Goal: Information Seeking & Learning: Learn about a topic

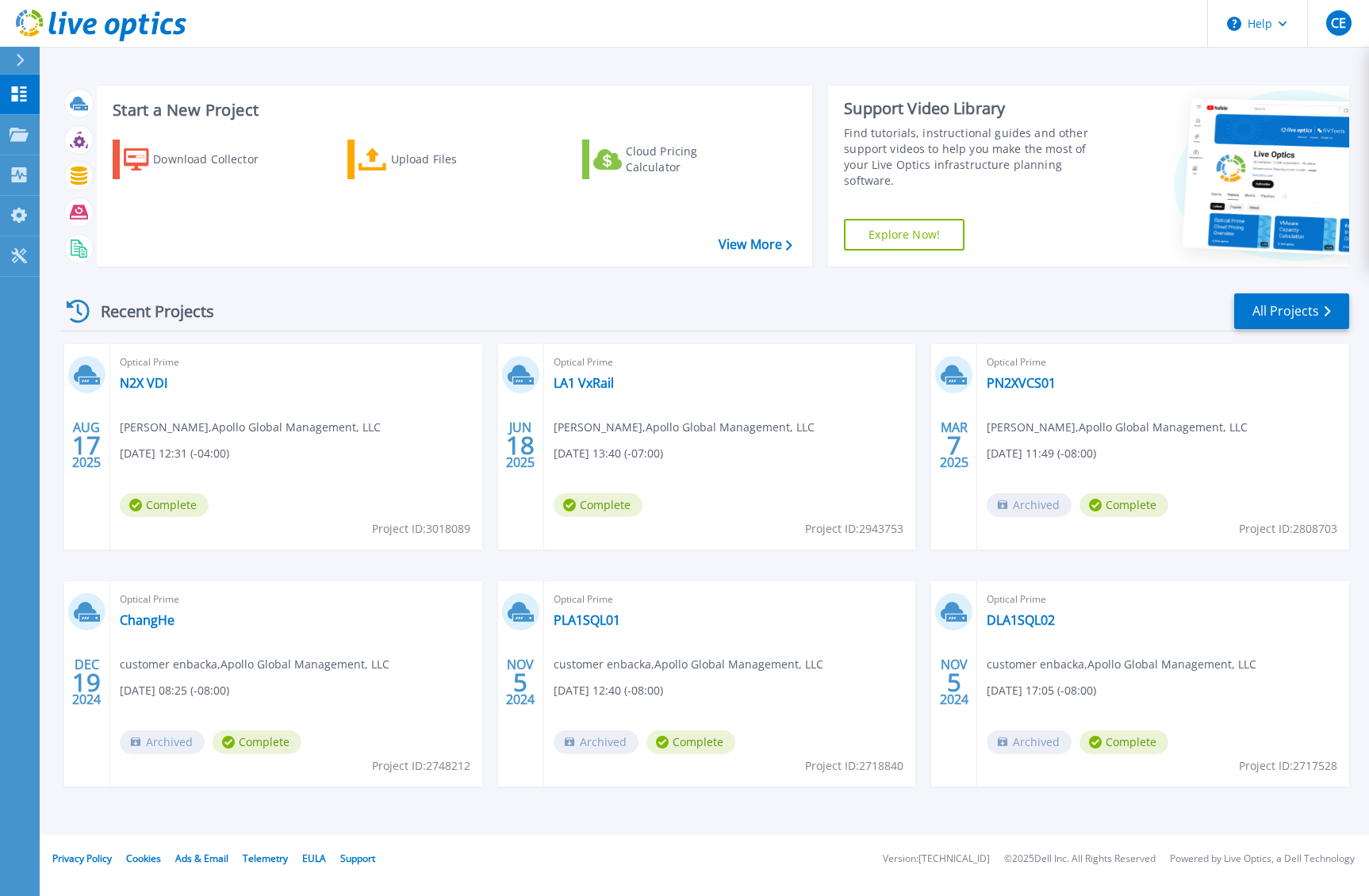
click at [378, 436] on div "Optical Prime N2X VDI [PERSON_NAME] , Apollo Global Management, LLC [DATE] 12:3…" at bounding box center [295, 447] width 372 height 205
click at [238, 429] on span "Carl Enbacka , Apollo Global Management, LLC" at bounding box center [250, 427] width 261 height 17
click at [133, 378] on link "N2X VDI" at bounding box center [144, 382] width 48 height 16
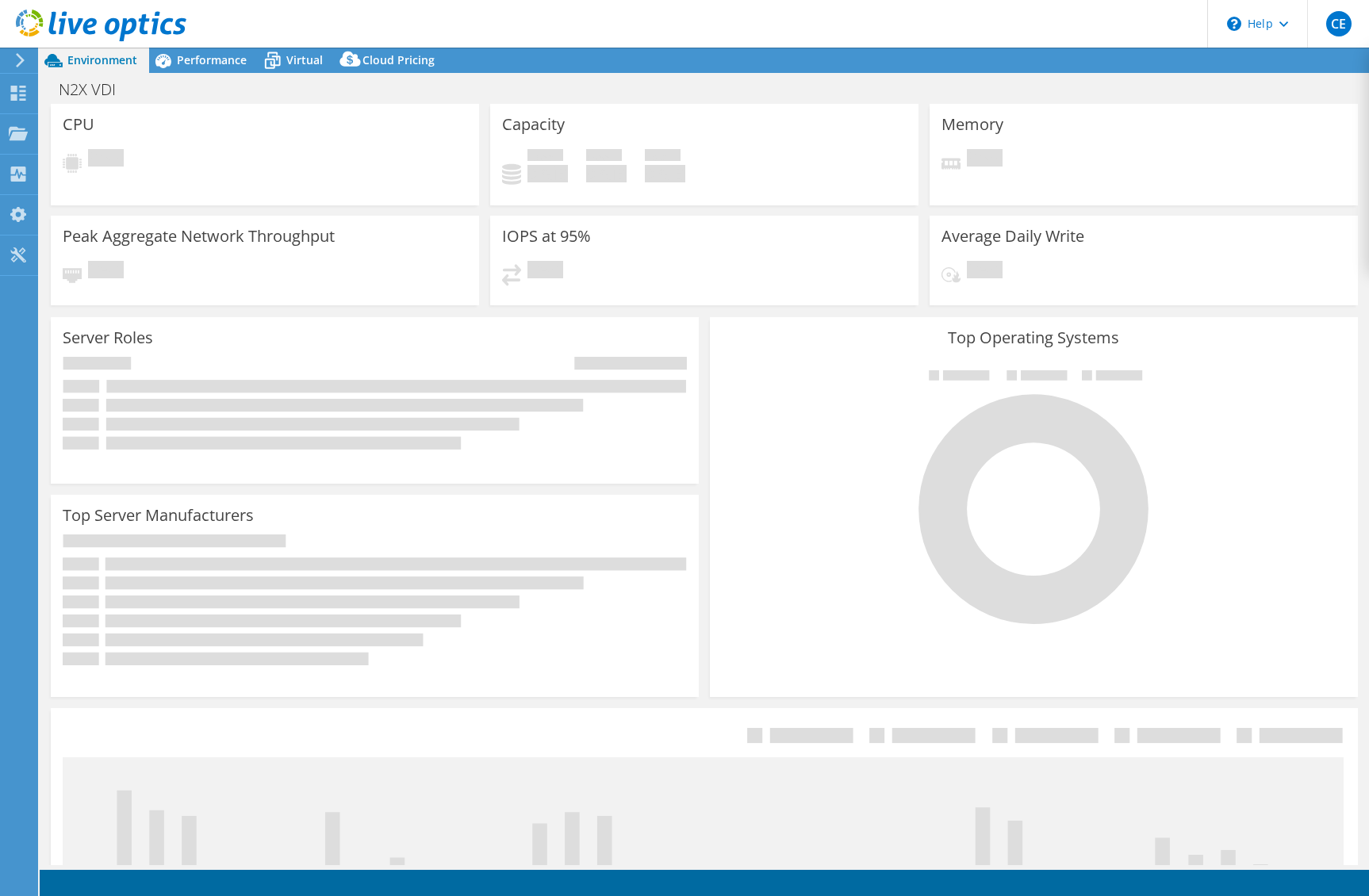
select select "USD"
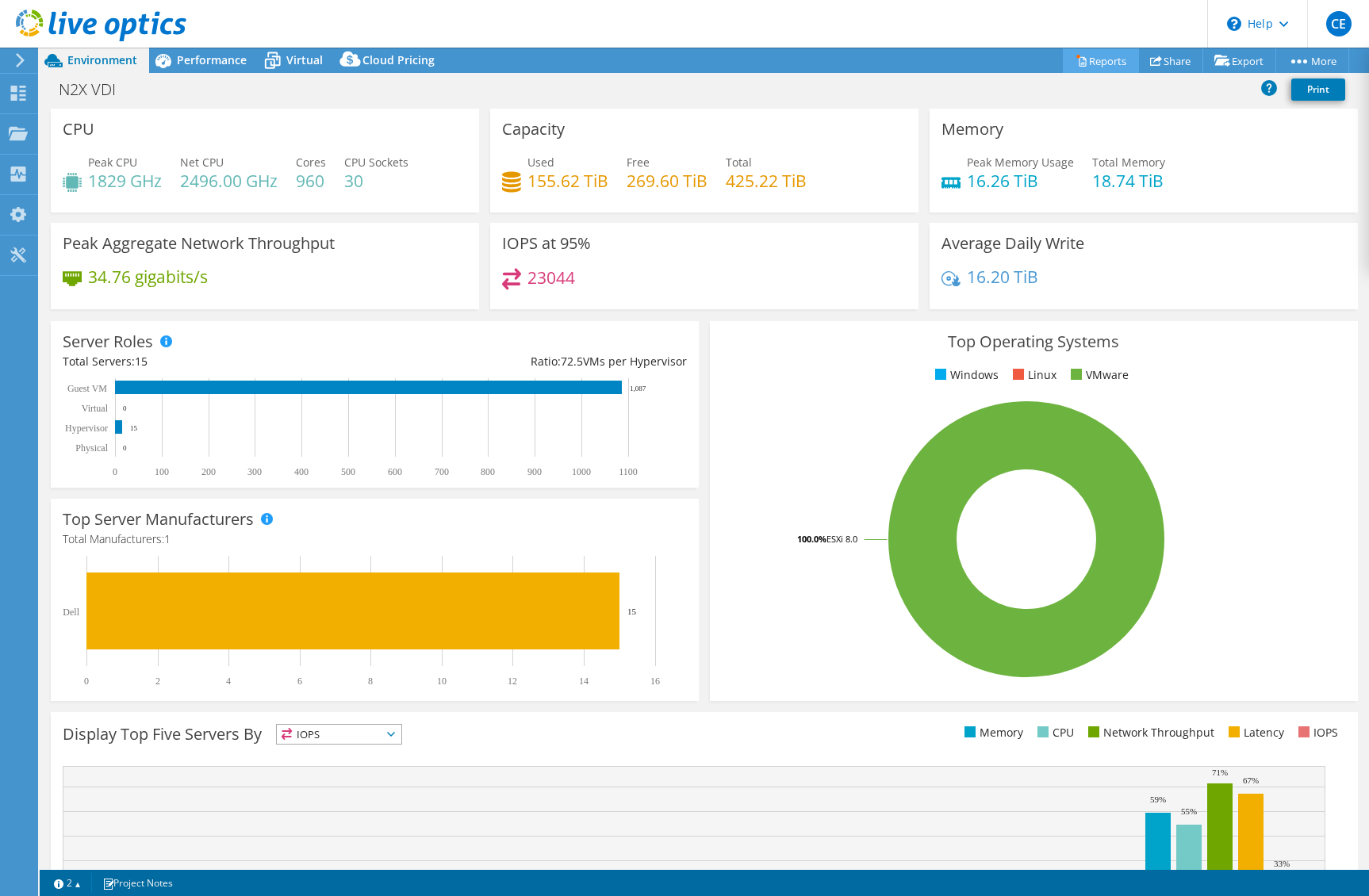
click at [1104, 53] on link "Reports" at bounding box center [1101, 61] width 76 height 25
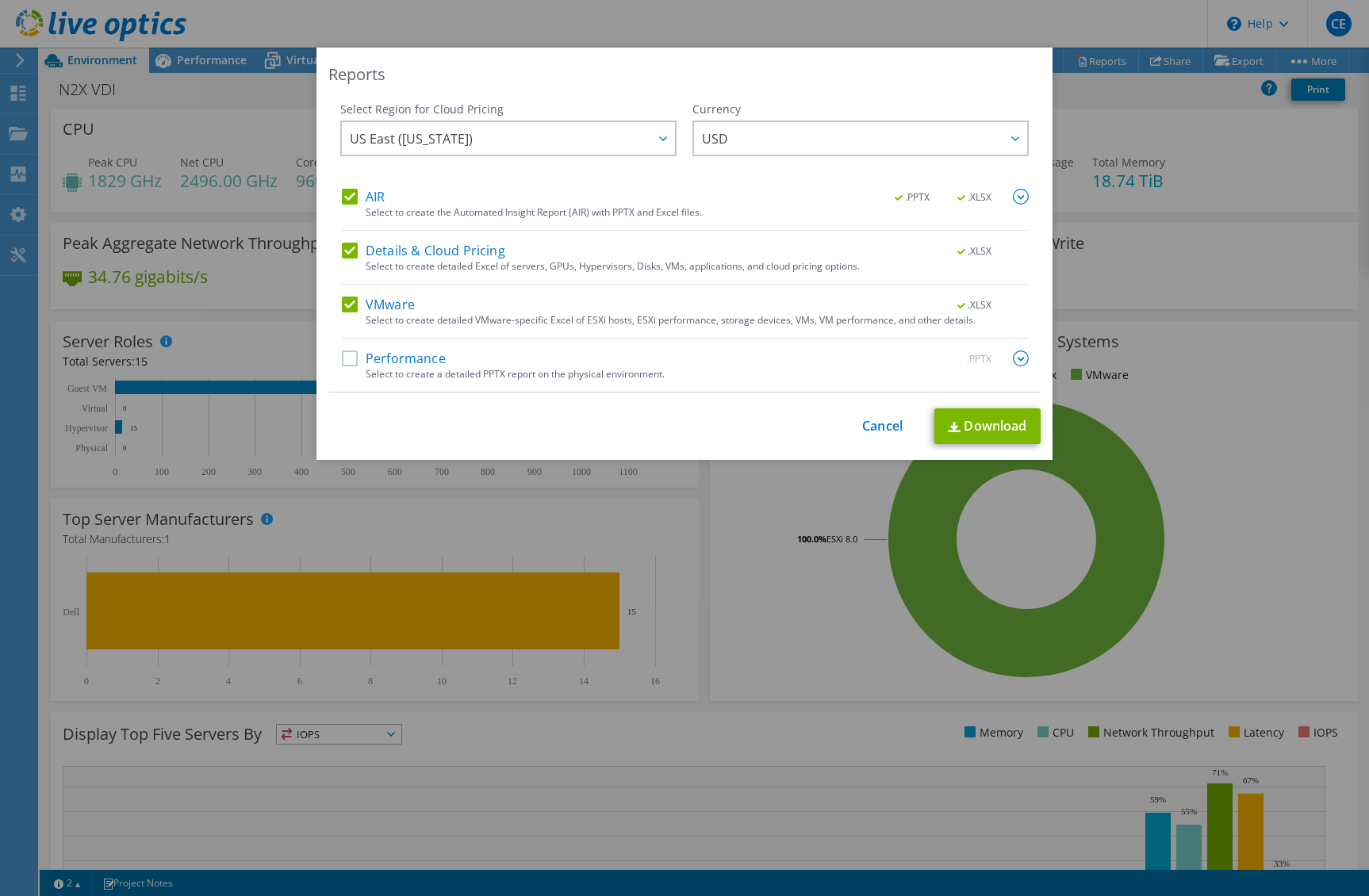
click at [428, 355] on label "Performance" at bounding box center [394, 358] width 104 height 16
click at [0, 0] on input "Performance" at bounding box center [0, 0] width 0 height 0
click at [383, 250] on label "Details & Cloud Pricing" at bounding box center [424, 250] width 163 height 16
click at [0, 0] on input "Details & Cloud Pricing" at bounding box center [0, 0] width 0 height 0
click at [892, 429] on link "Cancel" at bounding box center [882, 426] width 40 height 15
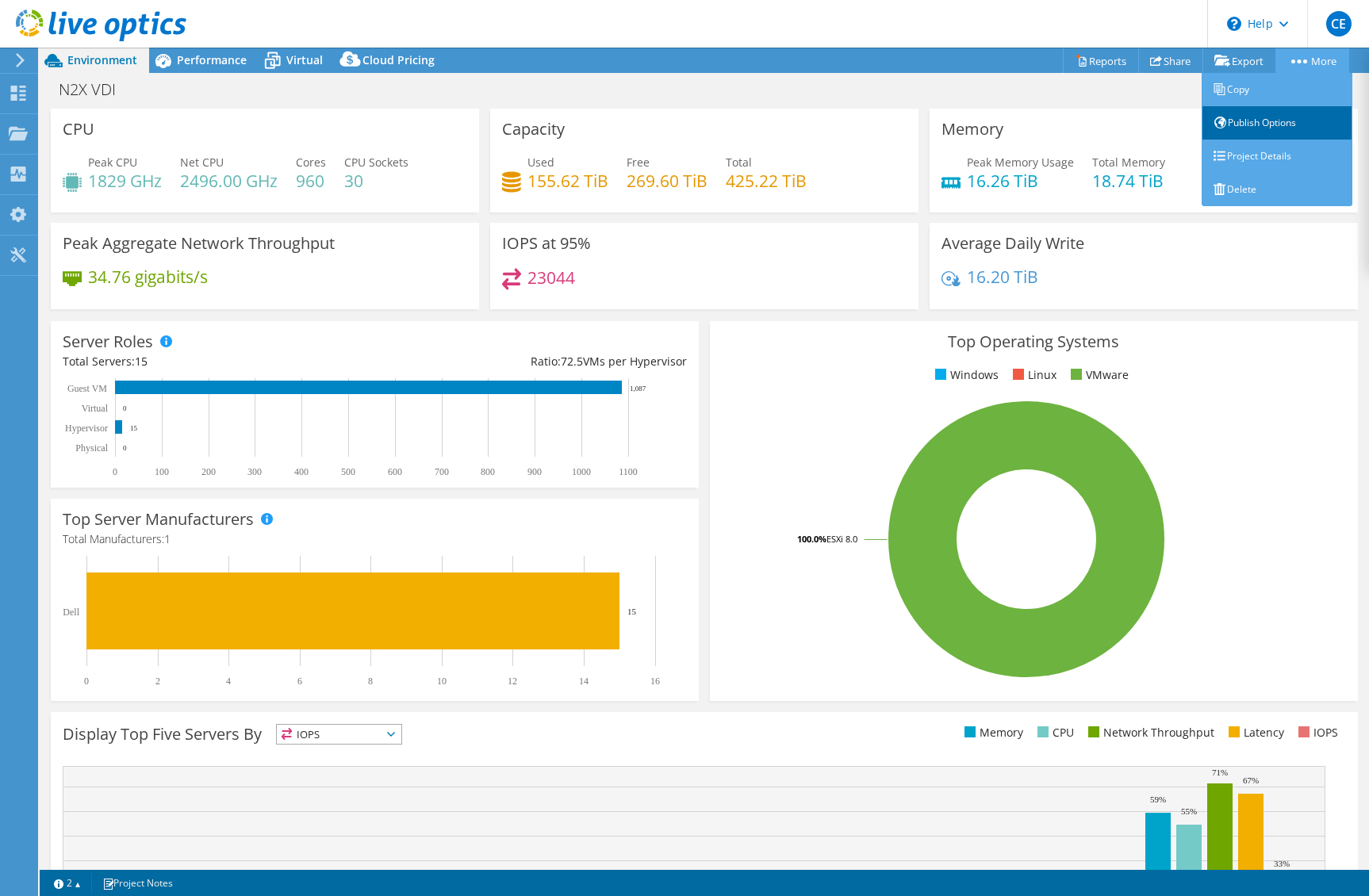
click at [1289, 115] on link "Publish Options" at bounding box center [1277, 123] width 151 height 34
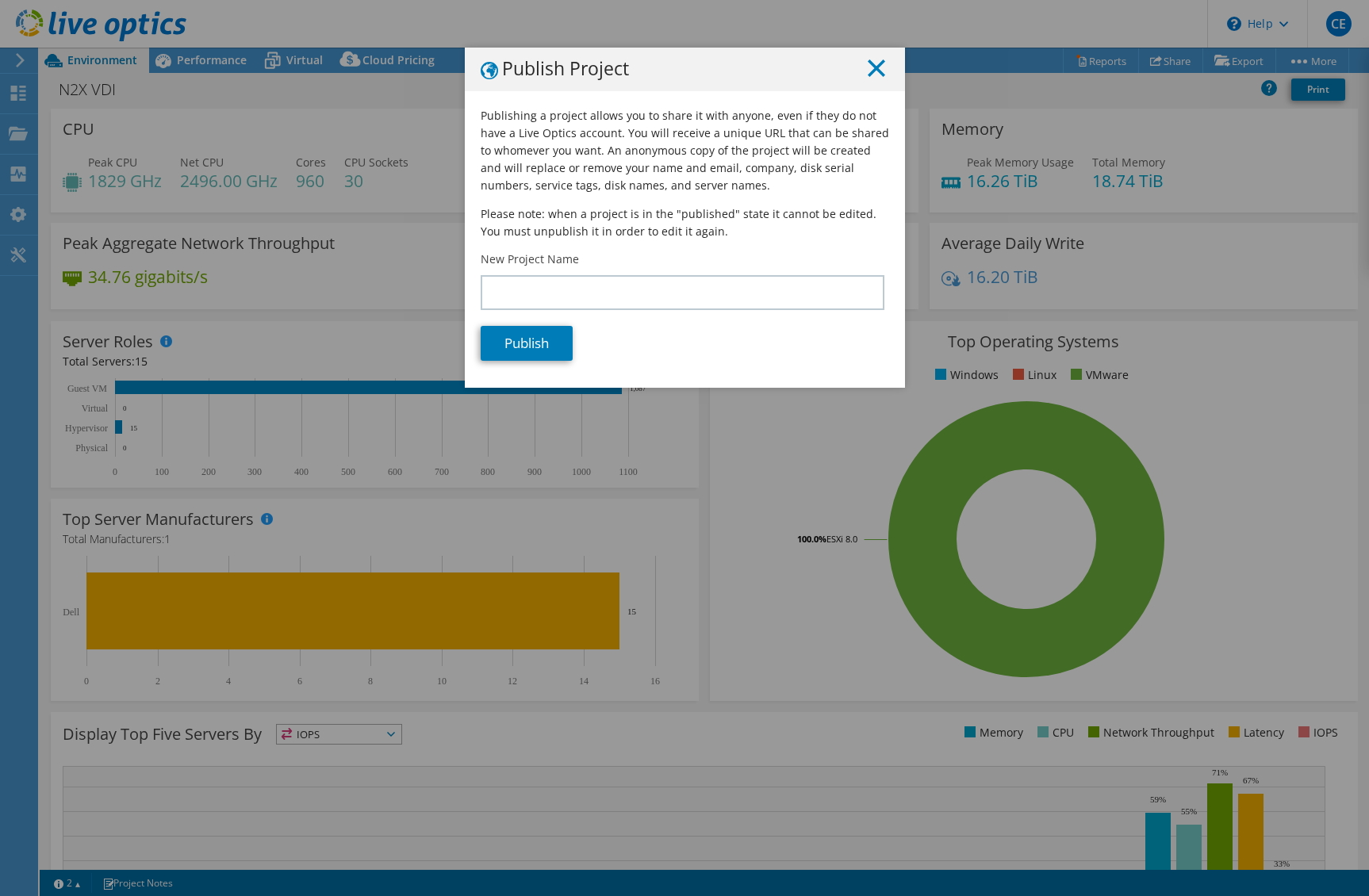
click at [877, 70] on icon at bounding box center [876, 67] width 17 height 17
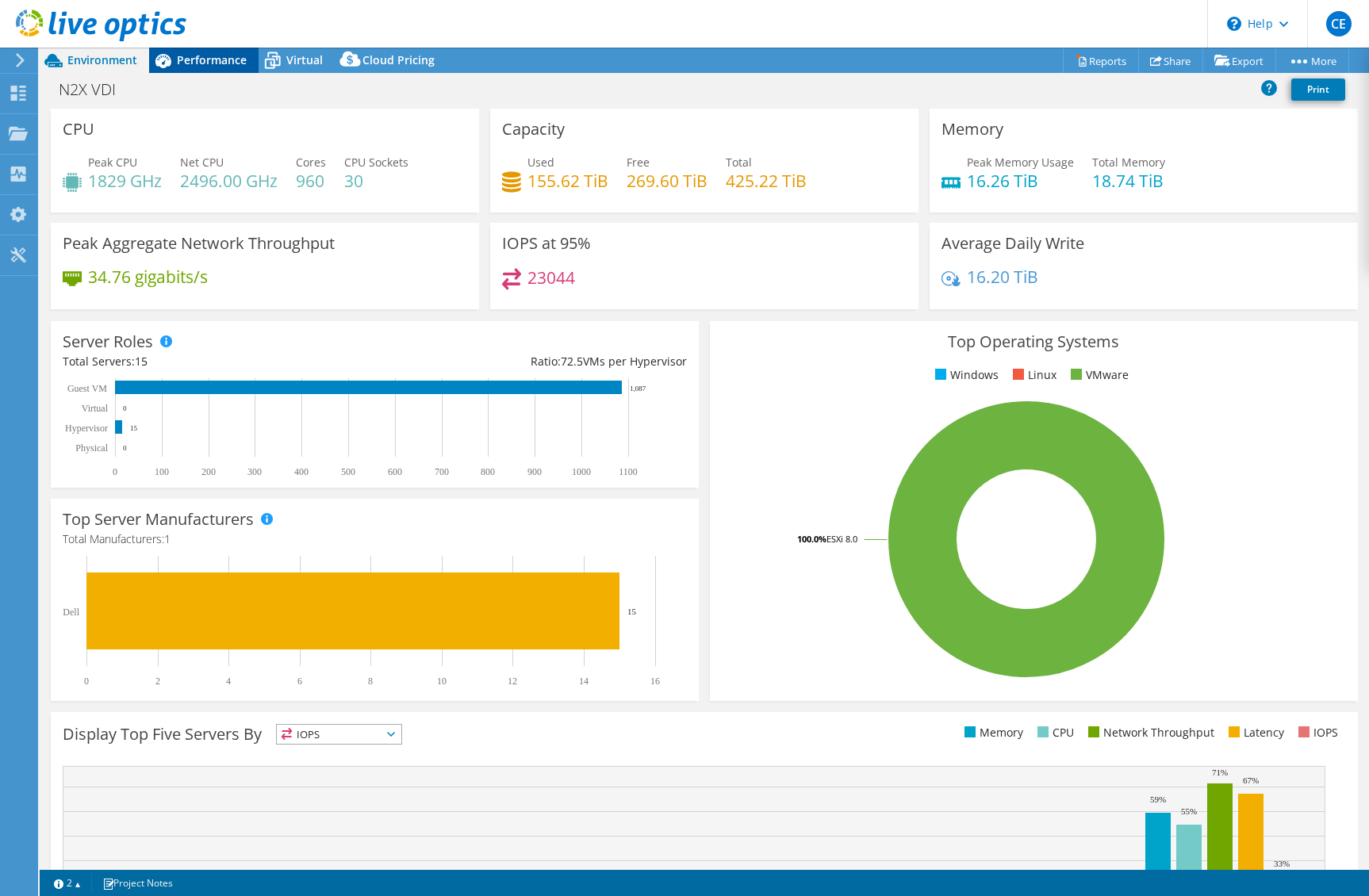
click at [235, 64] on span "Performance" at bounding box center [212, 60] width 70 height 15
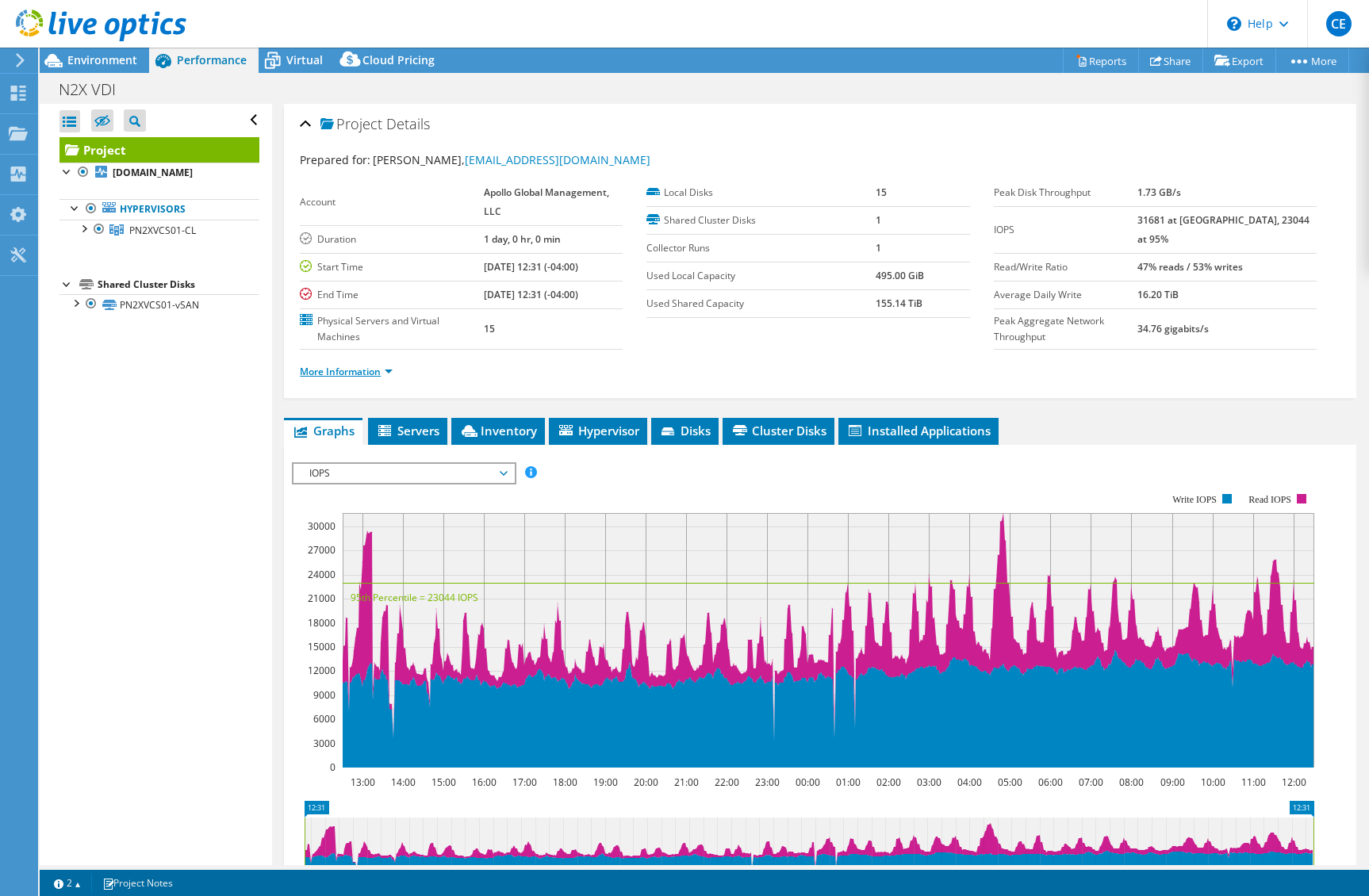
click at [344, 372] on link "More Information" at bounding box center [346, 372] width 93 height 13
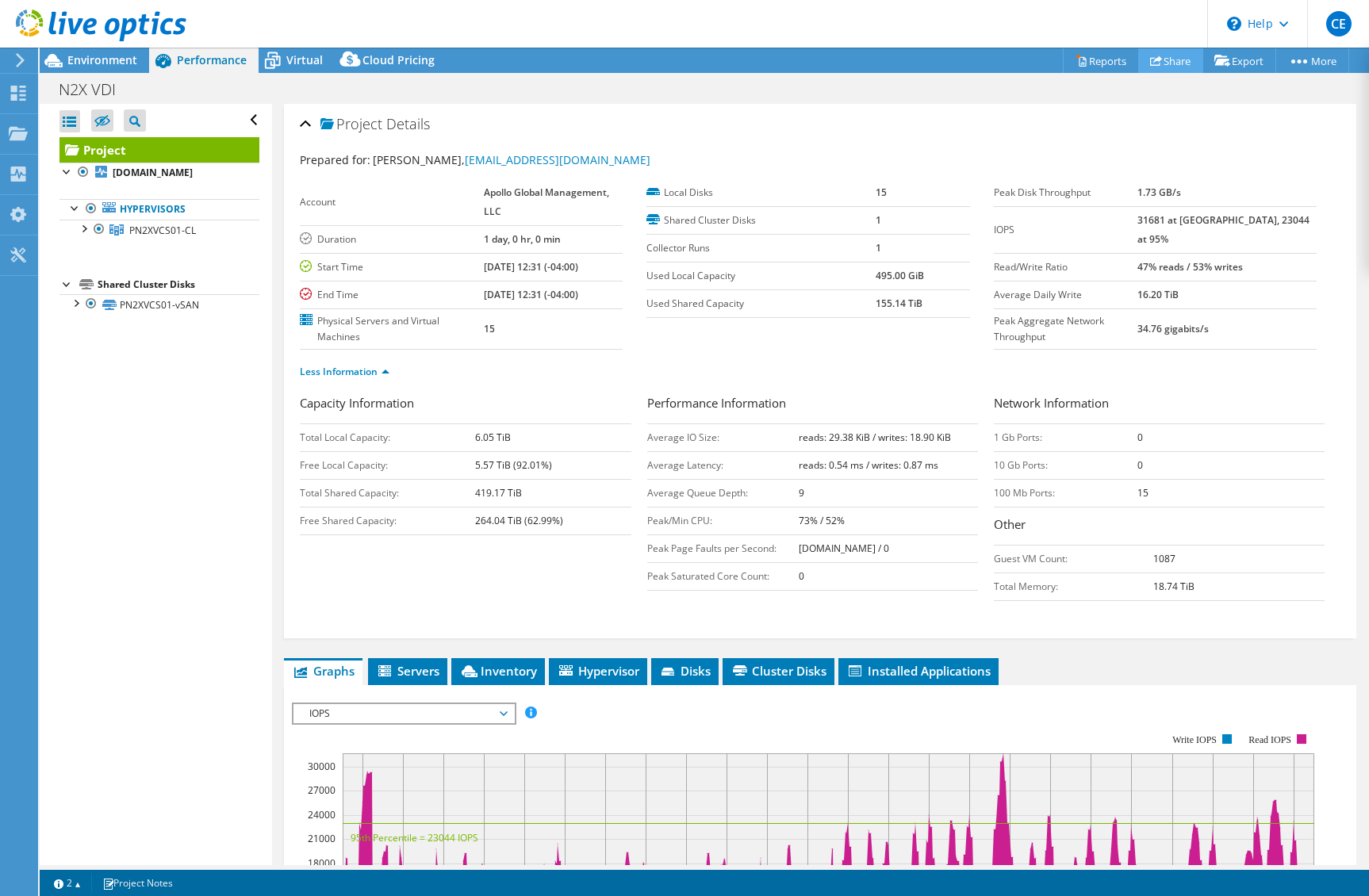
click at [1176, 64] on link "Share" at bounding box center [1170, 61] width 65 height 25
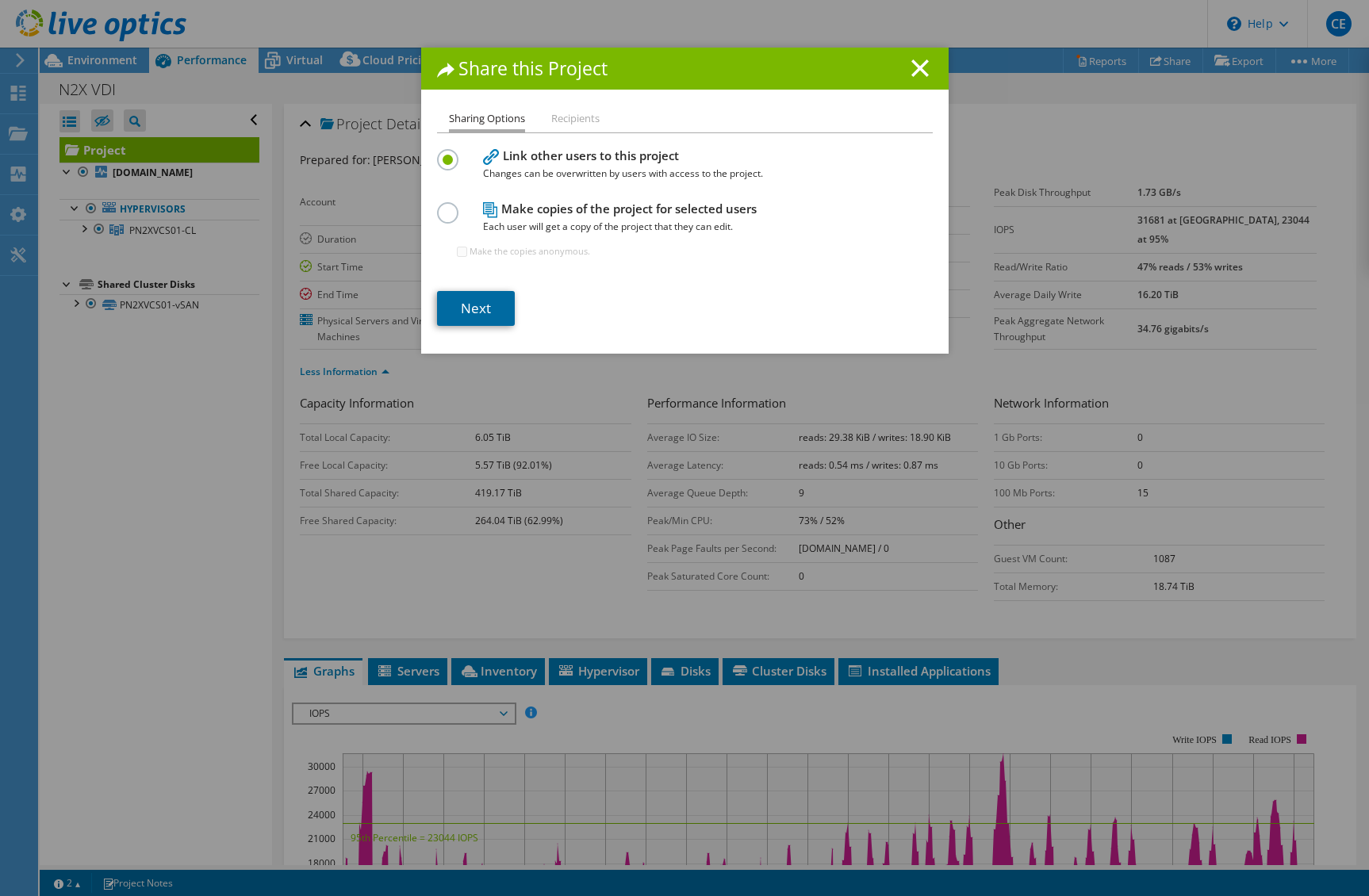
click at [485, 318] on link "Next" at bounding box center [476, 309] width 78 height 35
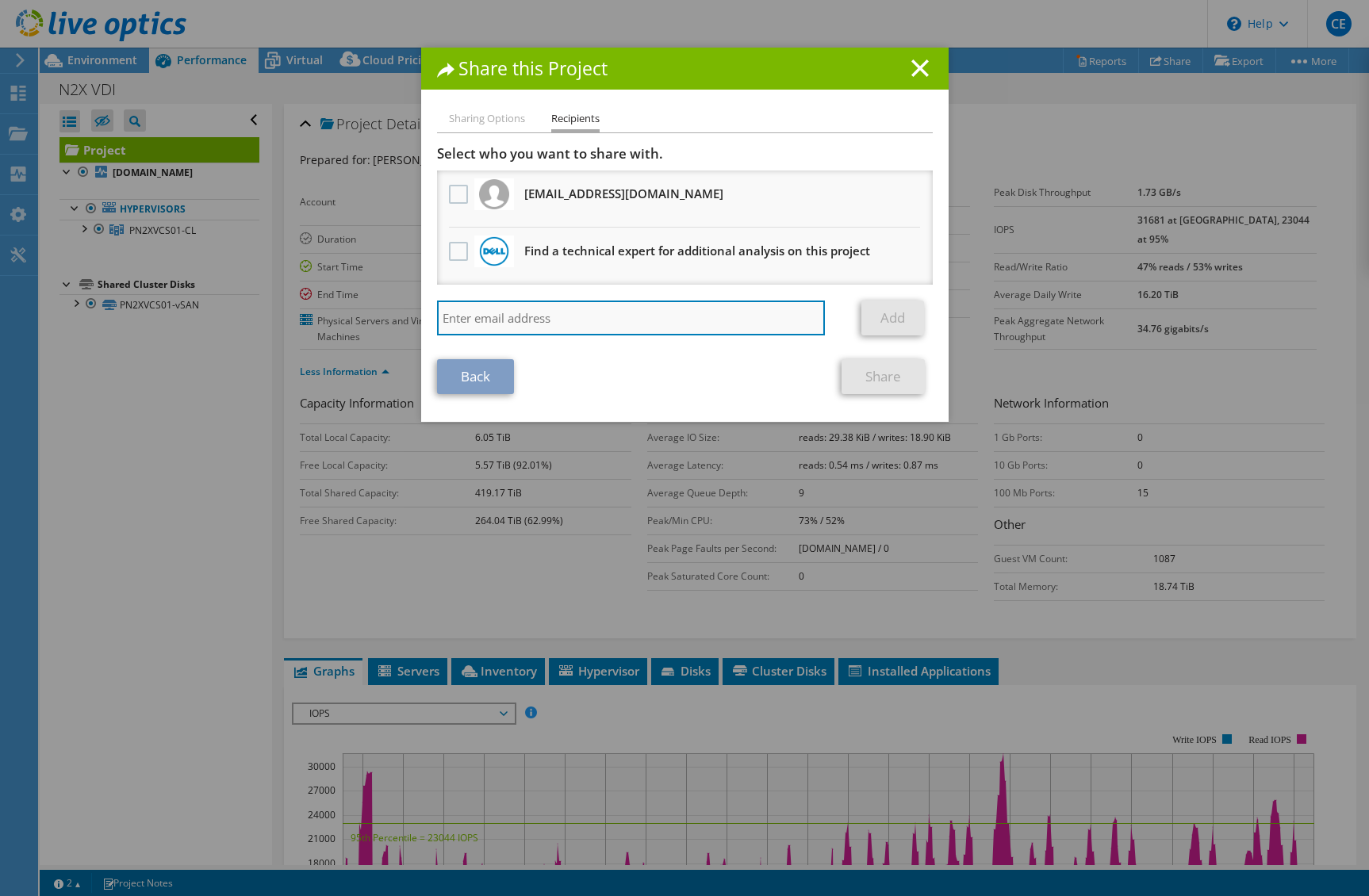
click at [543, 317] on input "search" at bounding box center [632, 318] width 389 height 35
click at [153, 464] on div "Share this Project Sharing Options Recipients Link other users to this project …" at bounding box center [684, 448] width 1369 height 801
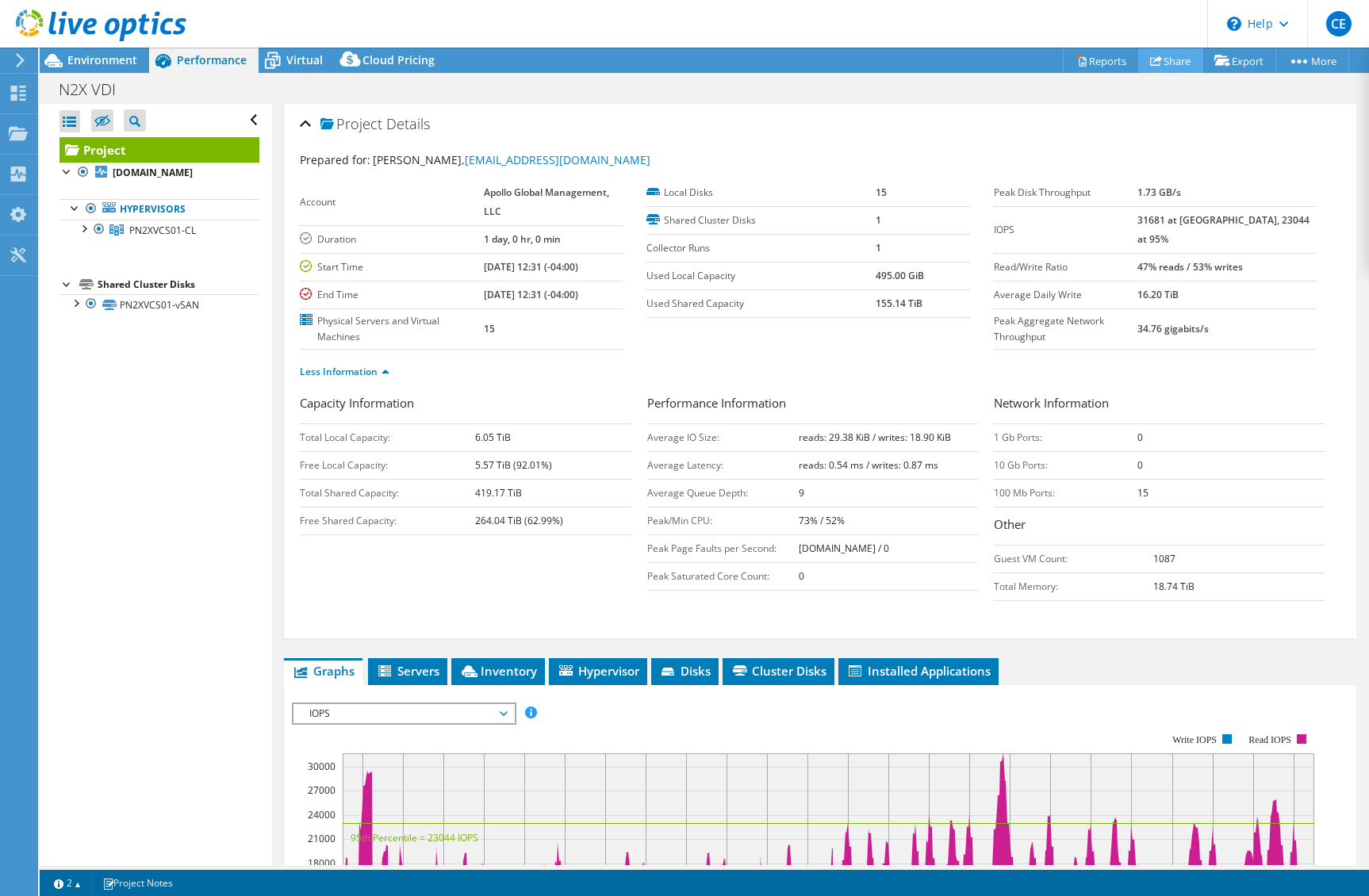
click at [1179, 59] on link "Share" at bounding box center [1170, 61] width 65 height 25
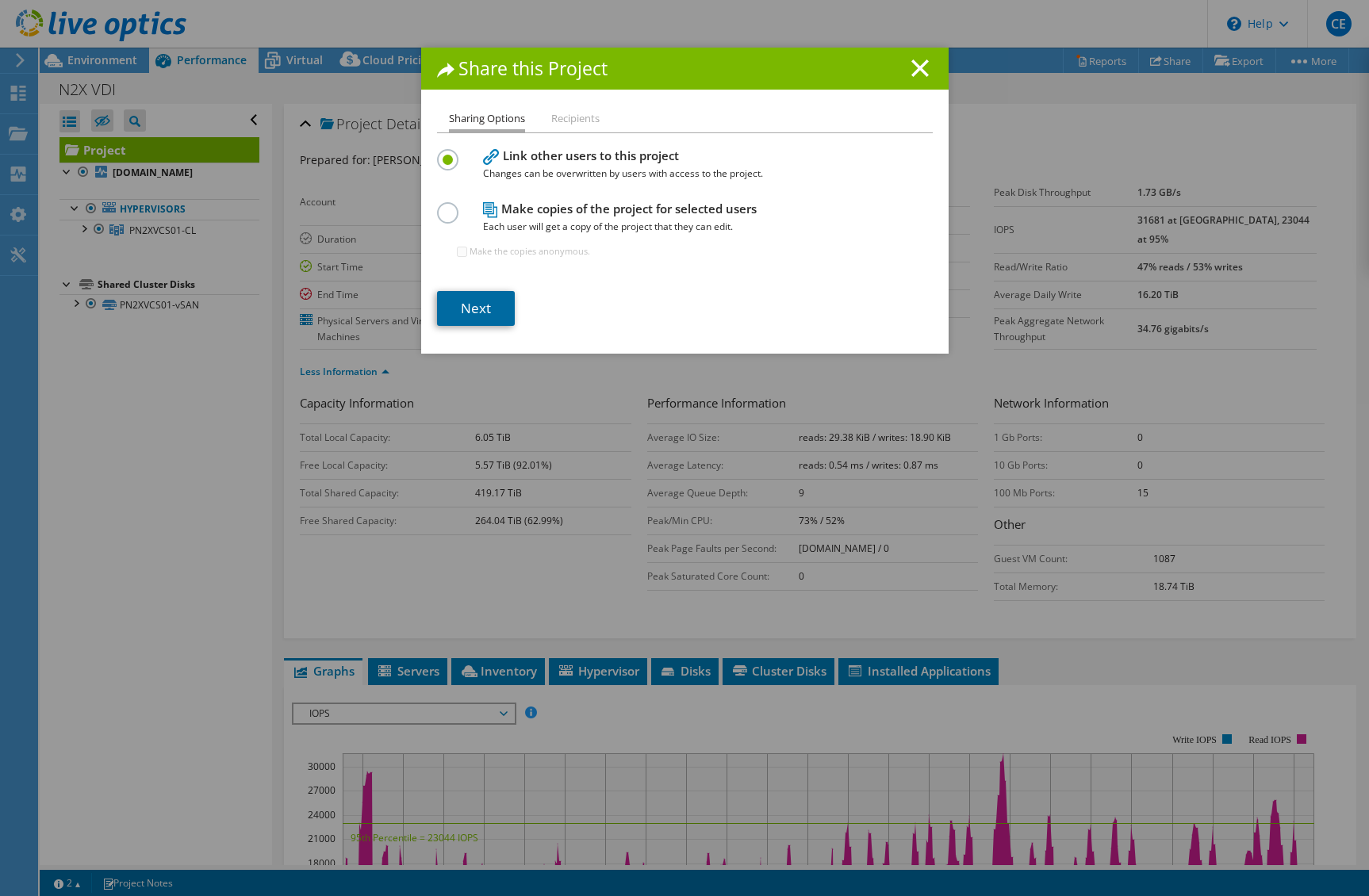
click at [472, 308] on link "Next" at bounding box center [476, 309] width 78 height 35
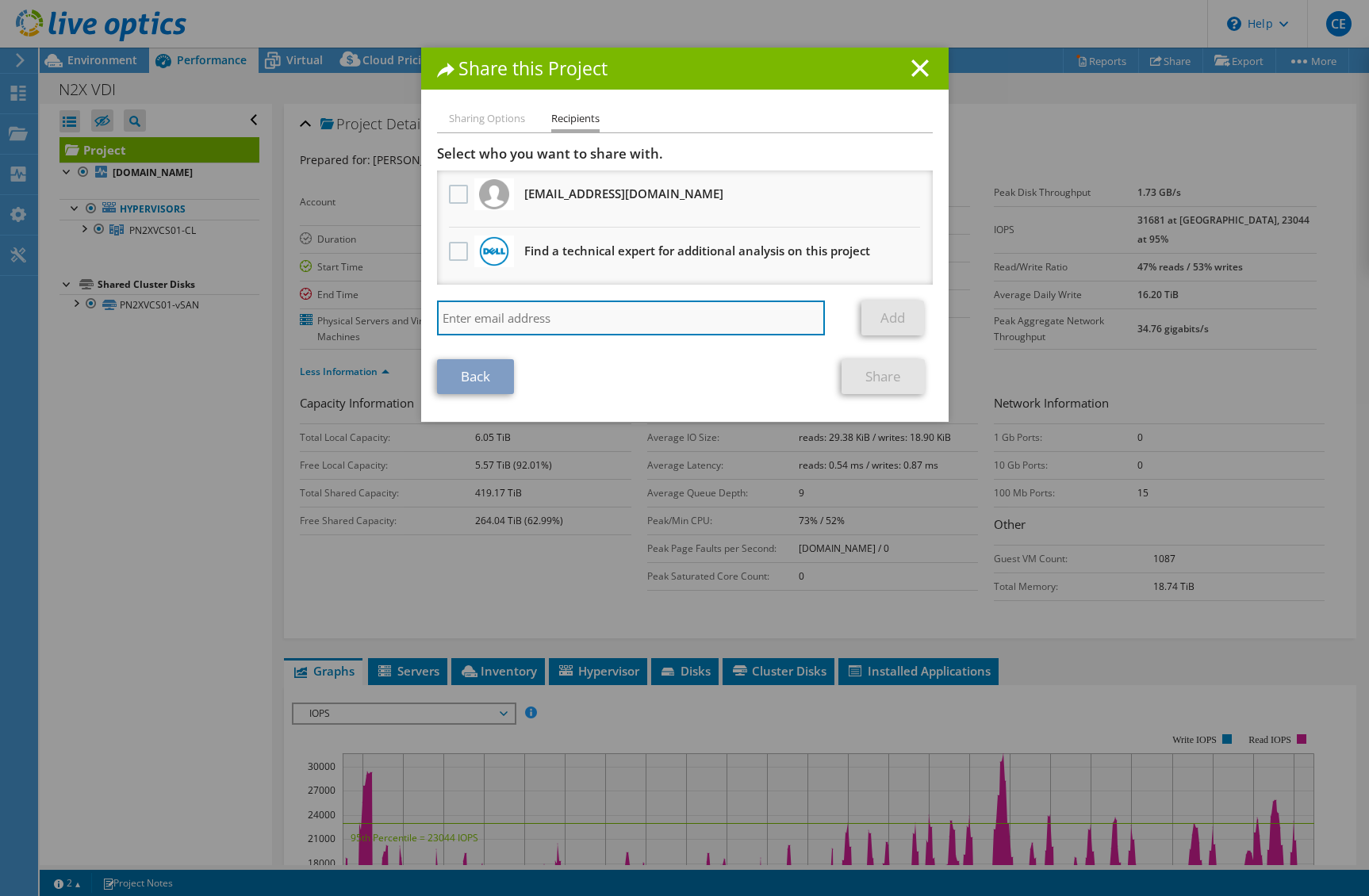
click at [535, 331] on input "search" at bounding box center [632, 318] width 389 height 35
paste input "dkingsidaphone@apollo.com"
type input "dkingsidaphone@apollo.com"
click at [895, 337] on div "dkingsidaphone@apollo.com Add" at bounding box center [685, 322] width 496 height 43
click at [897, 324] on link "Add" at bounding box center [893, 318] width 62 height 35
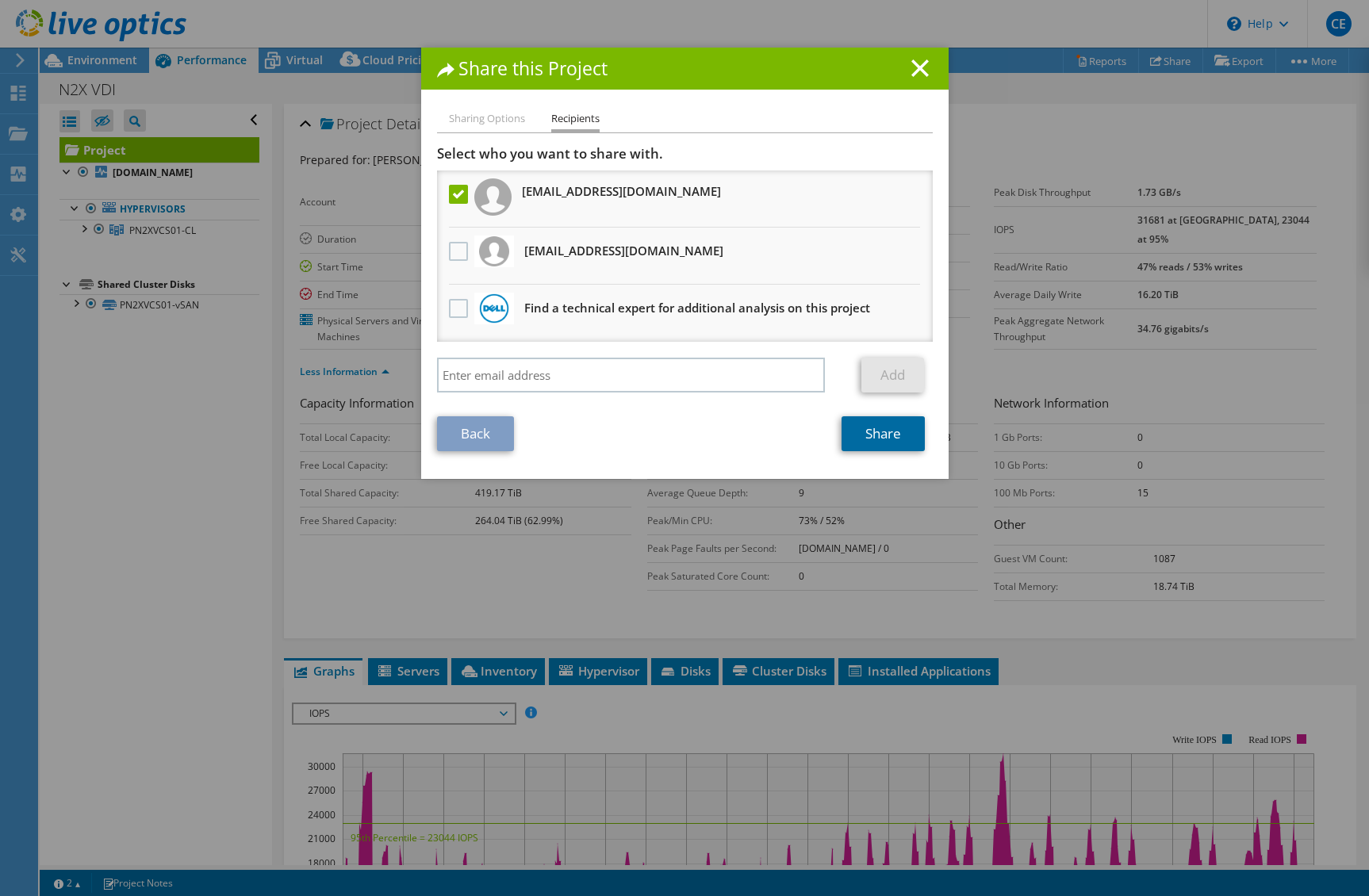
click at [896, 432] on link "Share" at bounding box center [883, 433] width 83 height 35
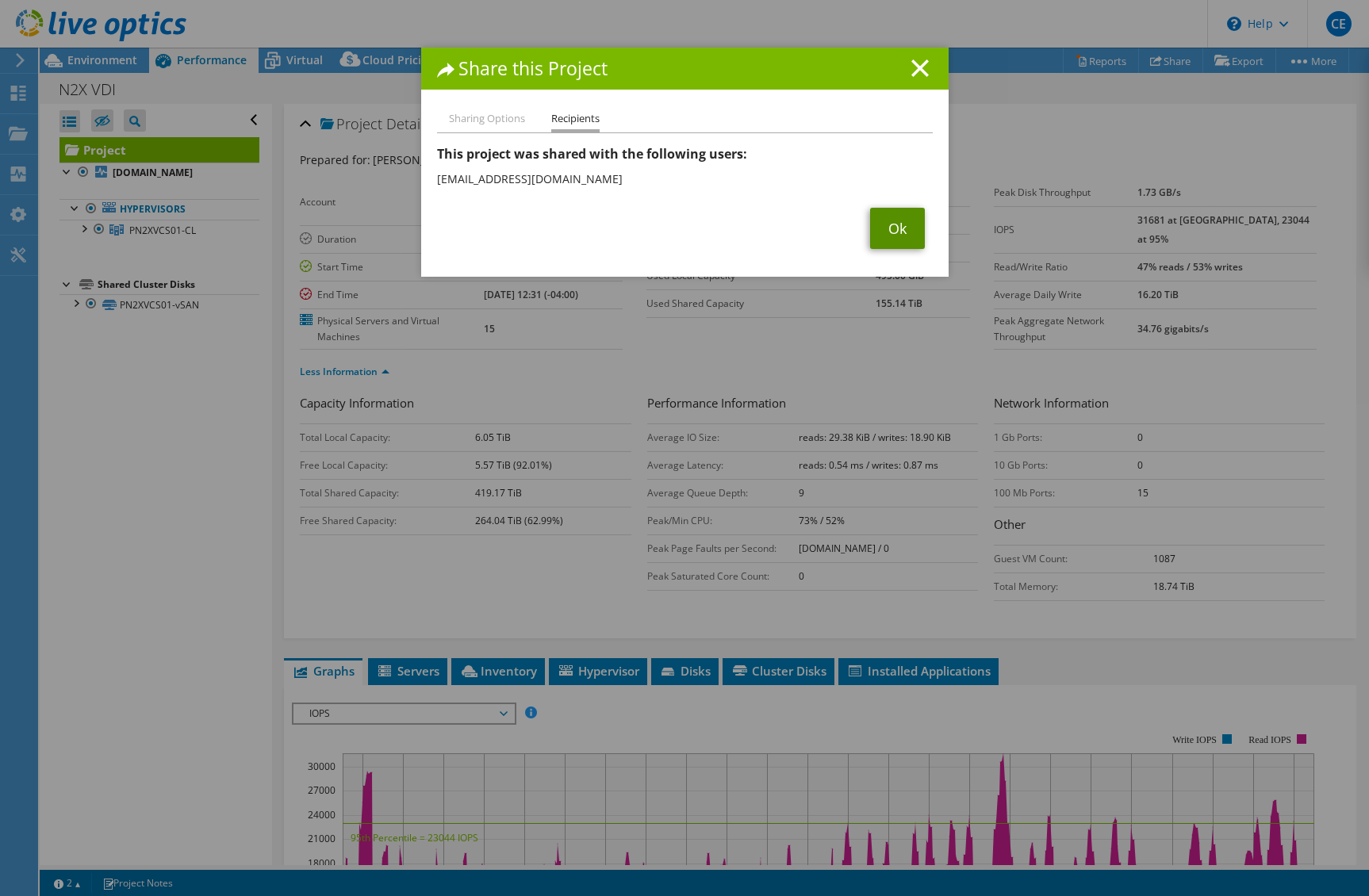
click at [883, 230] on link "Ok" at bounding box center [897, 228] width 55 height 41
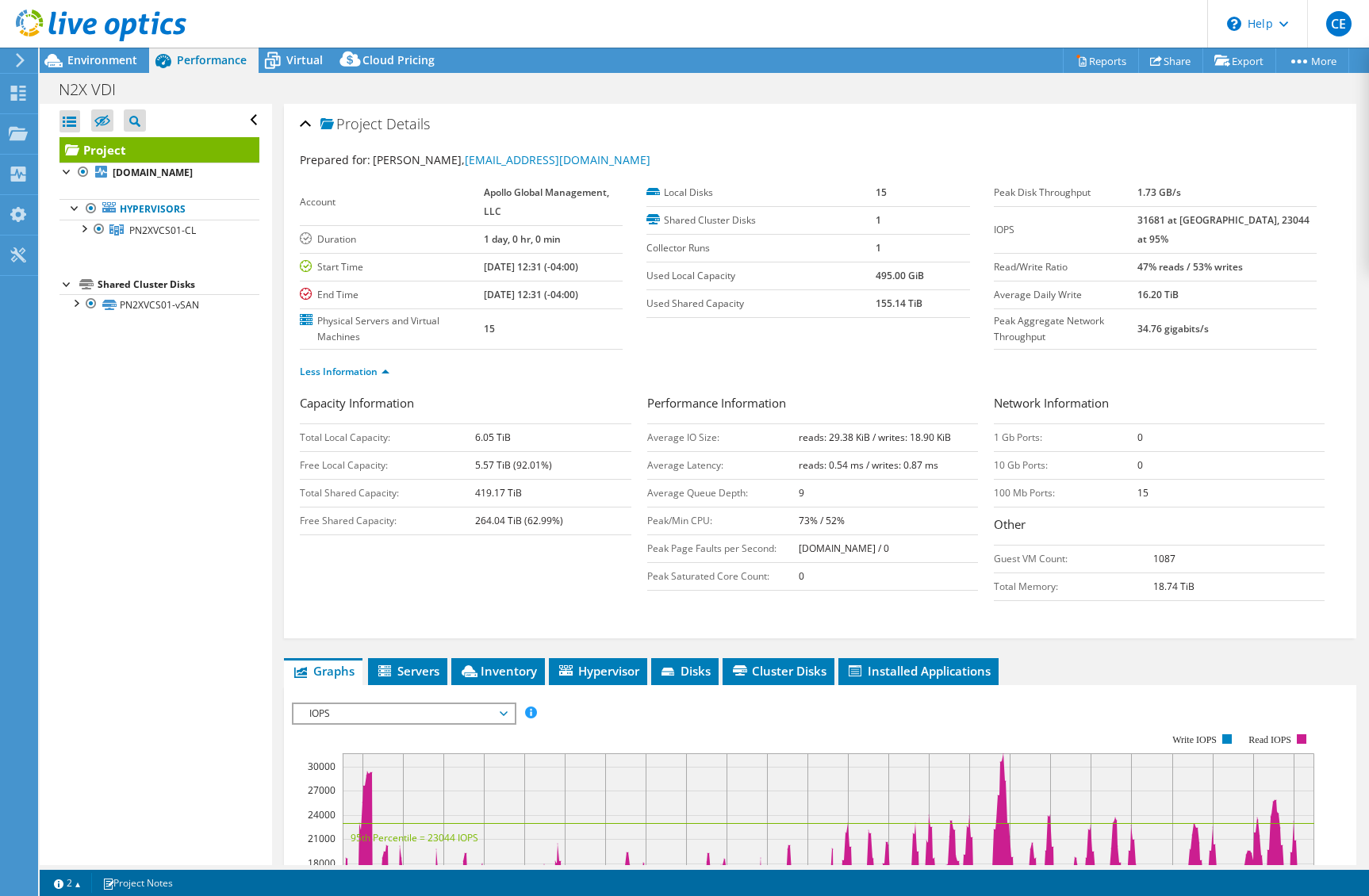
click at [164, 527] on div "Open All Close All Hide Excluded Nodes Project Tree Filter" at bounding box center [155, 485] width 231 height 761
click at [620, 137] on div "Project Details" at bounding box center [820, 125] width 1041 height 34
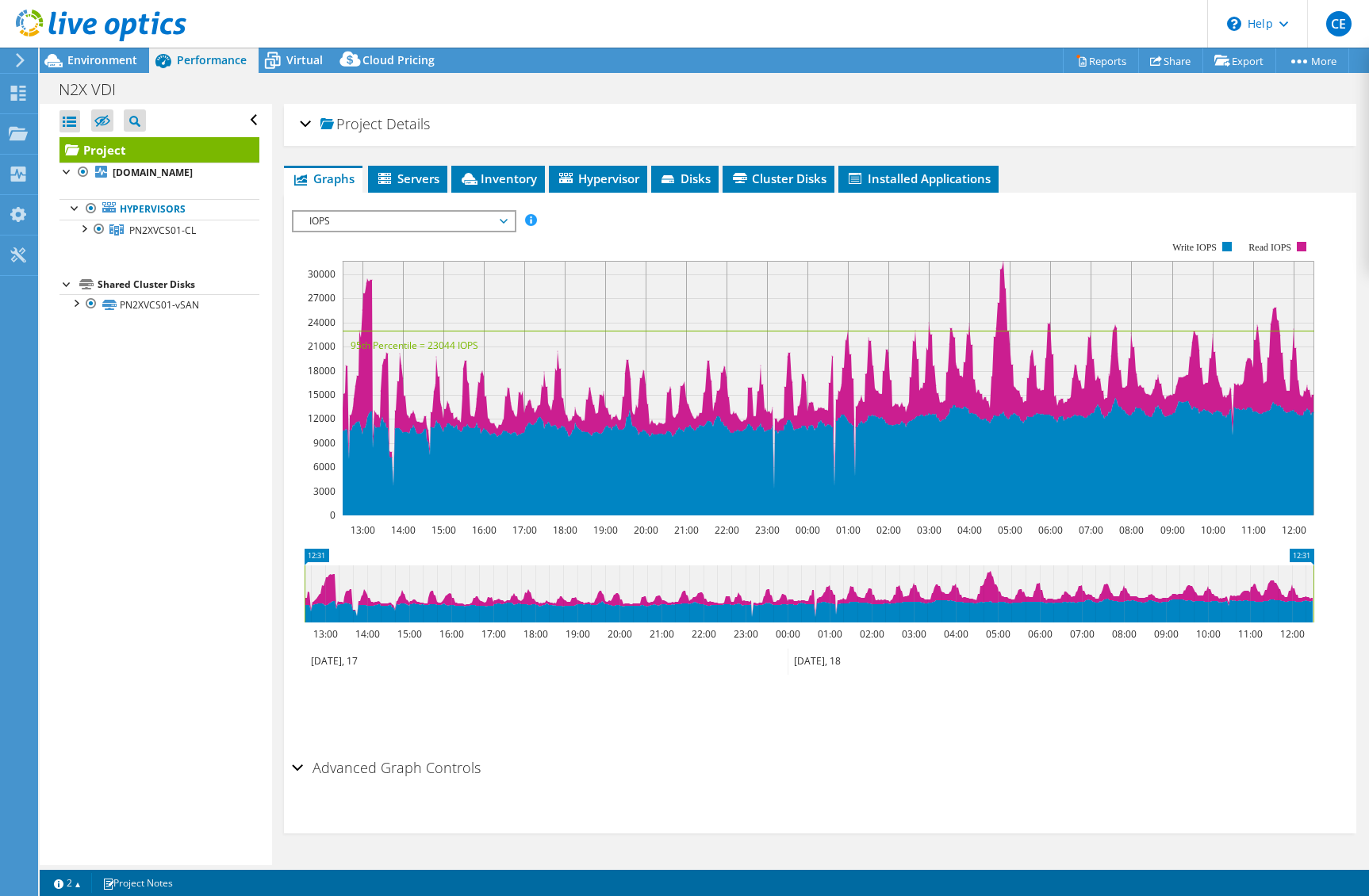
click at [439, 208] on div "IOPS Disk Throughput IO Size Latency Queue Depth CPU Percentage Memory Page Fau…" at bounding box center [821, 477] width 1057 height 550
click at [112, 61] on span "Environment" at bounding box center [102, 60] width 70 height 15
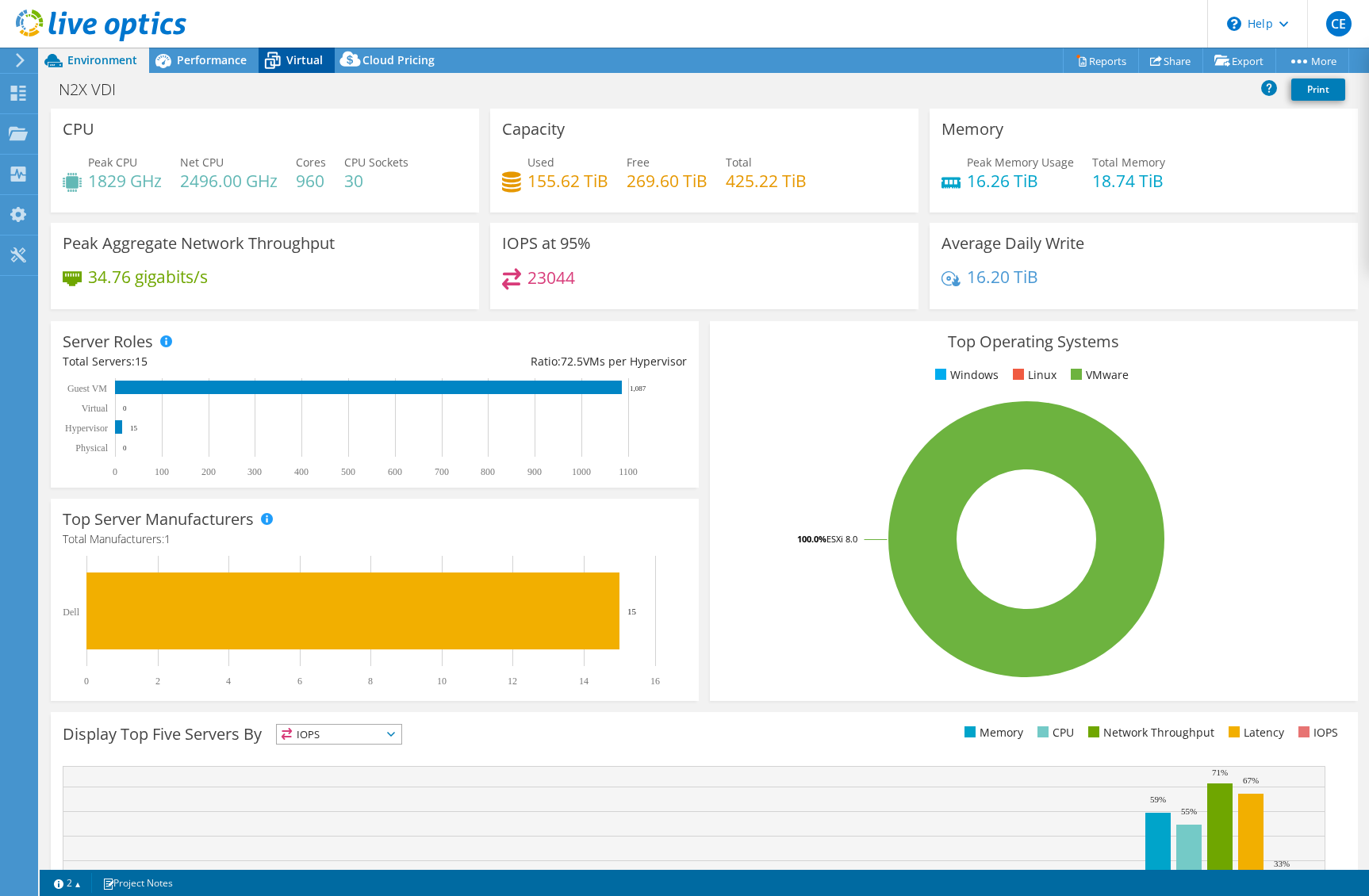
click at [306, 54] on span "Virtual" at bounding box center [304, 60] width 36 height 15
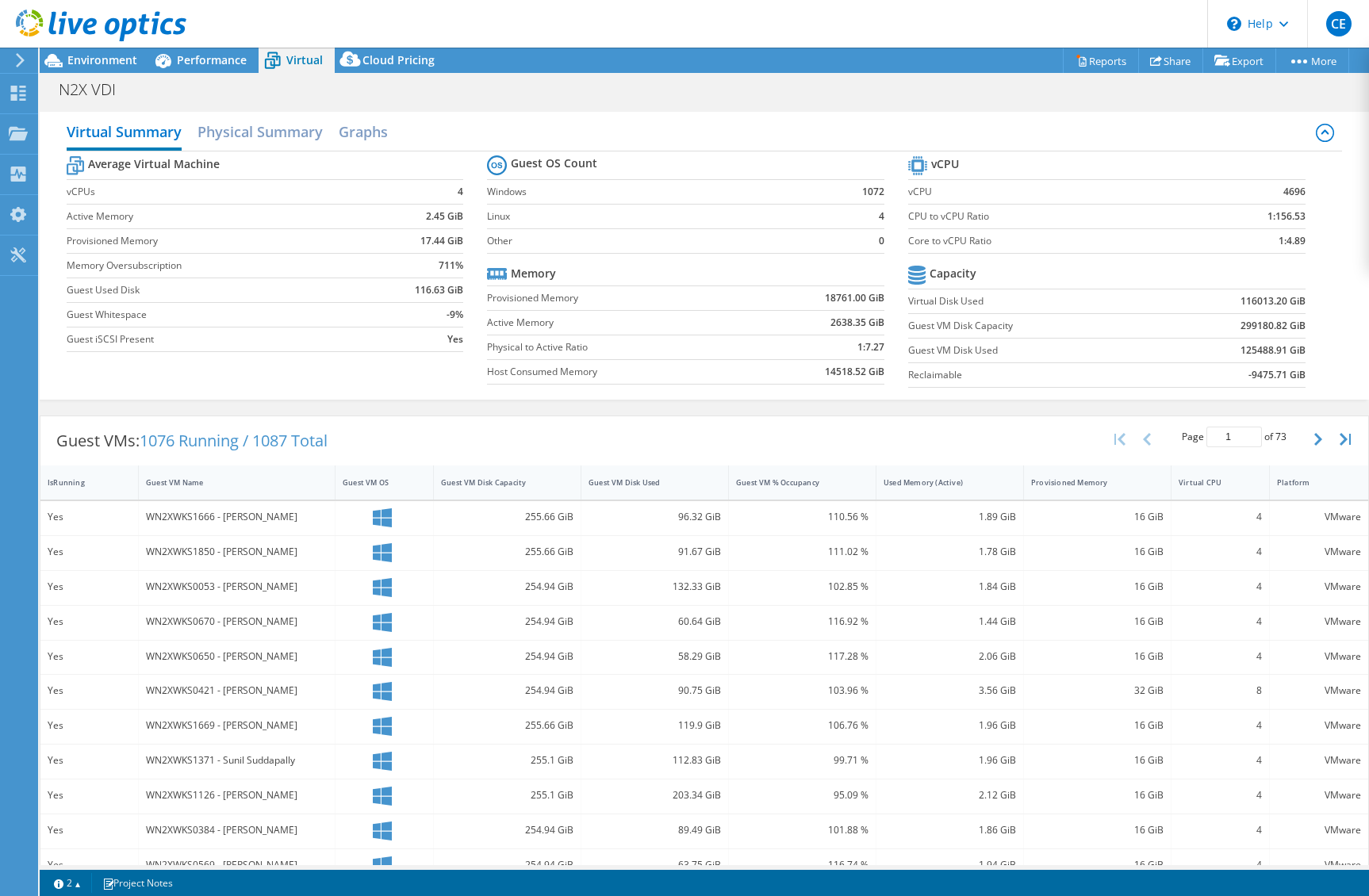
click at [113, 414] on div "Guest VMs: 1076 Running / 1087 Total Page 1 of 73 5 rows 10 rows 20 rows 25 row…" at bounding box center [704, 720] width 1330 height 624
click at [267, 135] on h2 "Physical Summary" at bounding box center [260, 133] width 126 height 35
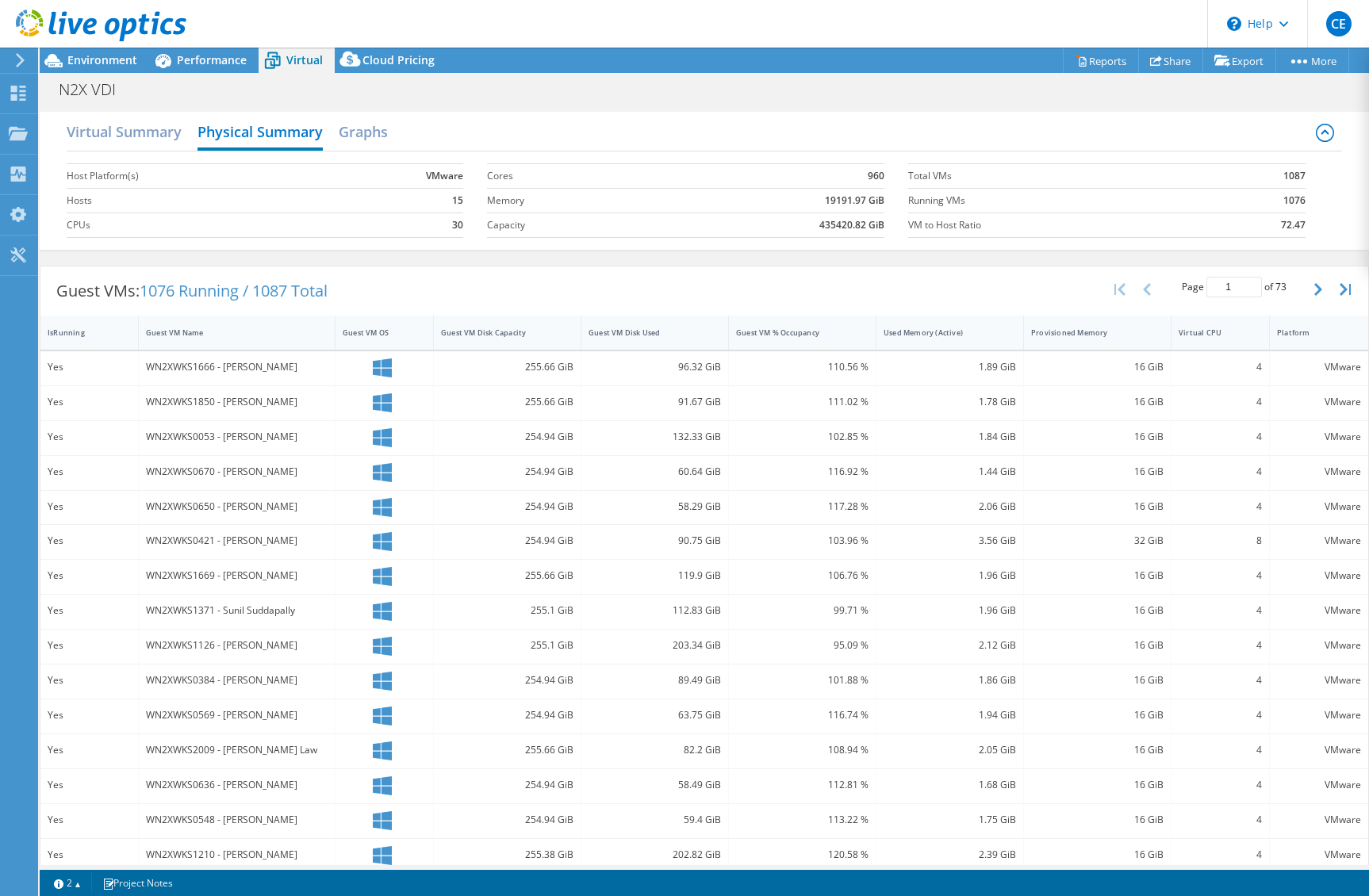
click at [337, 126] on div "Virtual Summary Physical Summary Graphs" at bounding box center [704, 133] width 1276 height 35
click at [357, 128] on h2 "Graphs" at bounding box center [364, 133] width 49 height 35
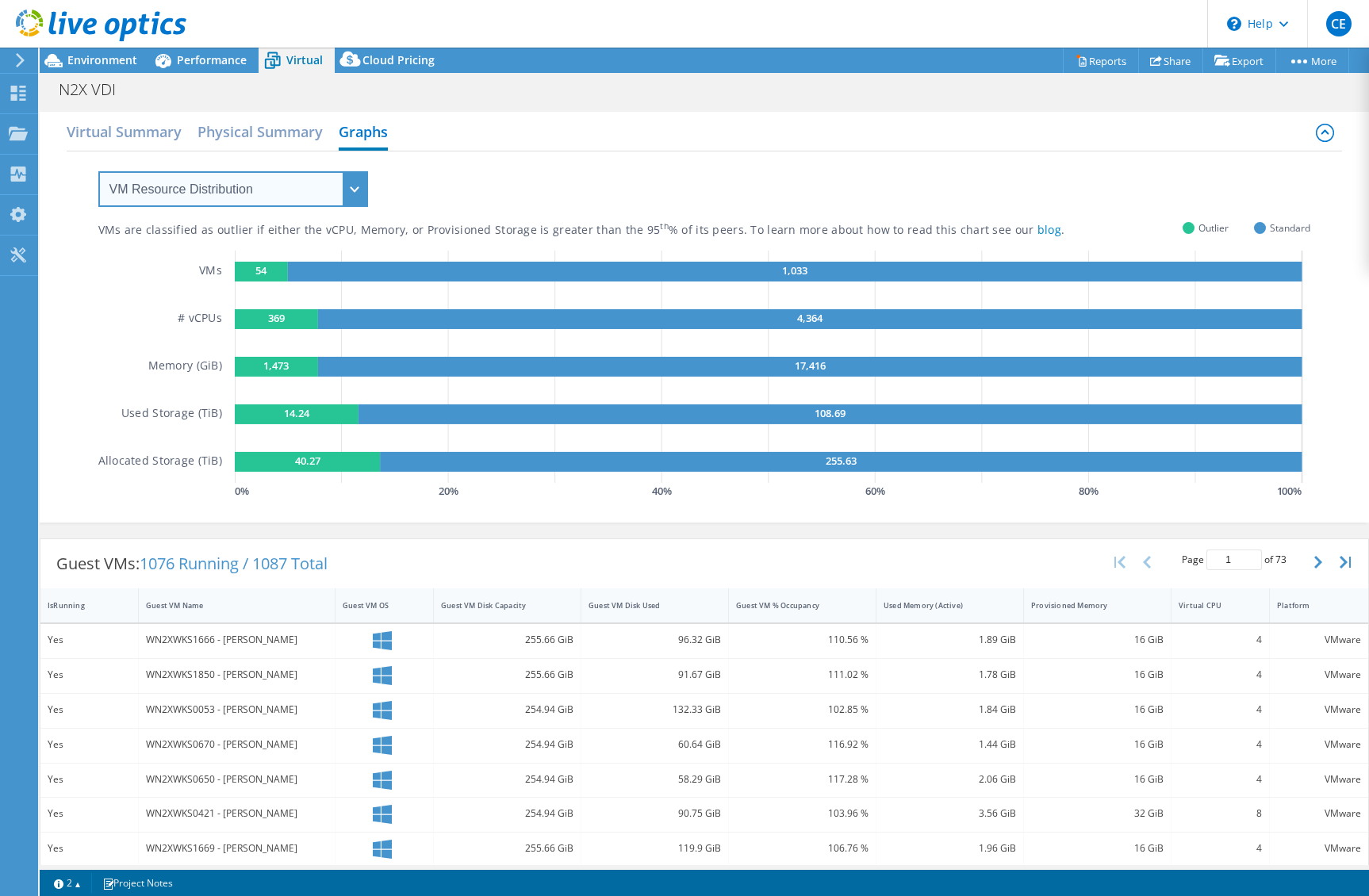
click at [327, 190] on select "VM Resource Distribution Provisioning Contrast Over Provisioning" at bounding box center [233, 189] width 270 height 35
click at [98, 171] on select "VM Resource Distribution Provisioning Contrast Over Provisioning" at bounding box center [233, 189] width 270 height 35
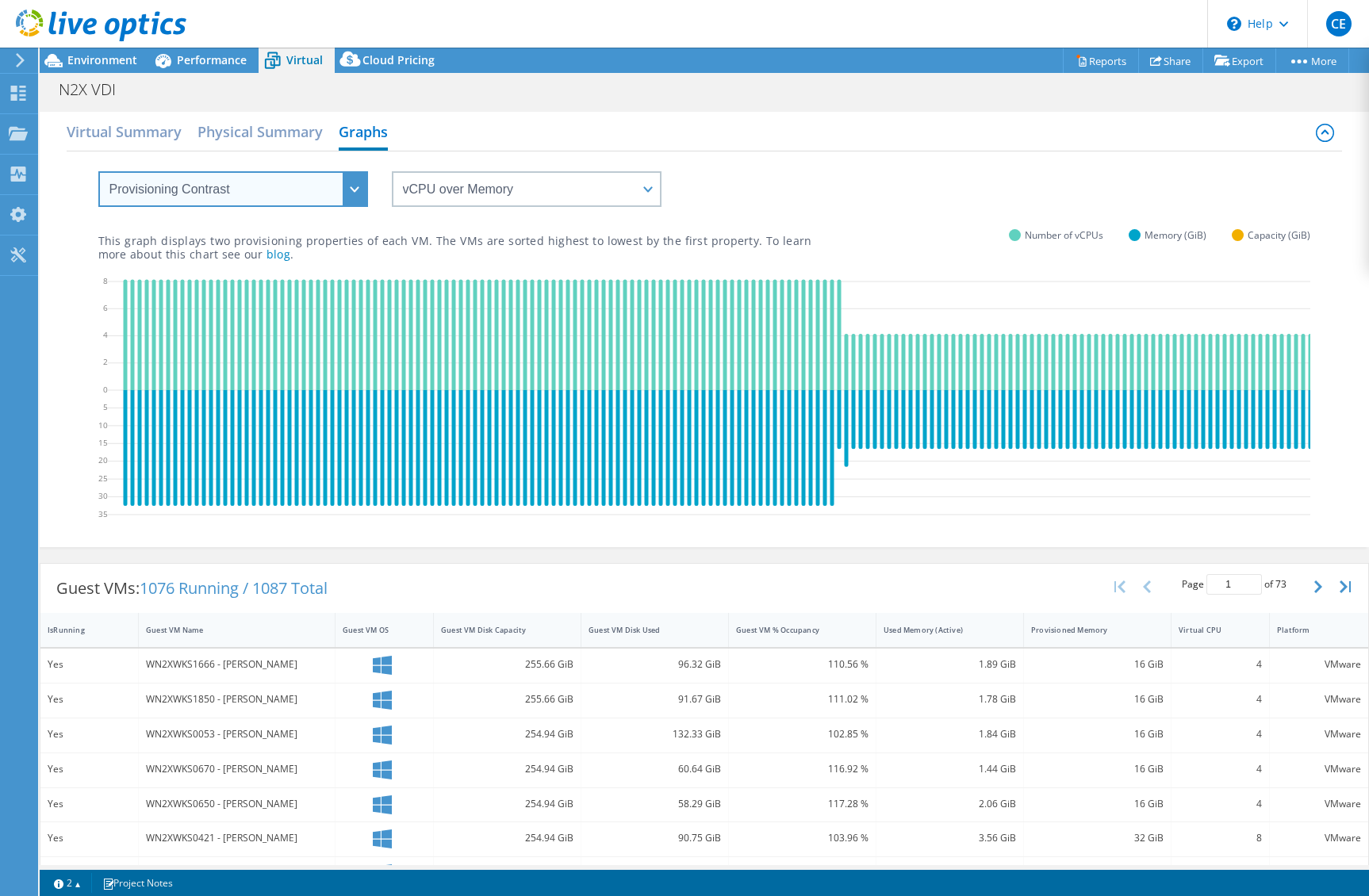
click at [299, 185] on select "VM Resource Distribution Provisioning Contrast Over Provisioning" at bounding box center [233, 189] width 270 height 35
select select "Over Provisioning"
click at [98, 171] on select "VM Resource Distribution Provisioning Contrast Over Provisioning" at bounding box center [233, 189] width 270 height 35
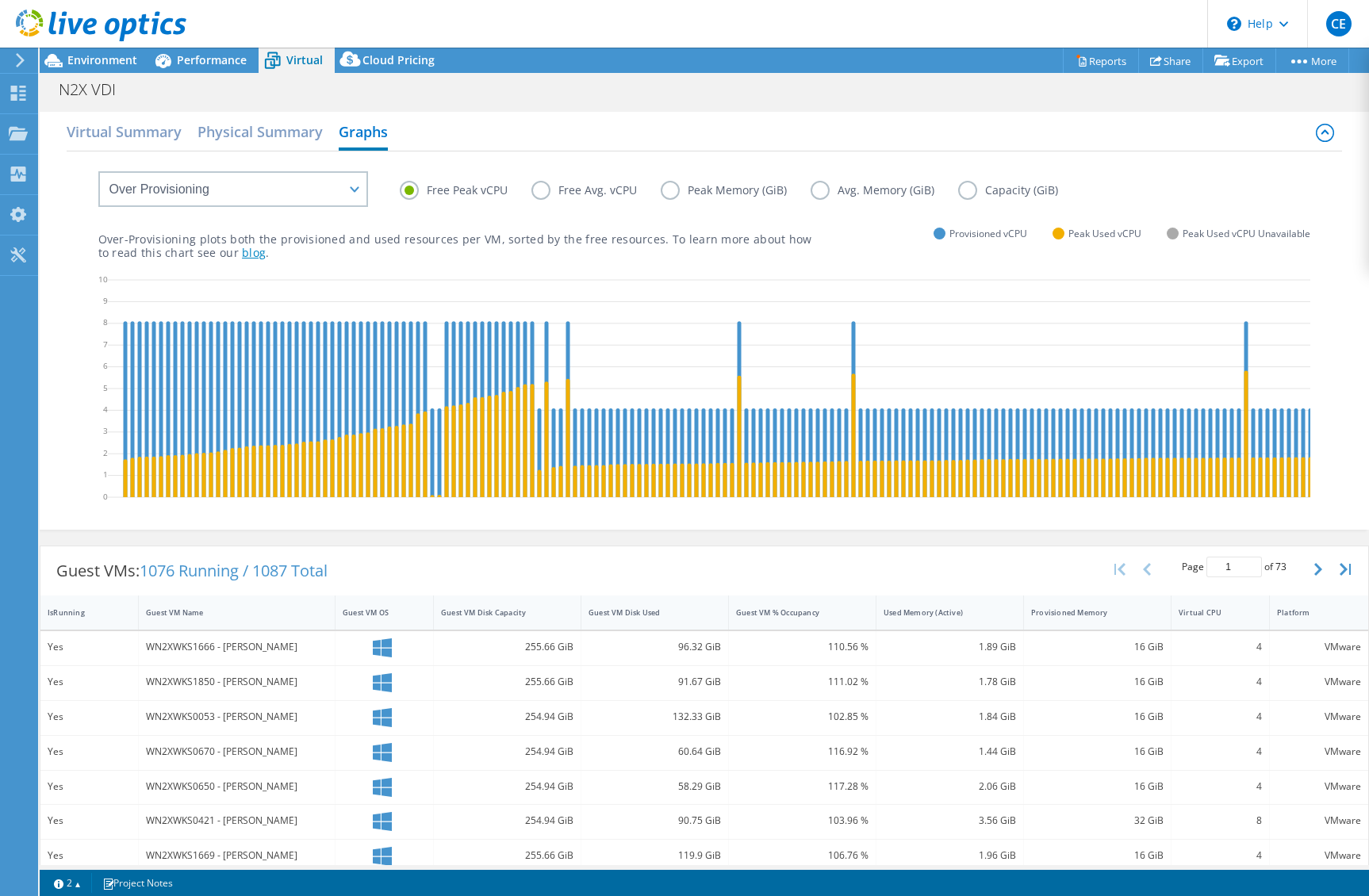
click at [242, 252] on link "blog" at bounding box center [254, 253] width 24 height 15
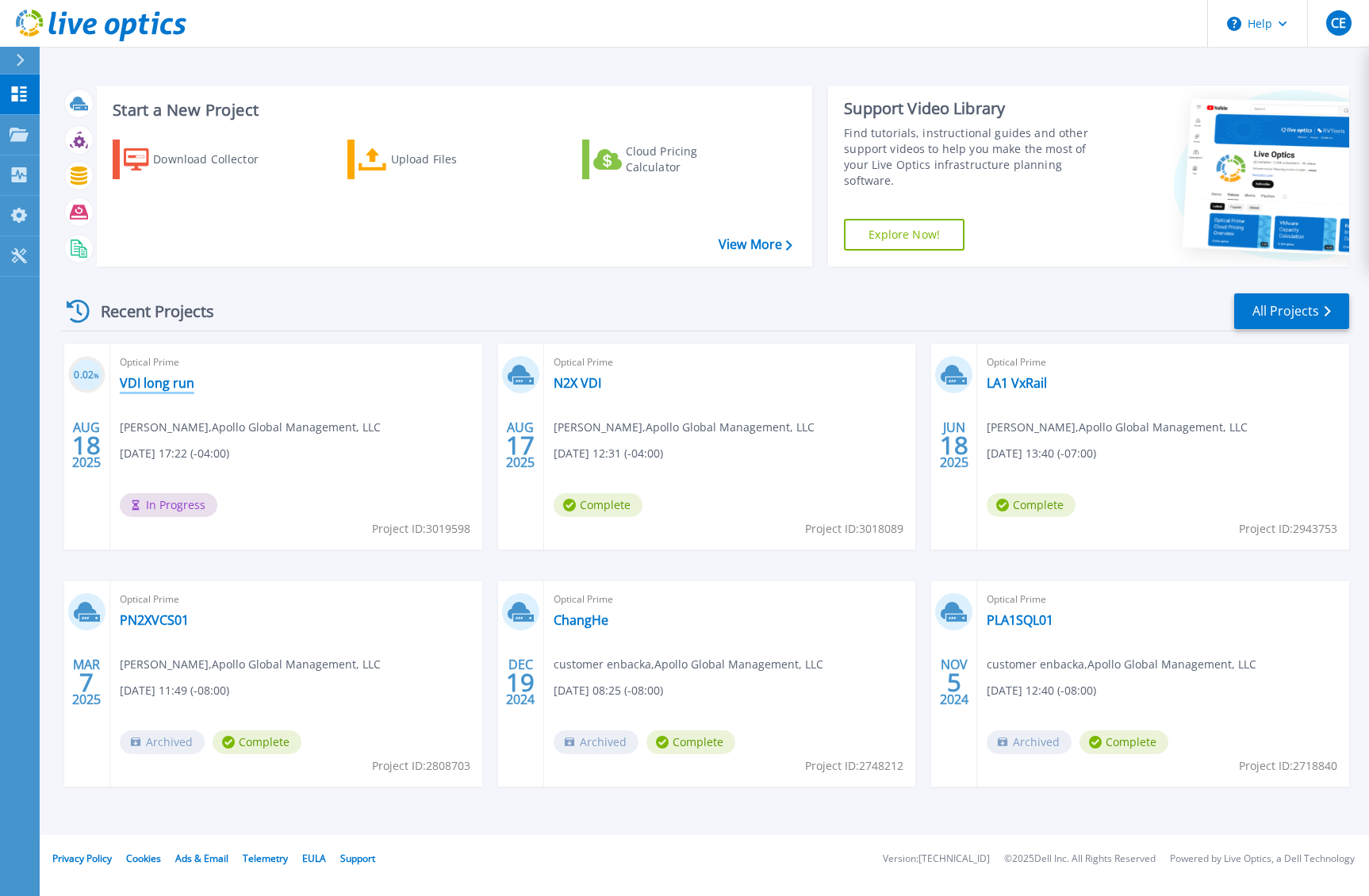
click at [151, 386] on link "VDI long run" at bounding box center [157, 382] width 75 height 16
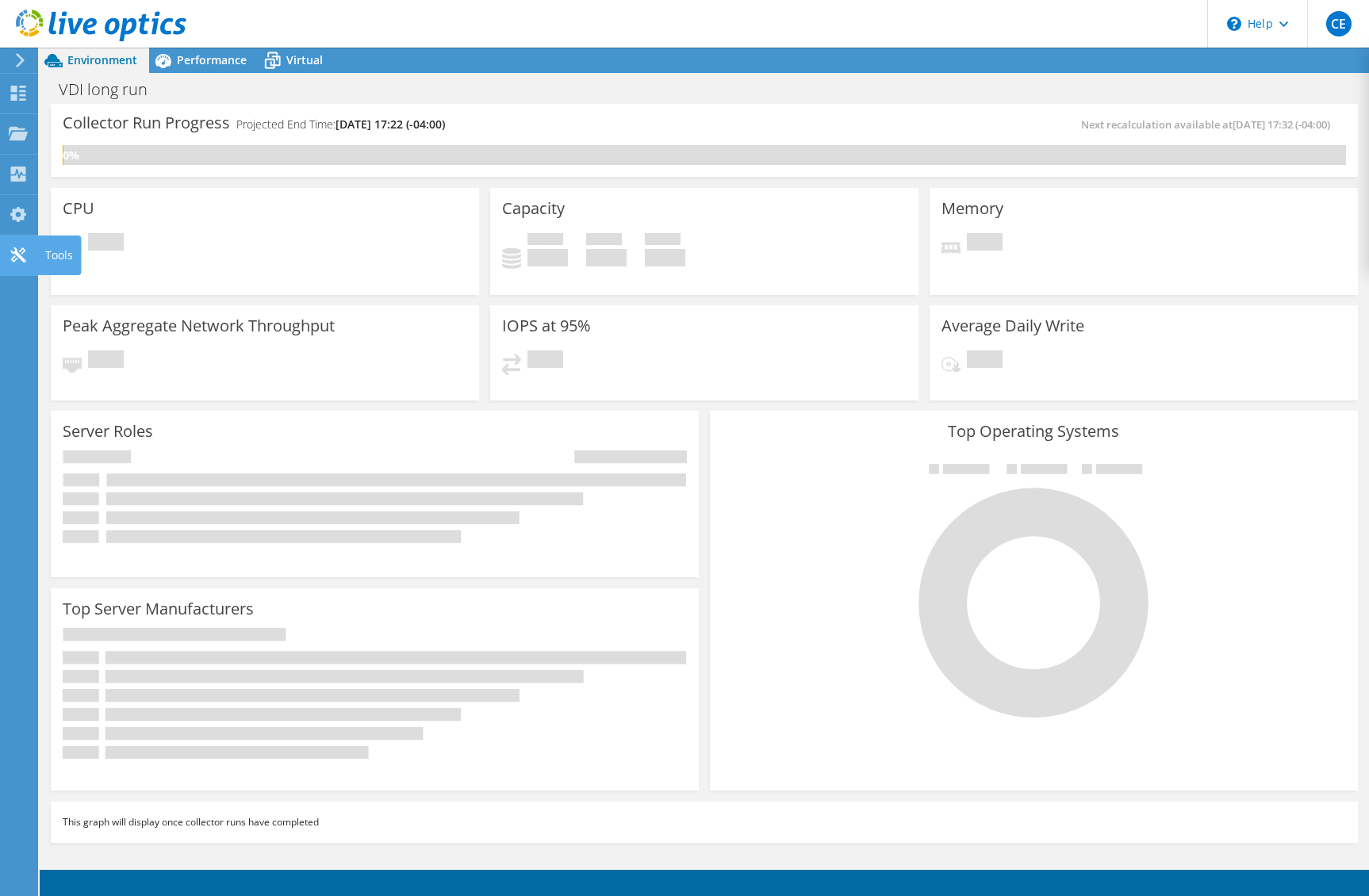
click at [21, 253] on use at bounding box center [18, 255] width 15 height 15
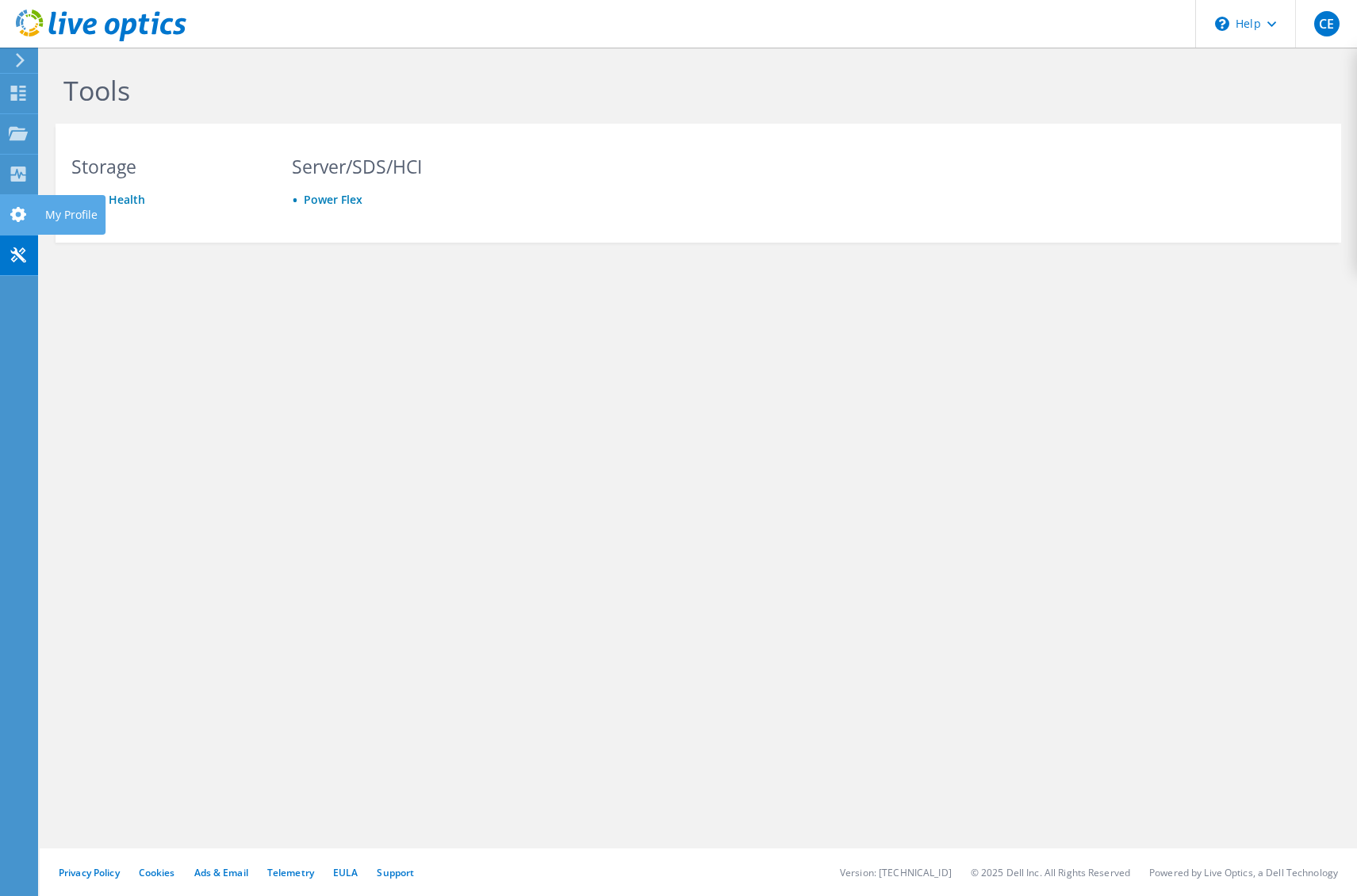
click at [20, 217] on use at bounding box center [18, 214] width 16 height 15
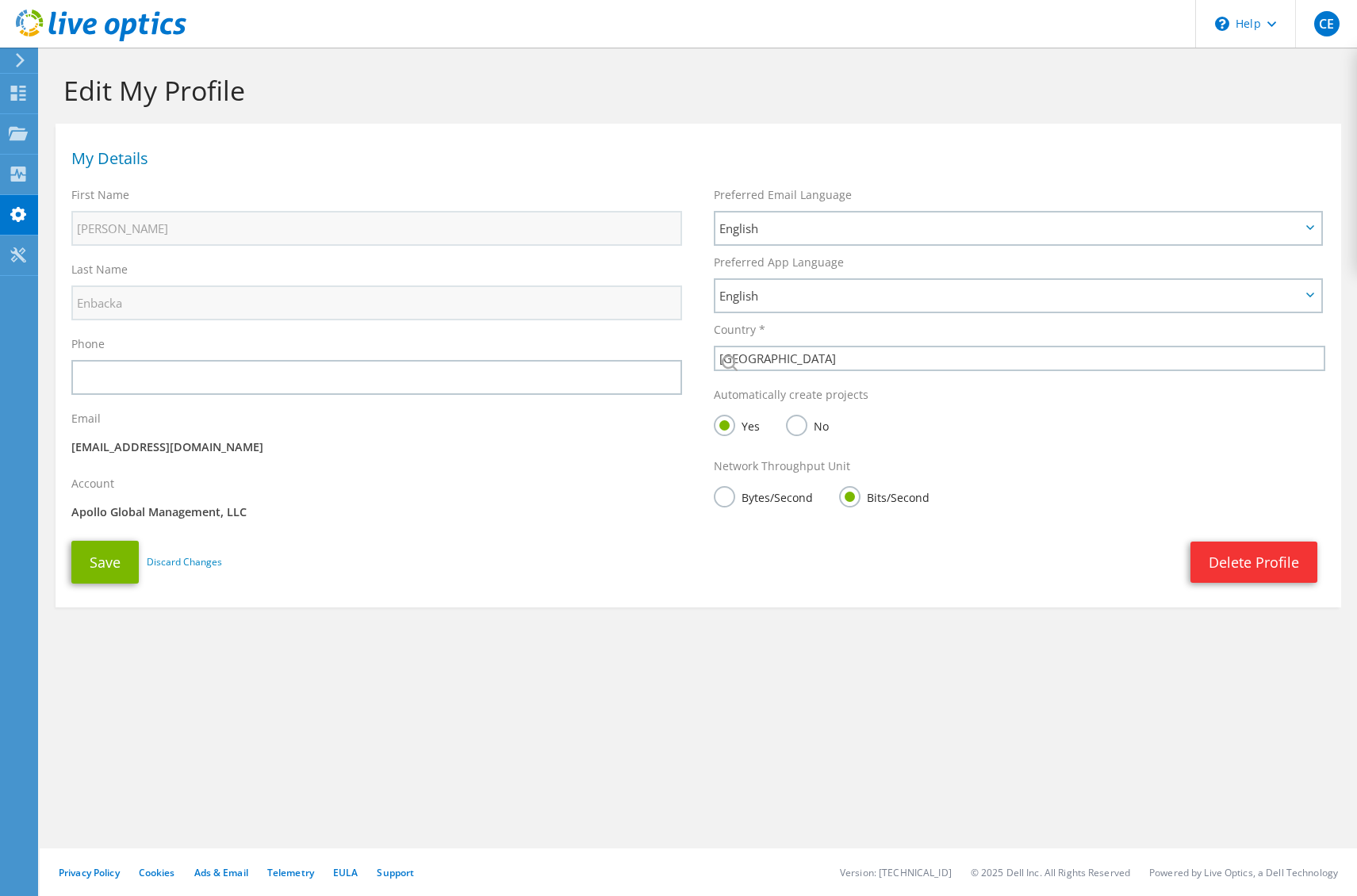
select select "224"
click at [16, 178] on use at bounding box center [19, 174] width 15 height 15
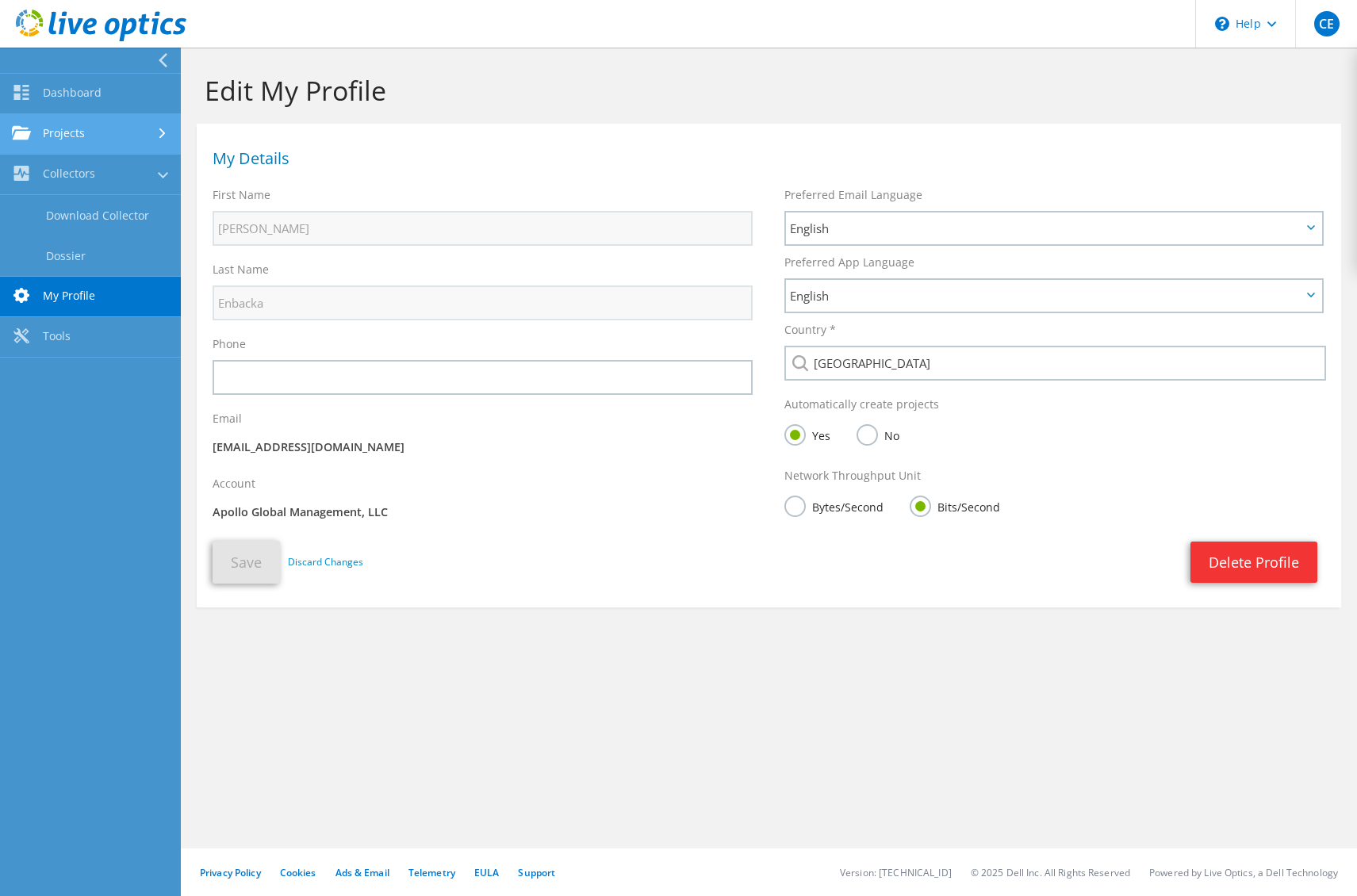
click at [87, 132] on link "Projects" at bounding box center [90, 134] width 180 height 40
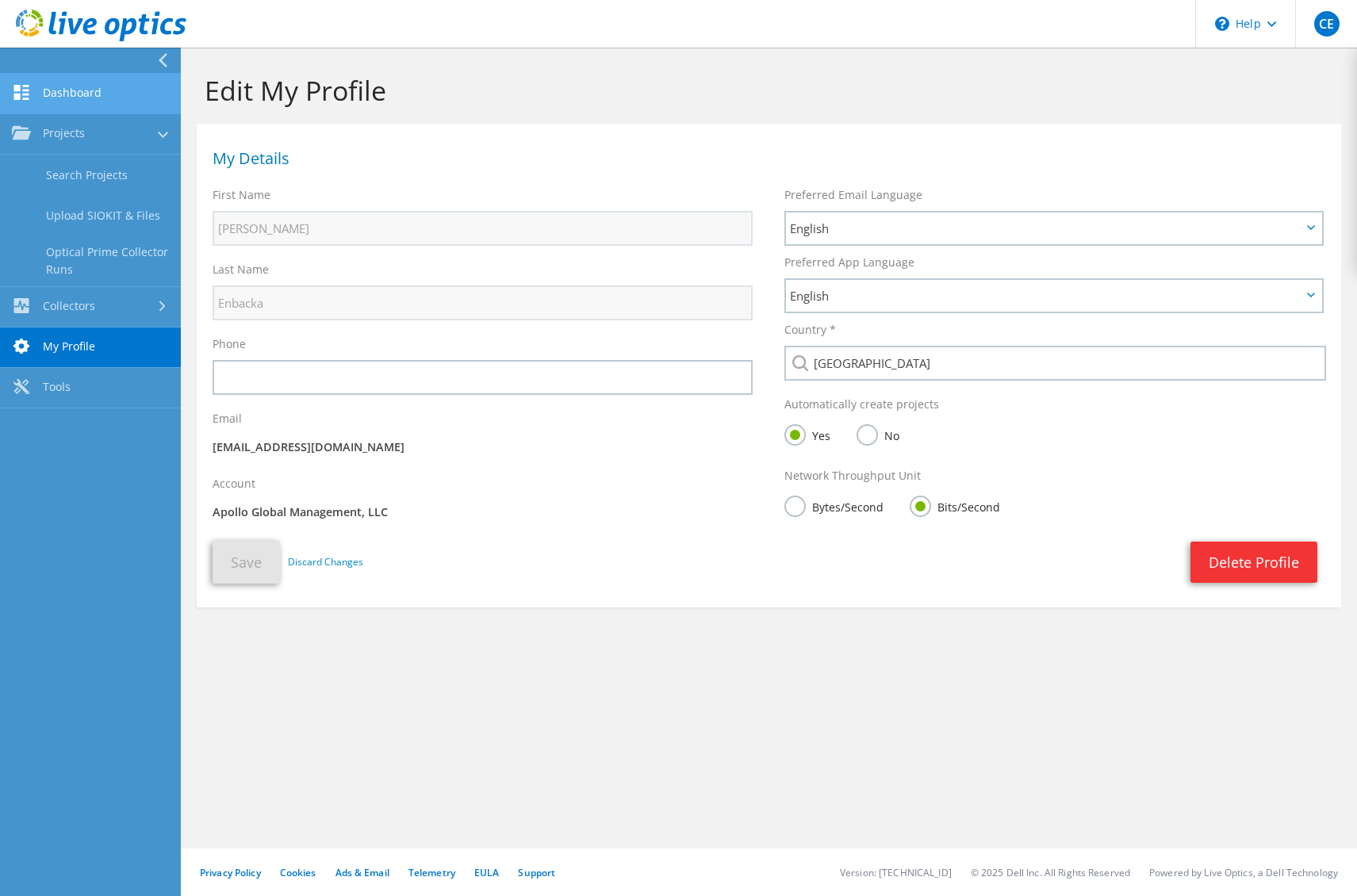
click at [88, 99] on link "Dashboard" at bounding box center [90, 94] width 180 height 40
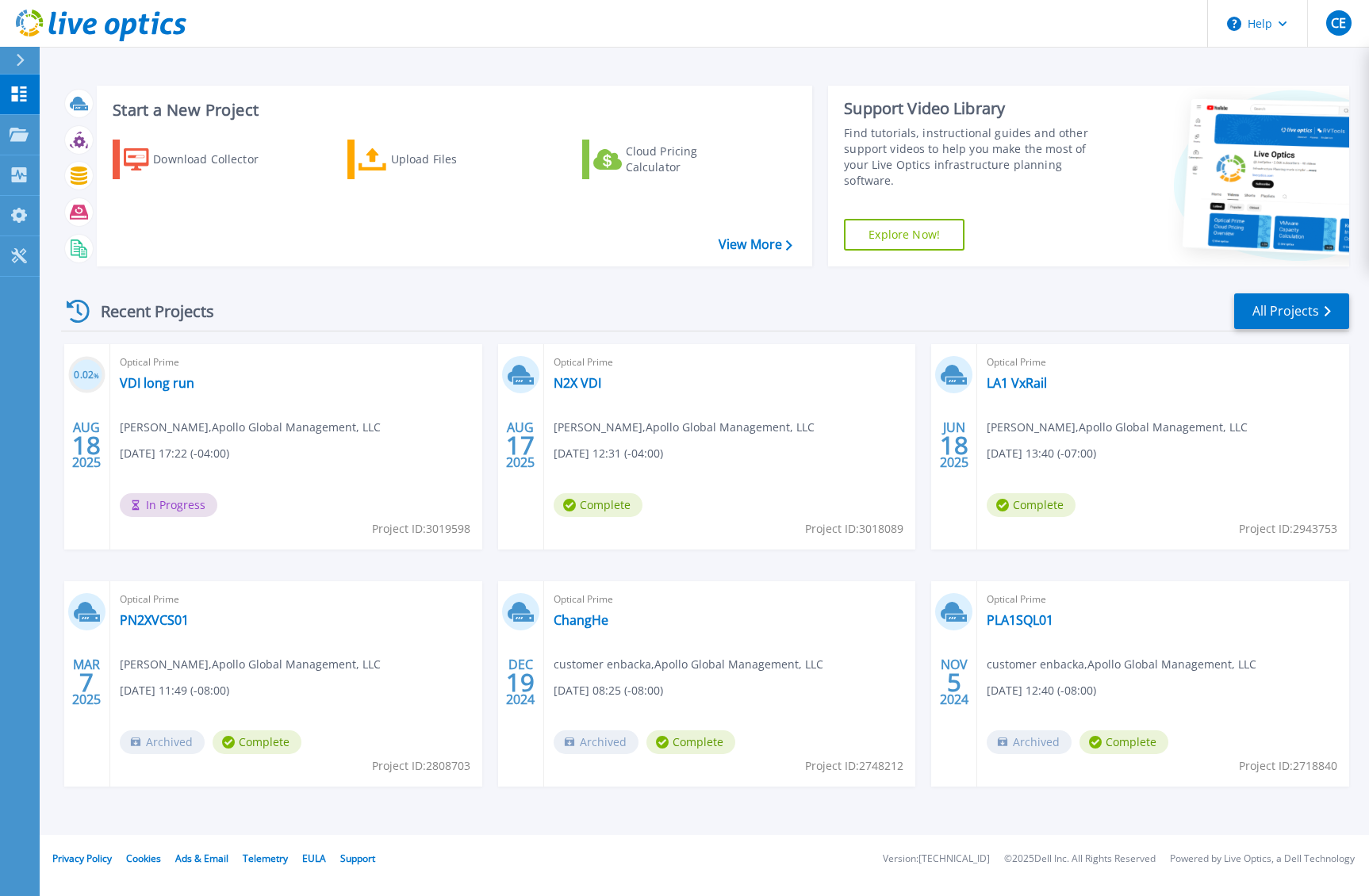
click at [1338, 69] on div "Start a New Project Download Collector Upload Files Cloud Pricing Calculator Vi…" at bounding box center [704, 418] width 1330 height 835
click at [581, 382] on link "N2X VDI" at bounding box center [578, 382] width 48 height 16
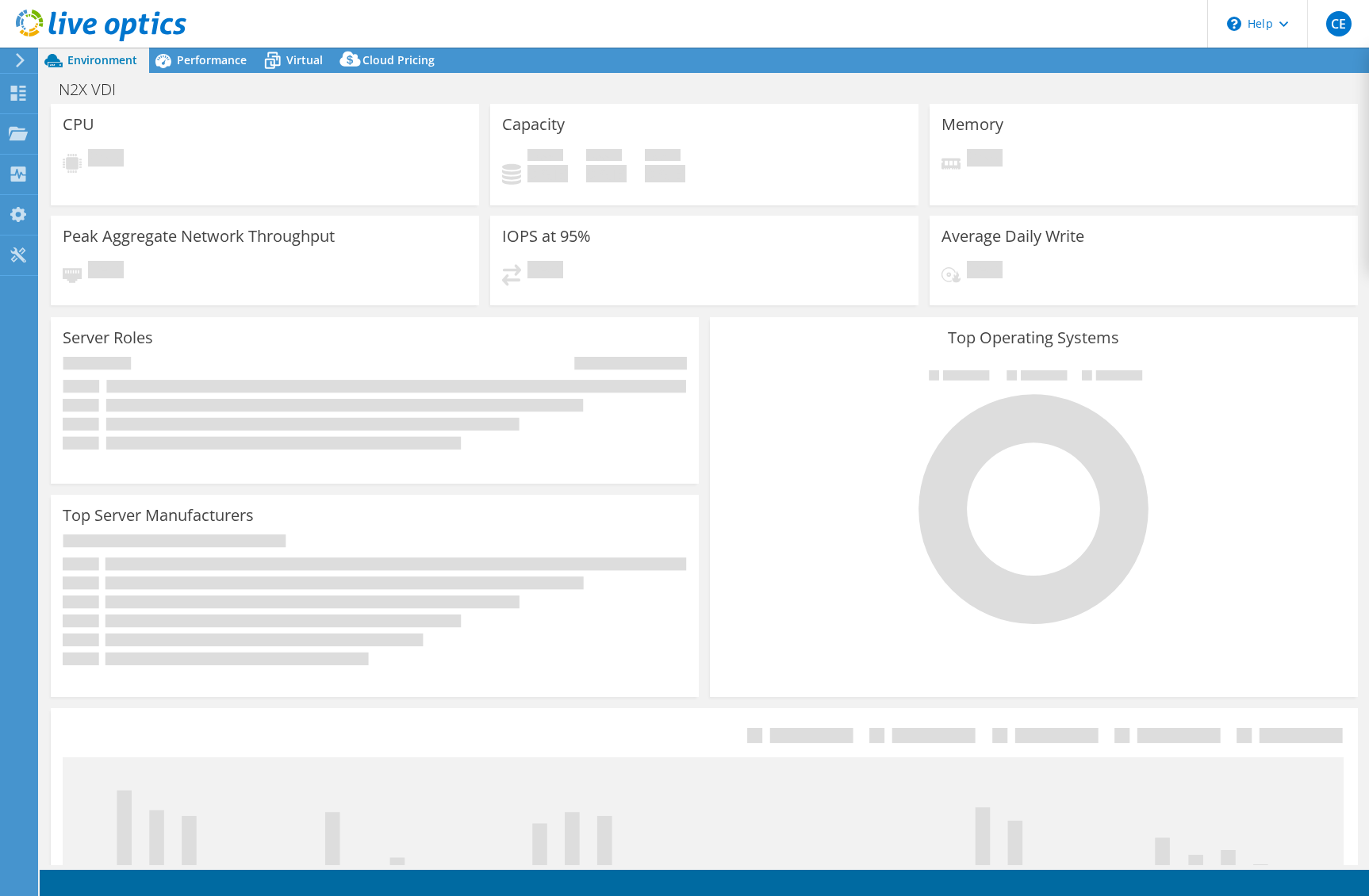
select select "USD"
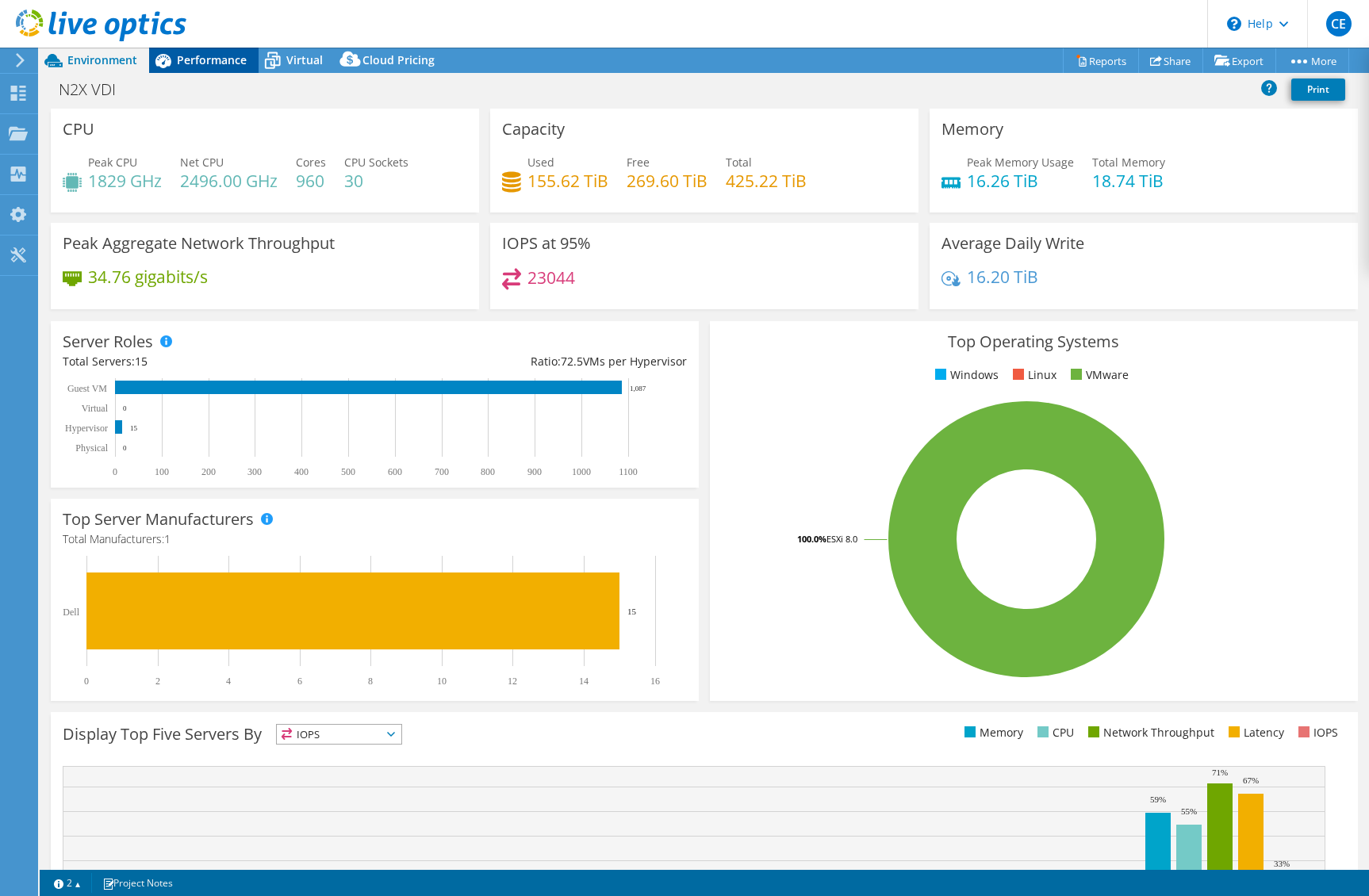
click at [226, 53] on span "Performance" at bounding box center [212, 60] width 70 height 15
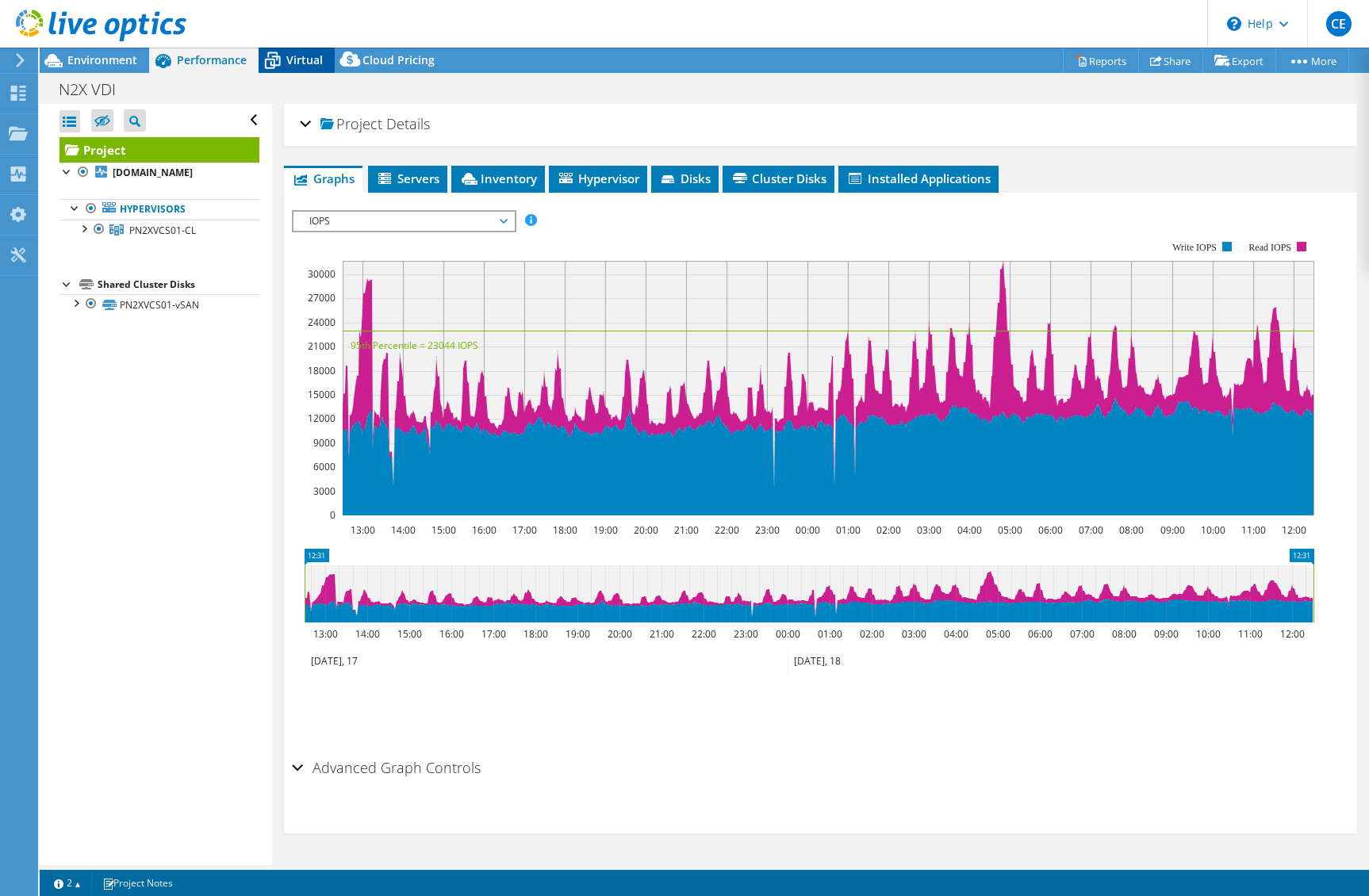
click at [294, 59] on span "Virtual" at bounding box center [304, 60] width 36 height 15
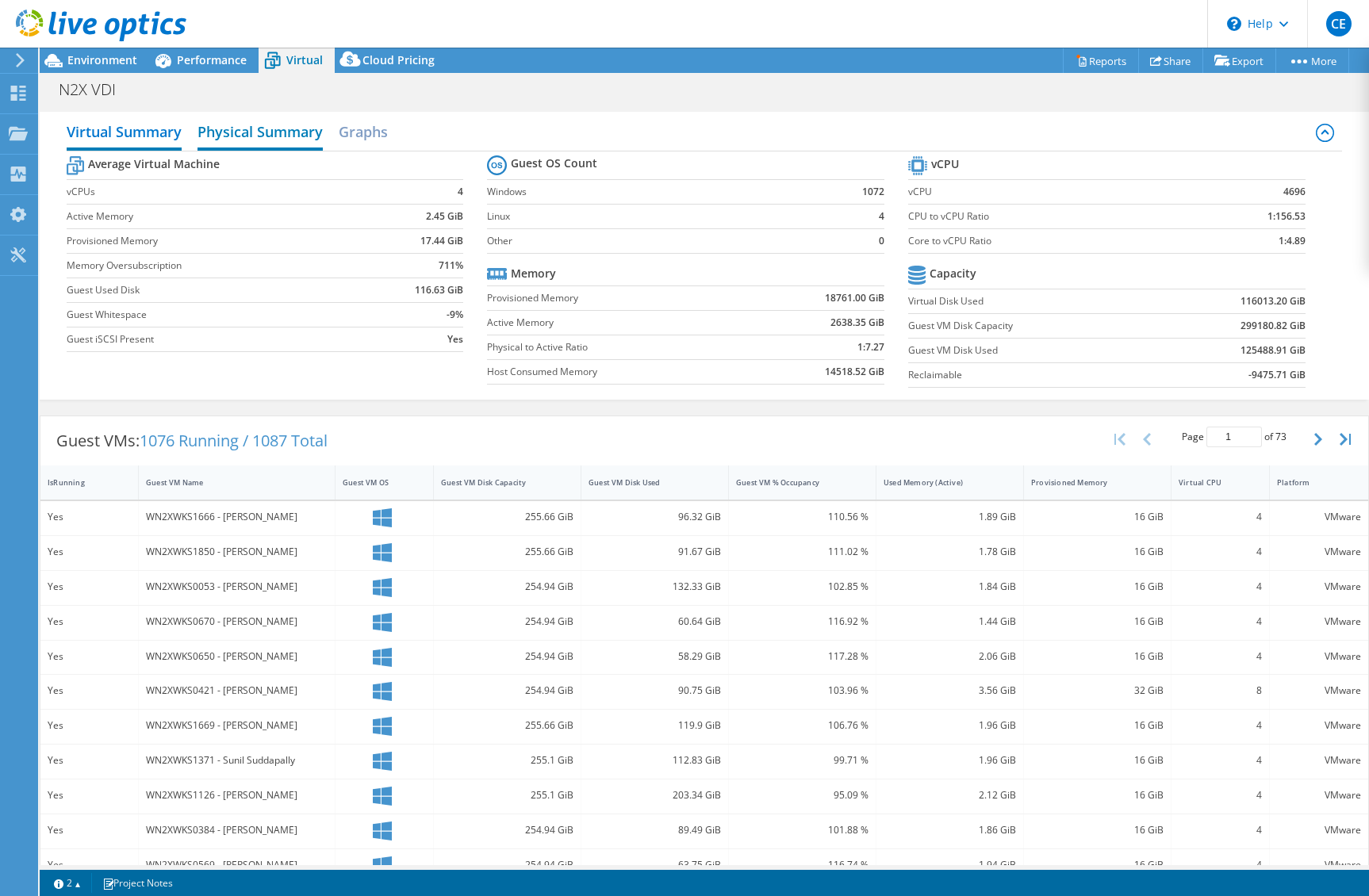
click at [312, 132] on h2 "Physical Summary" at bounding box center [260, 133] width 126 height 35
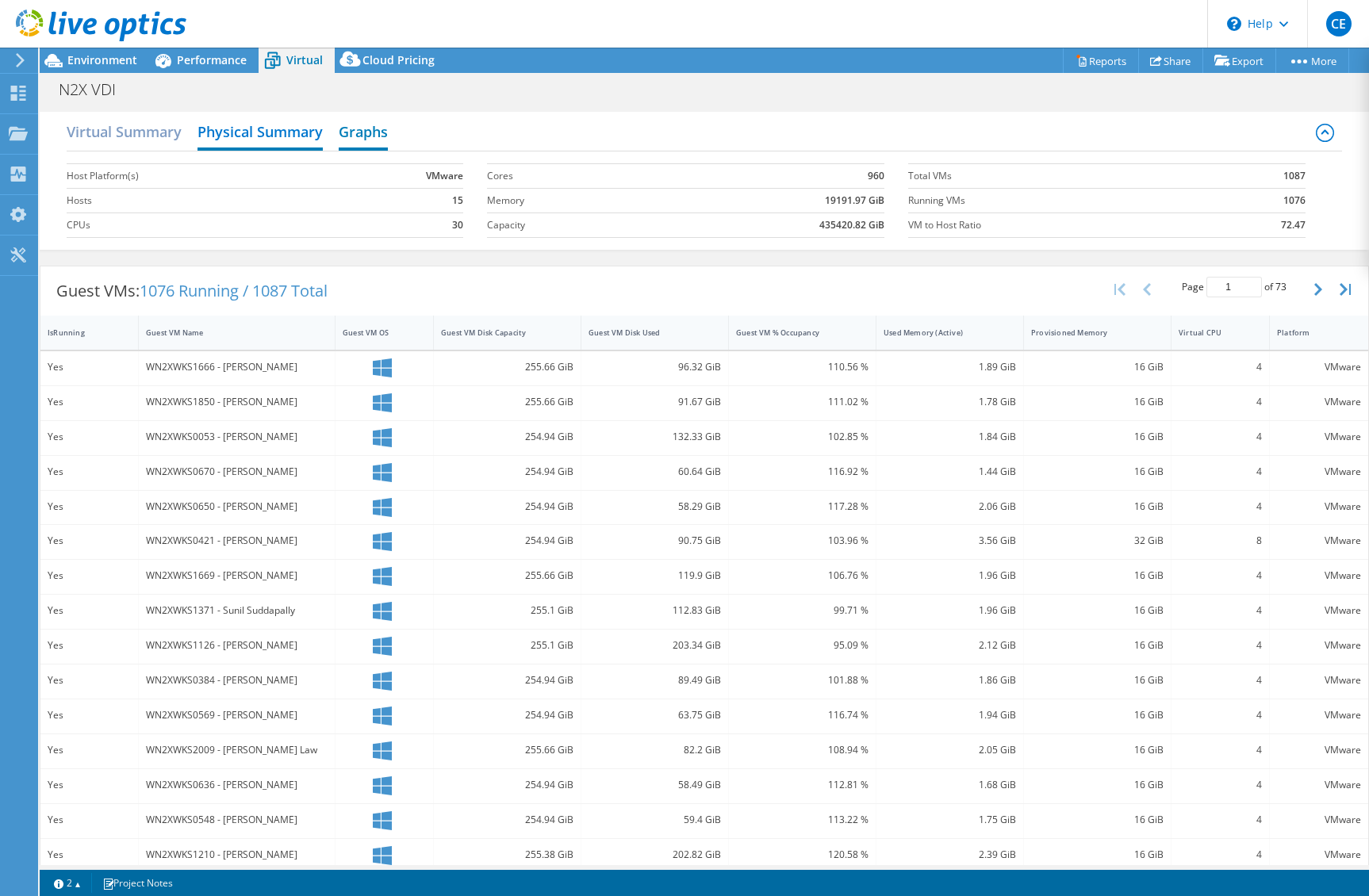
click at [357, 130] on h2 "Graphs" at bounding box center [364, 133] width 49 height 35
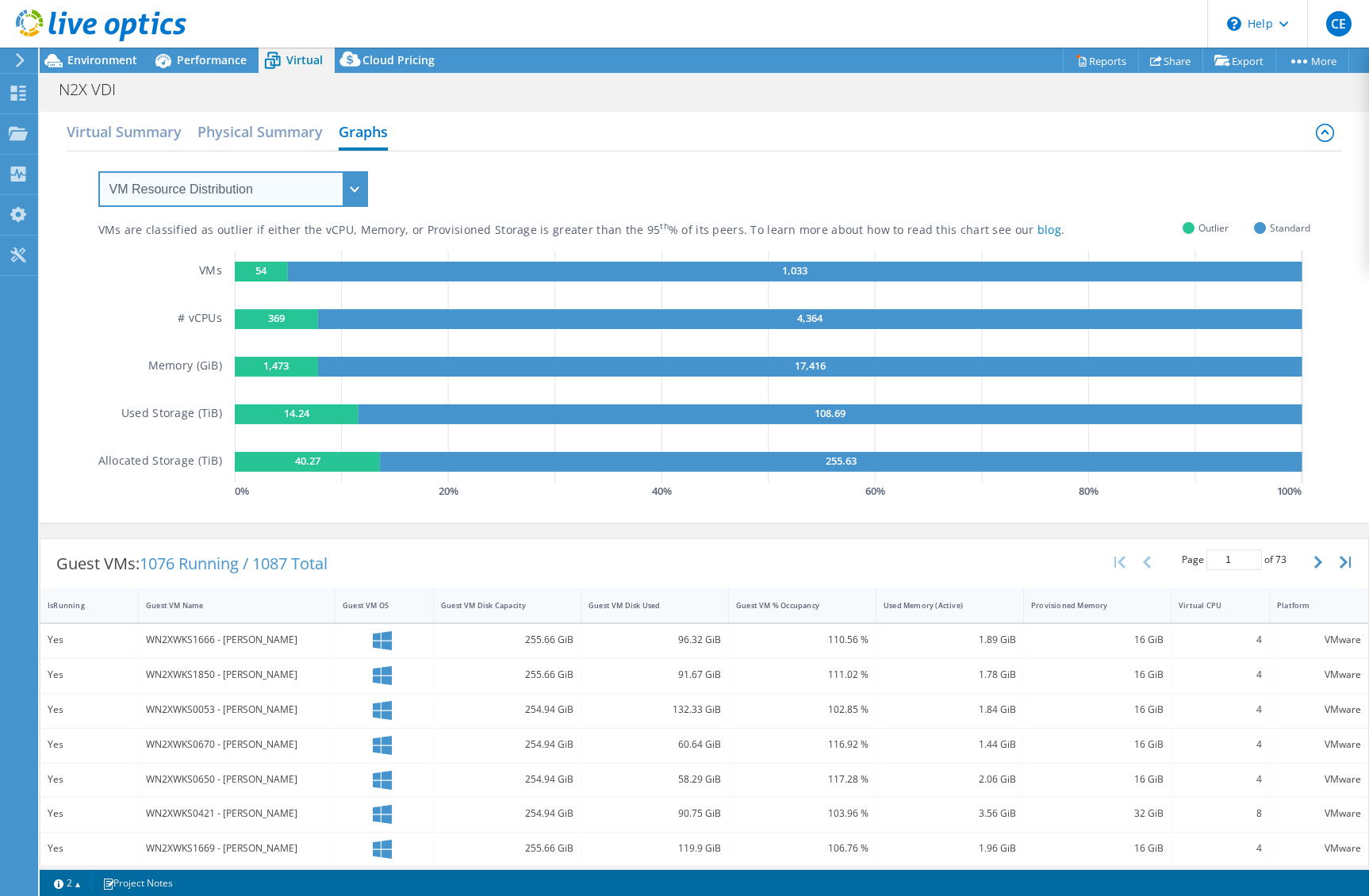
click at [304, 182] on select "VM Resource Distribution Provisioning Contrast Over Provisioning" at bounding box center [233, 189] width 270 height 35
click at [98, 171] on select "VM Resource Distribution Provisioning Contrast Over Provisioning" at bounding box center [233, 189] width 270 height 35
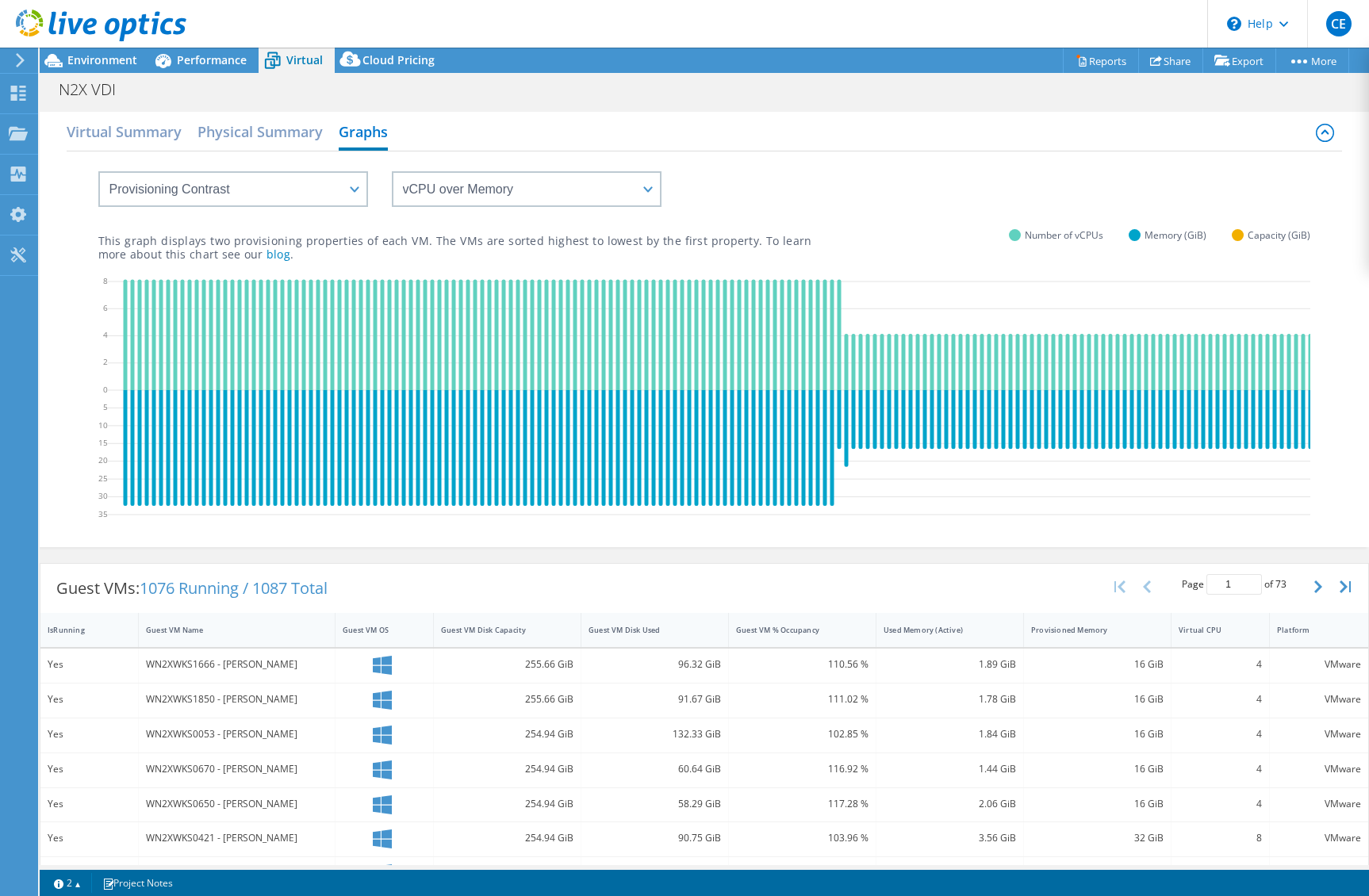
click at [592, 162] on div "vCPU over Memory vCPU over Capacity Memory over vCPU Memory over Capacity Capac…" at bounding box center [705, 180] width 1213 height 56
click at [586, 183] on select "vCPU over Memory vCPU over Capacity Memory over vCPU Memory over Capacity Capac…" at bounding box center [527, 189] width 270 height 35
click at [750, 153] on div "vCPU over Memory vCPU over Capacity Memory over vCPU Memory over Capacity Capac…" at bounding box center [705, 180] width 1213 height 56
click at [231, 179] on select "VM Resource Distribution Provisioning Contrast Over Provisioning" at bounding box center [233, 189] width 270 height 35
click at [231, 178] on select "VM Resource Distribution Provisioning Contrast Over Provisioning" at bounding box center [233, 189] width 270 height 35
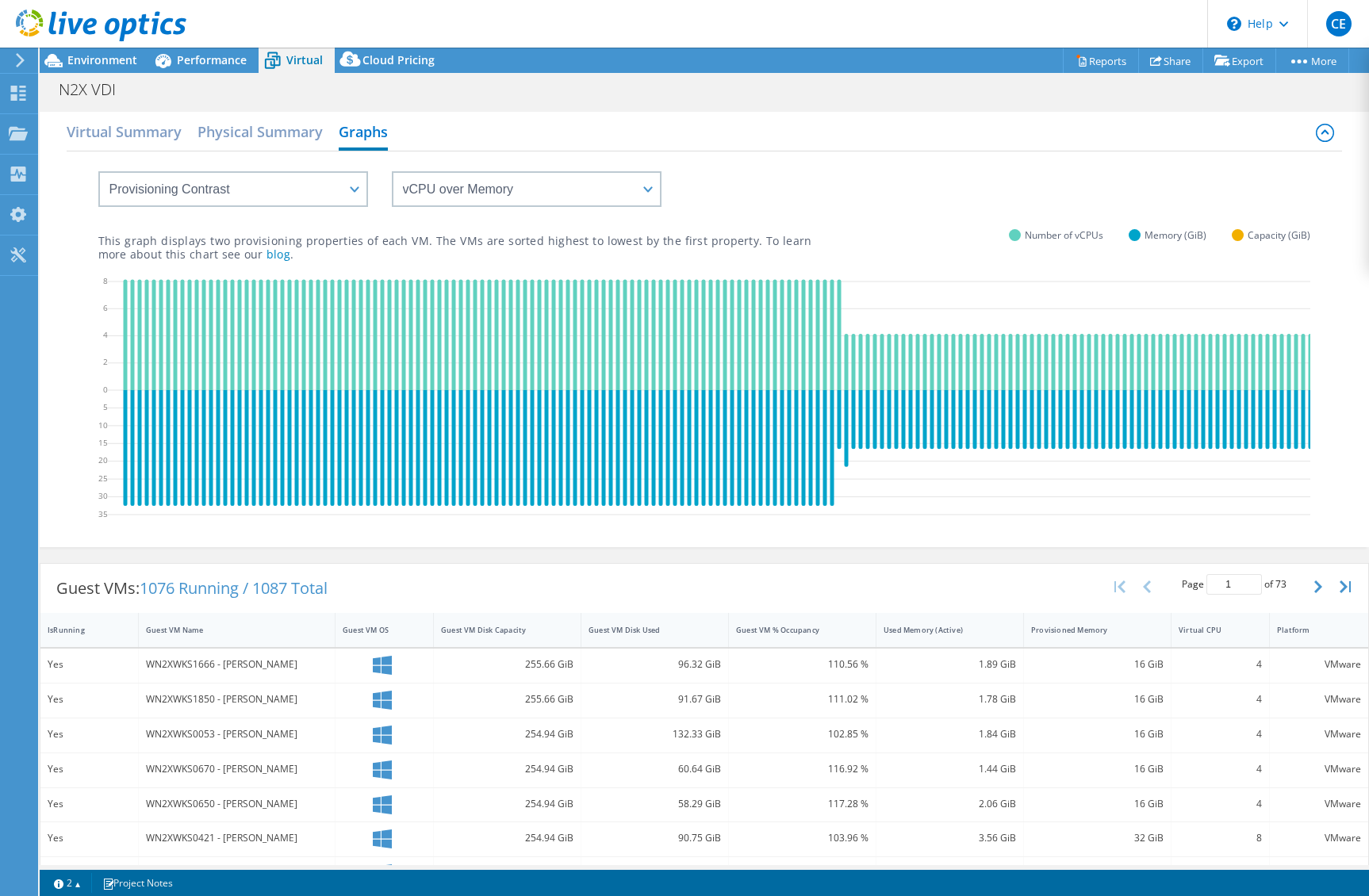
click at [868, 238] on div "This graph displays two provisioning properties of each VM. The VMs are sorted …" at bounding box center [705, 234] width 1213 height 54
click at [259, 190] on select "VM Resource Distribution Provisioning Contrast Over Provisioning" at bounding box center [233, 189] width 270 height 35
click at [98, 171] on select "VM Resource Distribution Provisioning Contrast Over Provisioning" at bounding box center [233, 189] width 270 height 35
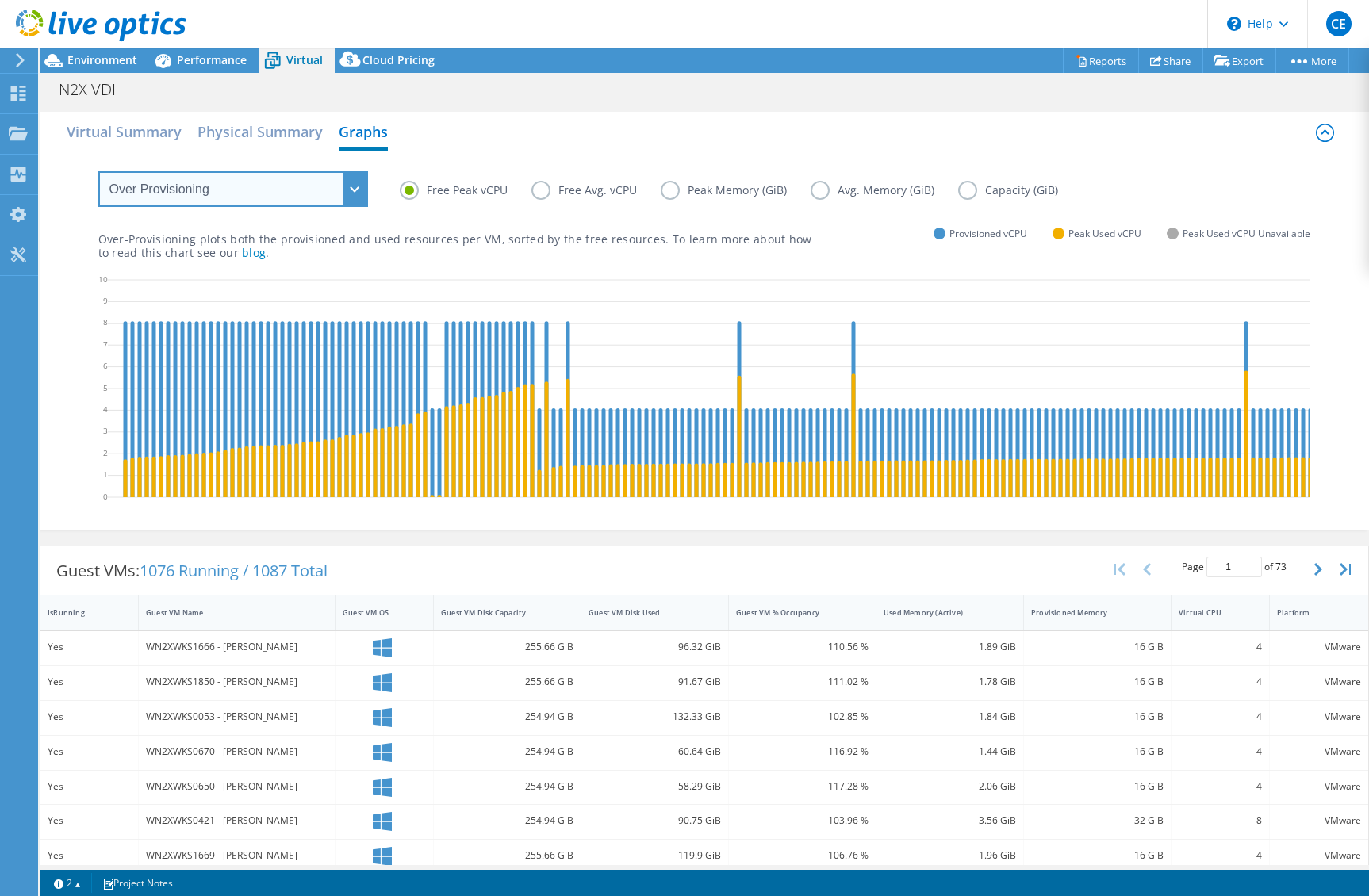
click at [292, 193] on select "VM Resource Distribution Provisioning Contrast Over Provisioning" at bounding box center [233, 189] width 270 height 35
click at [98, 171] on select "VM Resource Distribution Provisioning Contrast Over Provisioning" at bounding box center [233, 189] width 270 height 35
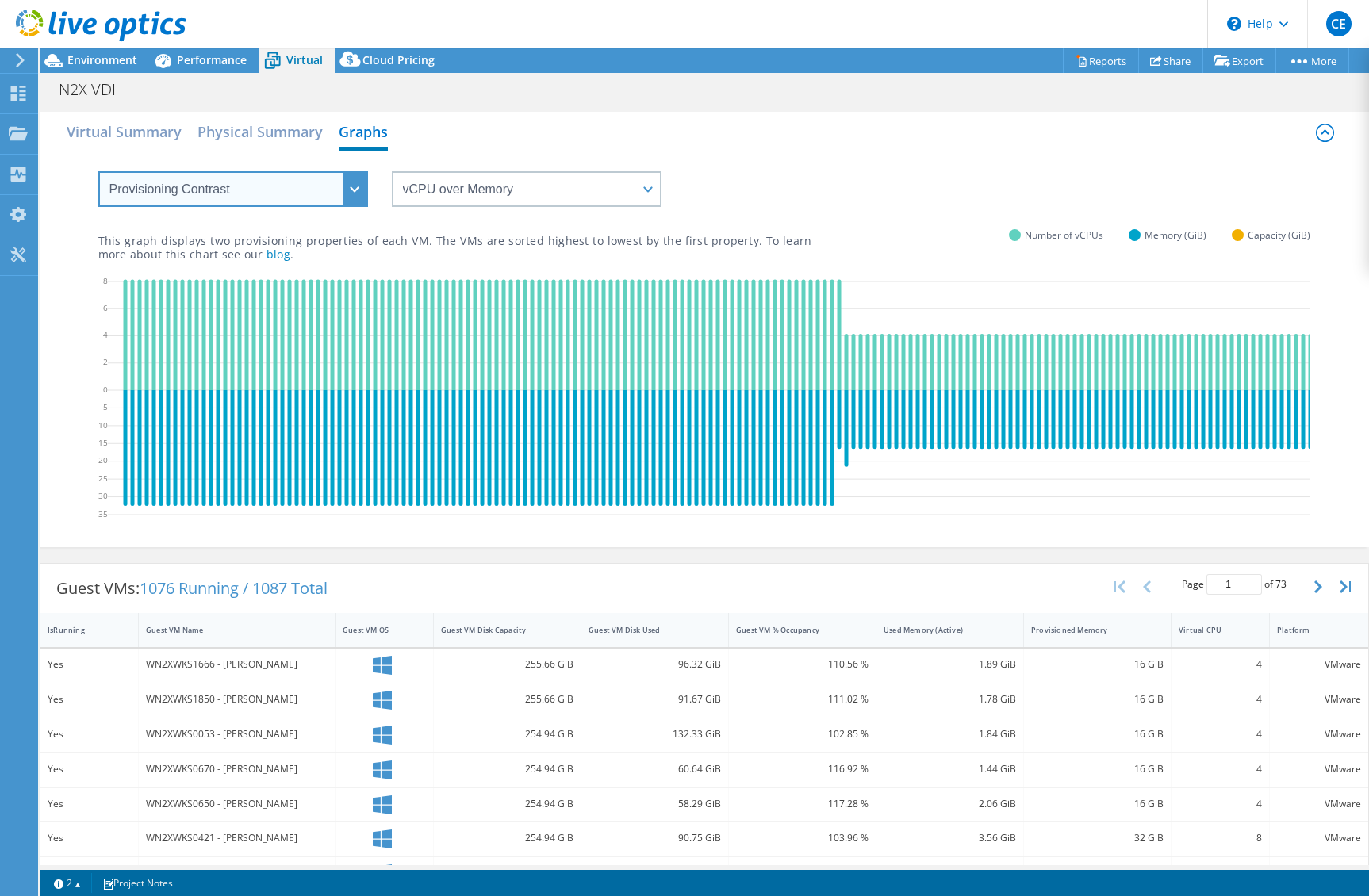
click at [316, 191] on select "VM Resource Distribution Provisioning Contrast Over Provisioning" at bounding box center [233, 189] width 270 height 35
select select "Over Provisioning"
click at [98, 171] on select "VM Resource Distribution Provisioning Contrast Over Provisioning" at bounding box center [233, 189] width 270 height 35
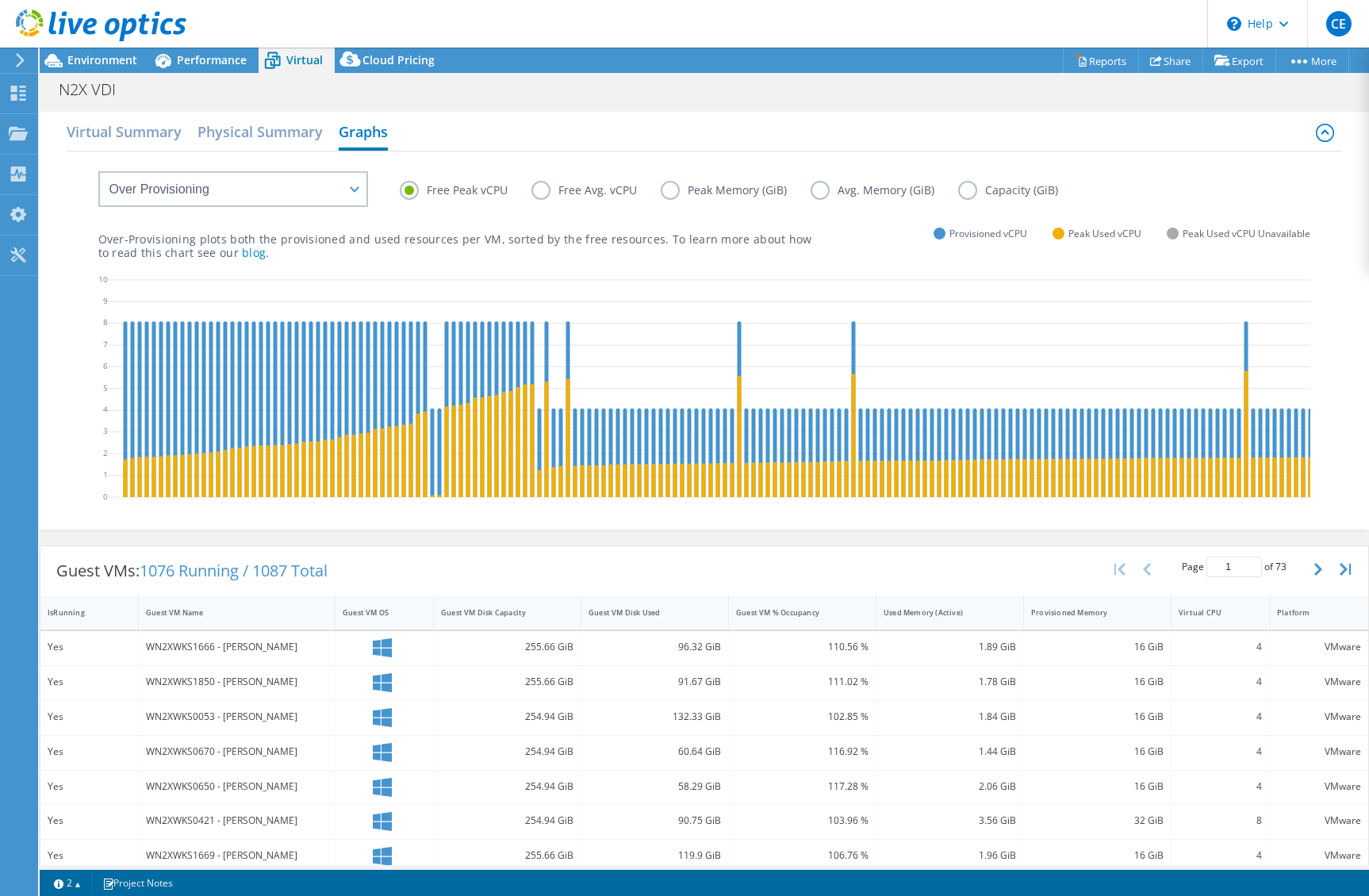
click at [572, 192] on label "Free Avg. vCPU" at bounding box center [597, 190] width 130 height 19
click at [0, 0] on input "Free Avg. vCPU" at bounding box center [0, 0] width 0 height 0
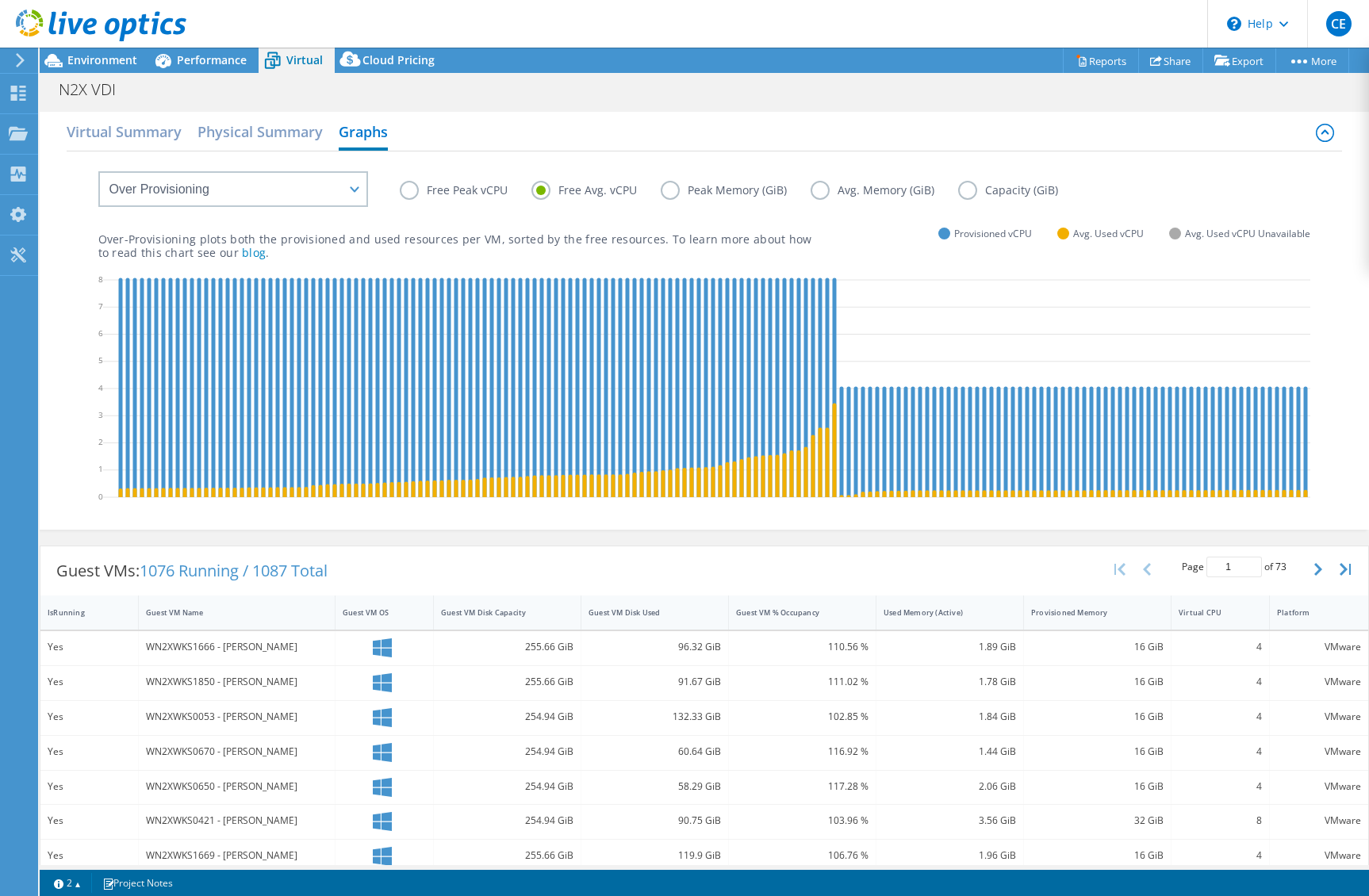
click at [763, 192] on label "Peak Memory (GiB)" at bounding box center [735, 190] width 150 height 19
click at [0, 0] on input "Peak Memory (GiB)" at bounding box center [0, 0] width 0 height 0
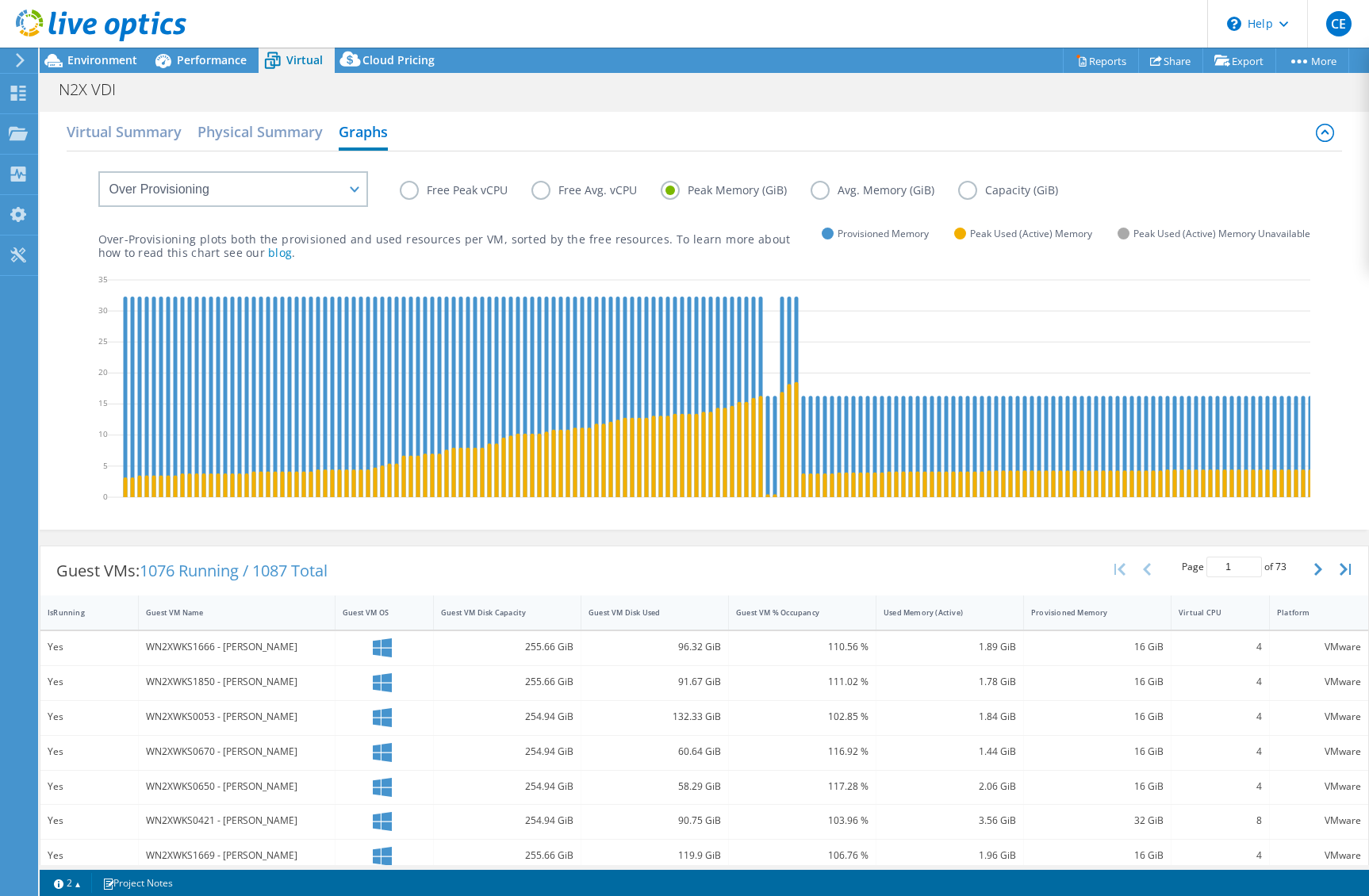
click at [857, 194] on label "Avg. Memory (GiB)" at bounding box center [885, 190] width 148 height 19
click at [0, 0] on input "Avg. Memory (GiB)" at bounding box center [0, 0] width 0 height 0
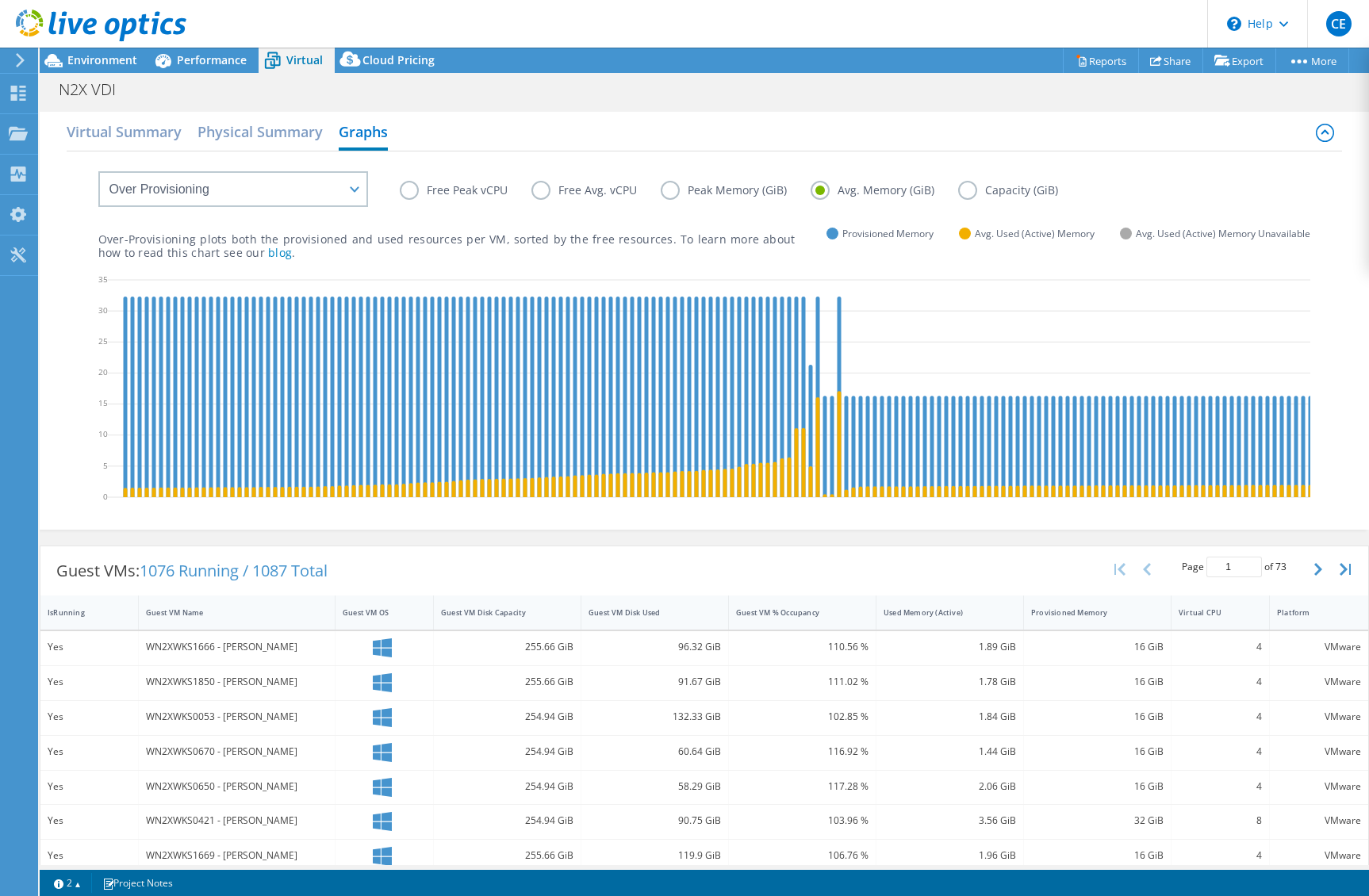
click at [715, 188] on label "Peak Memory (GiB)" at bounding box center [735, 190] width 150 height 19
click at [0, 0] on input "Peak Memory (GiB)" at bounding box center [0, 0] width 0 height 0
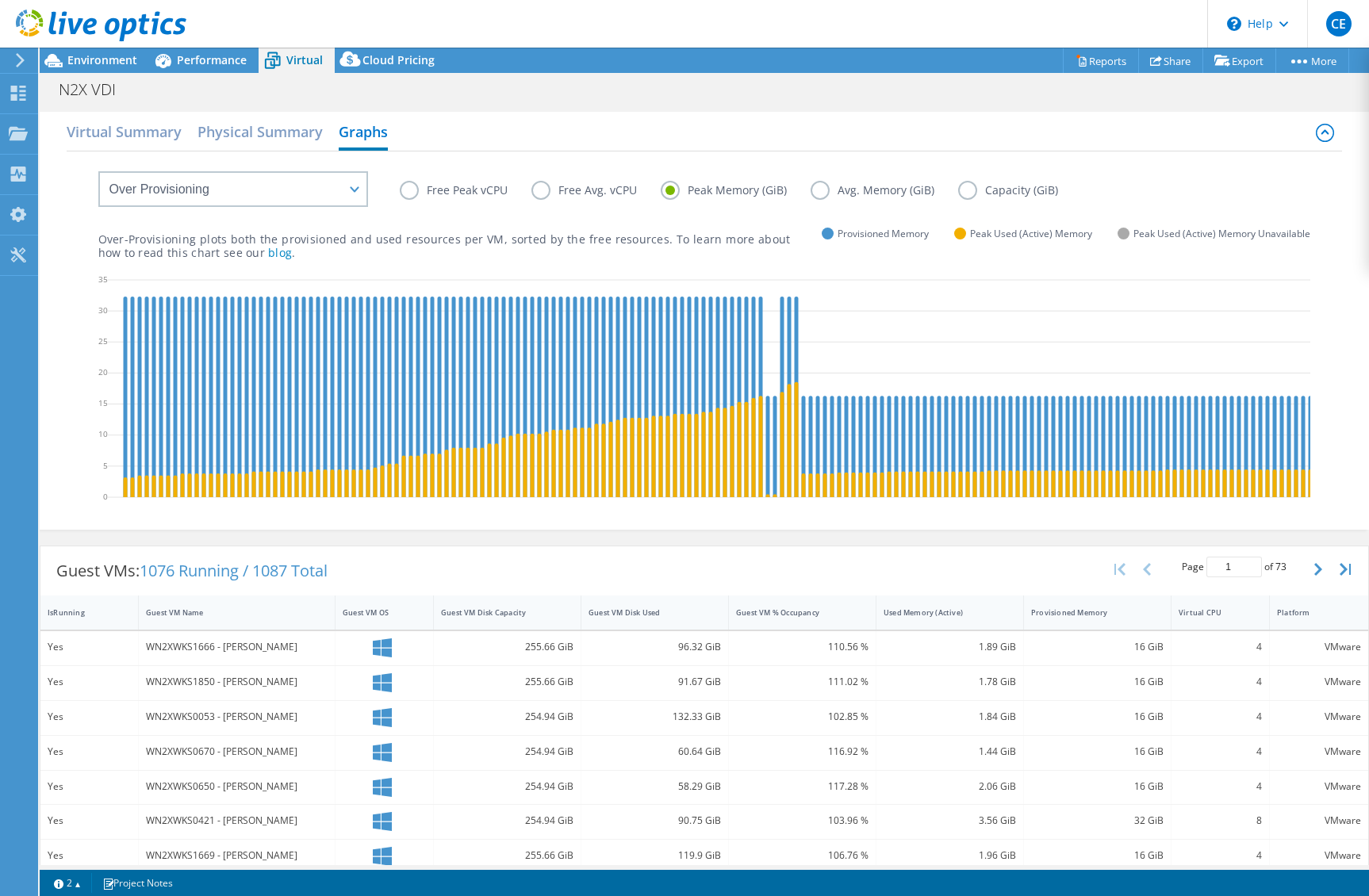
click at [602, 188] on label "Free Avg. vCPU" at bounding box center [597, 190] width 130 height 19
click at [0, 0] on input "Free Avg. vCPU" at bounding box center [0, 0] width 0 height 0
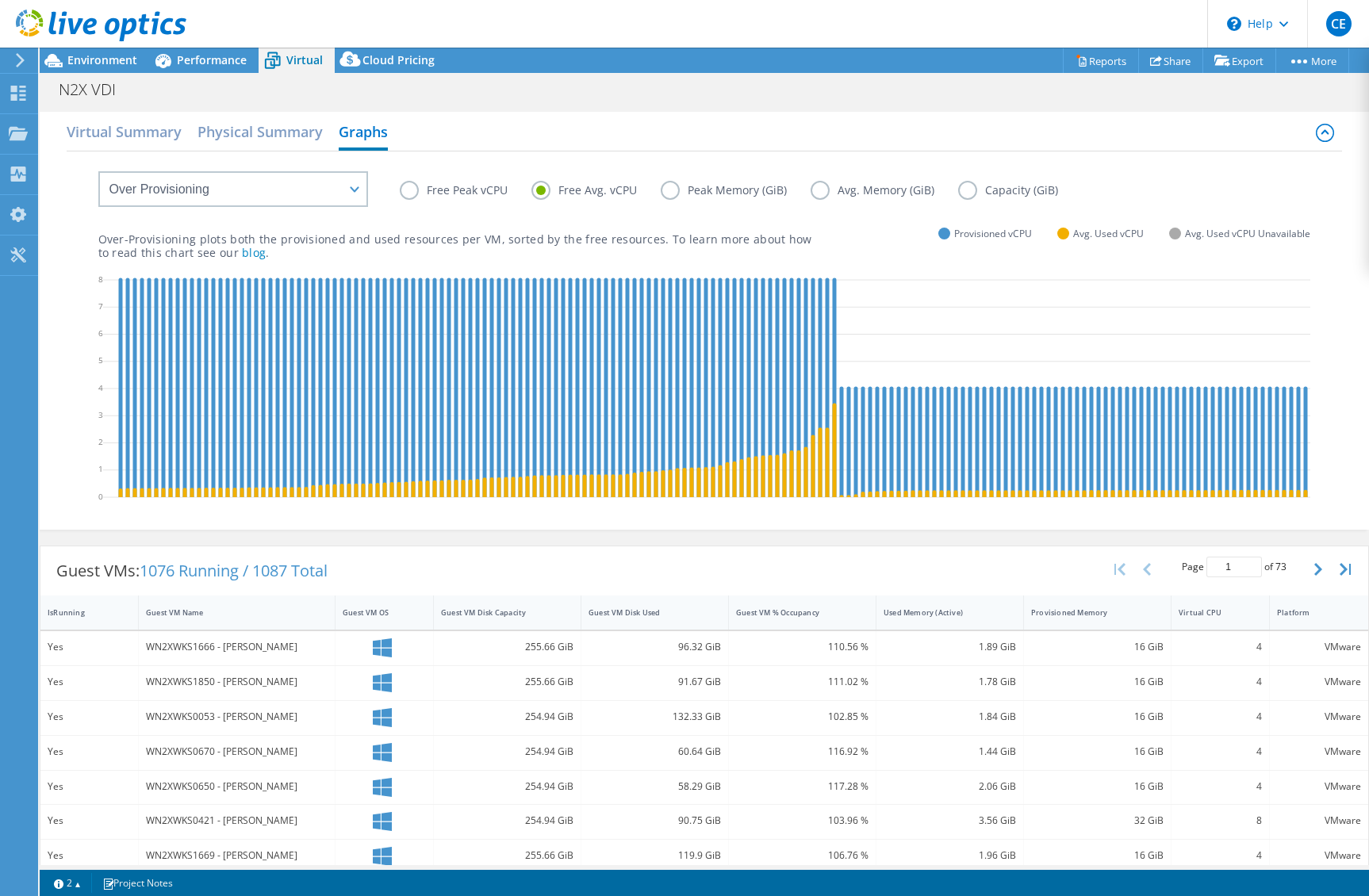
click at [598, 199] on label "Free Avg. vCPU" at bounding box center [597, 190] width 130 height 19
click at [0, 0] on input "Free Avg. vCPU" at bounding box center [0, 0] width 0 height 0
click at [492, 197] on label "Free Peak vCPU" at bounding box center [465, 190] width 131 height 19
click at [0, 0] on input "Free Peak vCPU" at bounding box center [0, 0] width 0 height 0
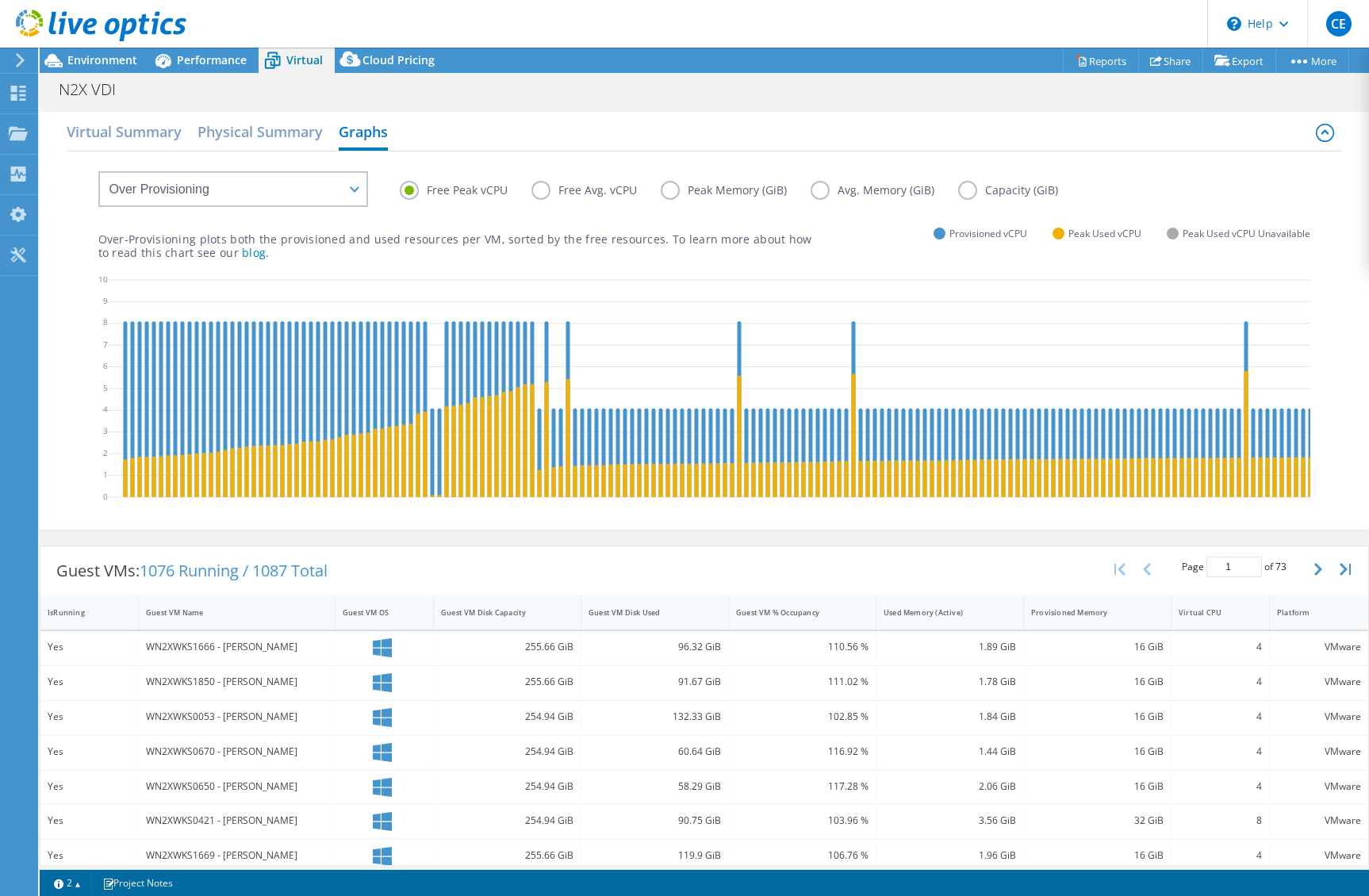
click at [697, 198] on label "Peak Memory (GiB)" at bounding box center [735, 190] width 150 height 19
click at [0, 0] on input "Peak Memory (GiB)" at bounding box center [0, 0] width 0 height 0
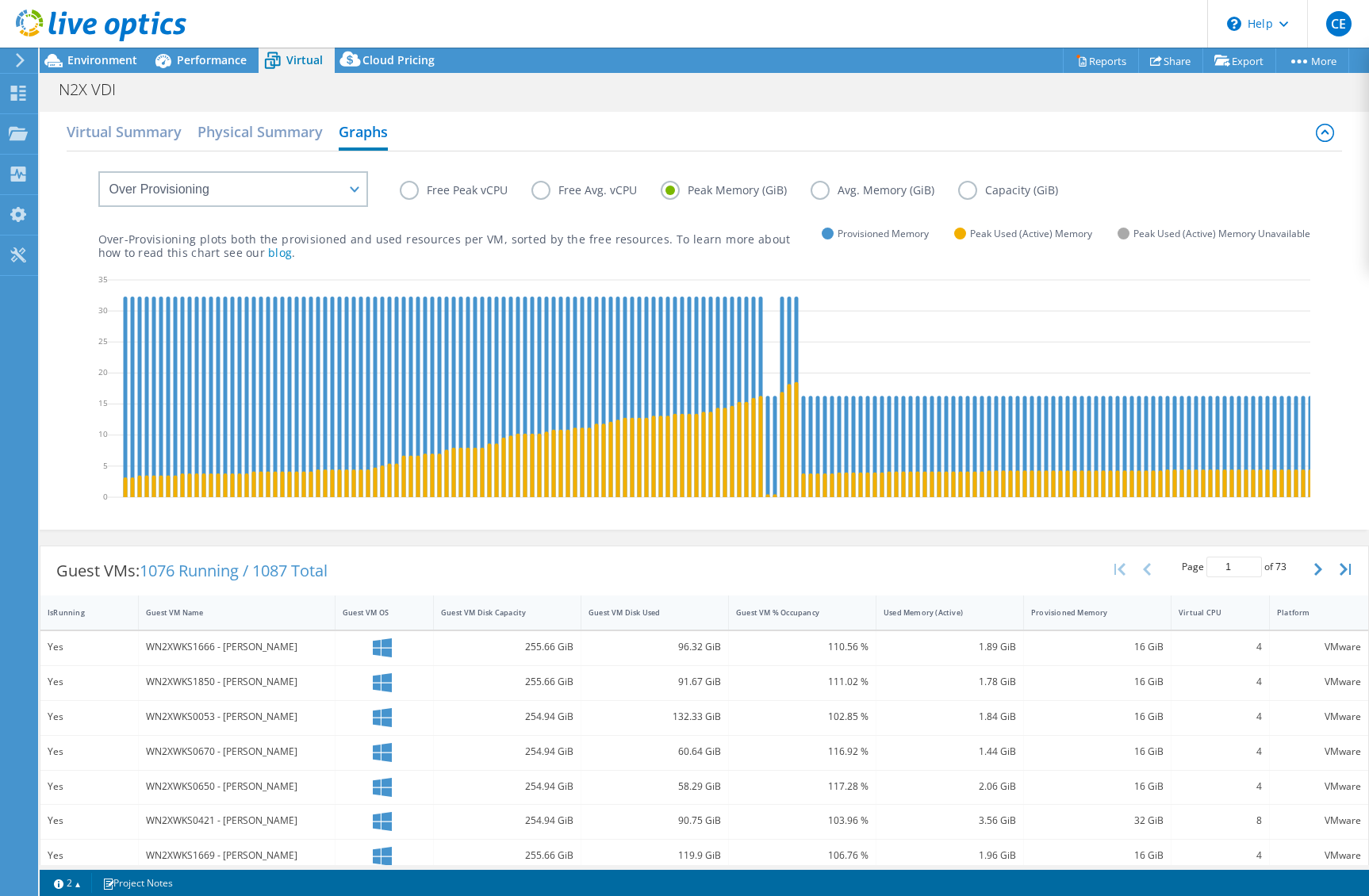
click at [551, 189] on label "Free Avg. vCPU" at bounding box center [597, 190] width 130 height 19
click at [0, 0] on input "Free Avg. vCPU" at bounding box center [0, 0] width 0 height 0
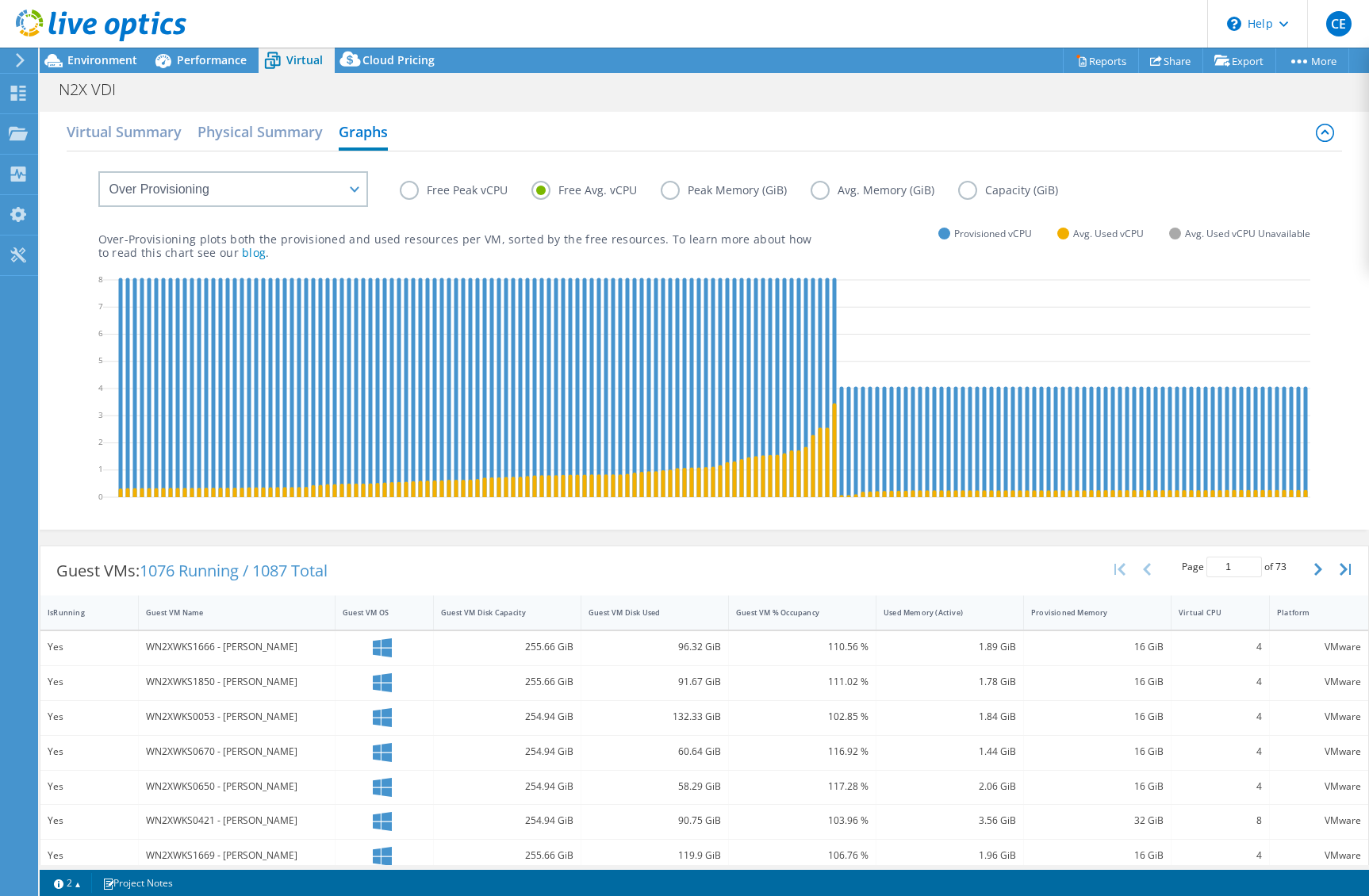
click at [761, 194] on label "Peak Memory (GiB)" at bounding box center [735, 190] width 150 height 19
click at [0, 0] on input "Peak Memory (GiB)" at bounding box center [0, 0] width 0 height 0
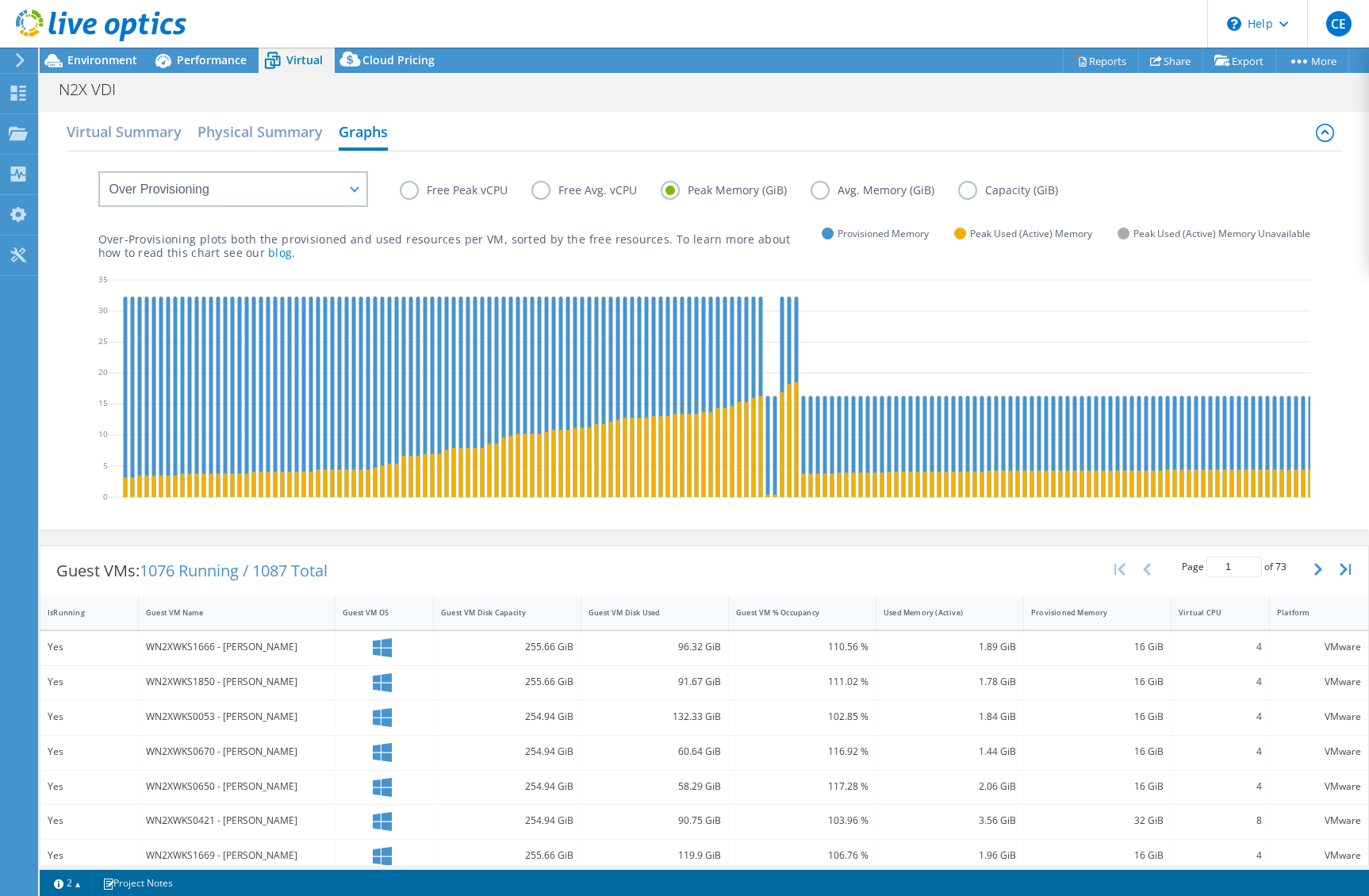
click at [604, 201] on div "Free Peak vCPU Free Avg. vCPU Peak Memory (GiB) Avg. Memory (GiB) Capacity (GiB)" at bounding box center [855, 193] width 912 height 25
click at [459, 188] on label "Free Peak vCPU" at bounding box center [465, 190] width 131 height 19
click at [0, 0] on input "Free Peak vCPU" at bounding box center [0, 0] width 0 height 0
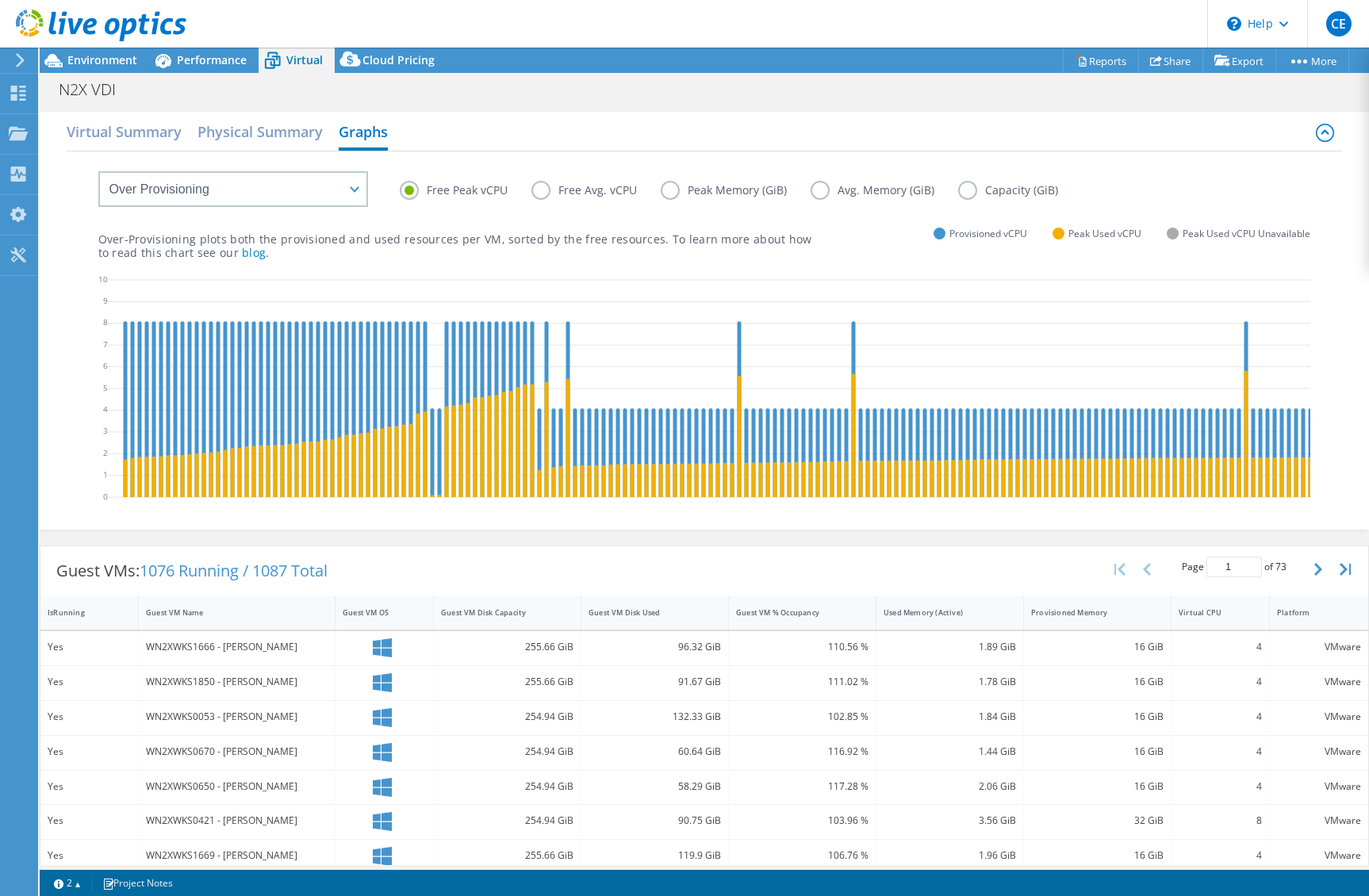
click at [595, 186] on label "Free Avg. vCPU" at bounding box center [597, 190] width 130 height 19
click at [0, 0] on input "Free Avg. vCPU" at bounding box center [0, 0] width 0 height 0
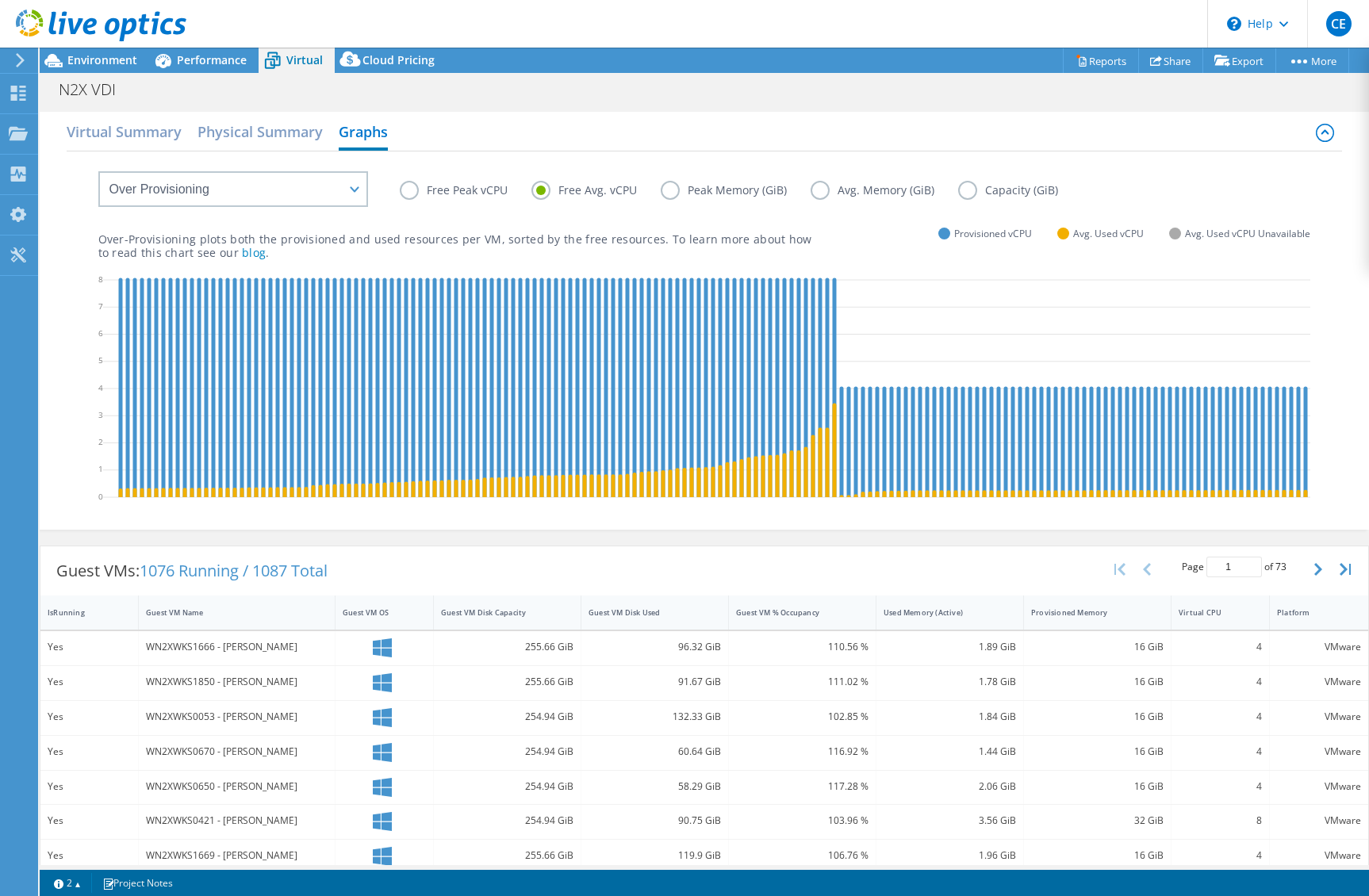
click at [429, 190] on label "Free Peak vCPU" at bounding box center [465, 190] width 131 height 19
click at [0, 0] on input "Free Peak vCPU" at bounding box center [0, 0] width 0 height 0
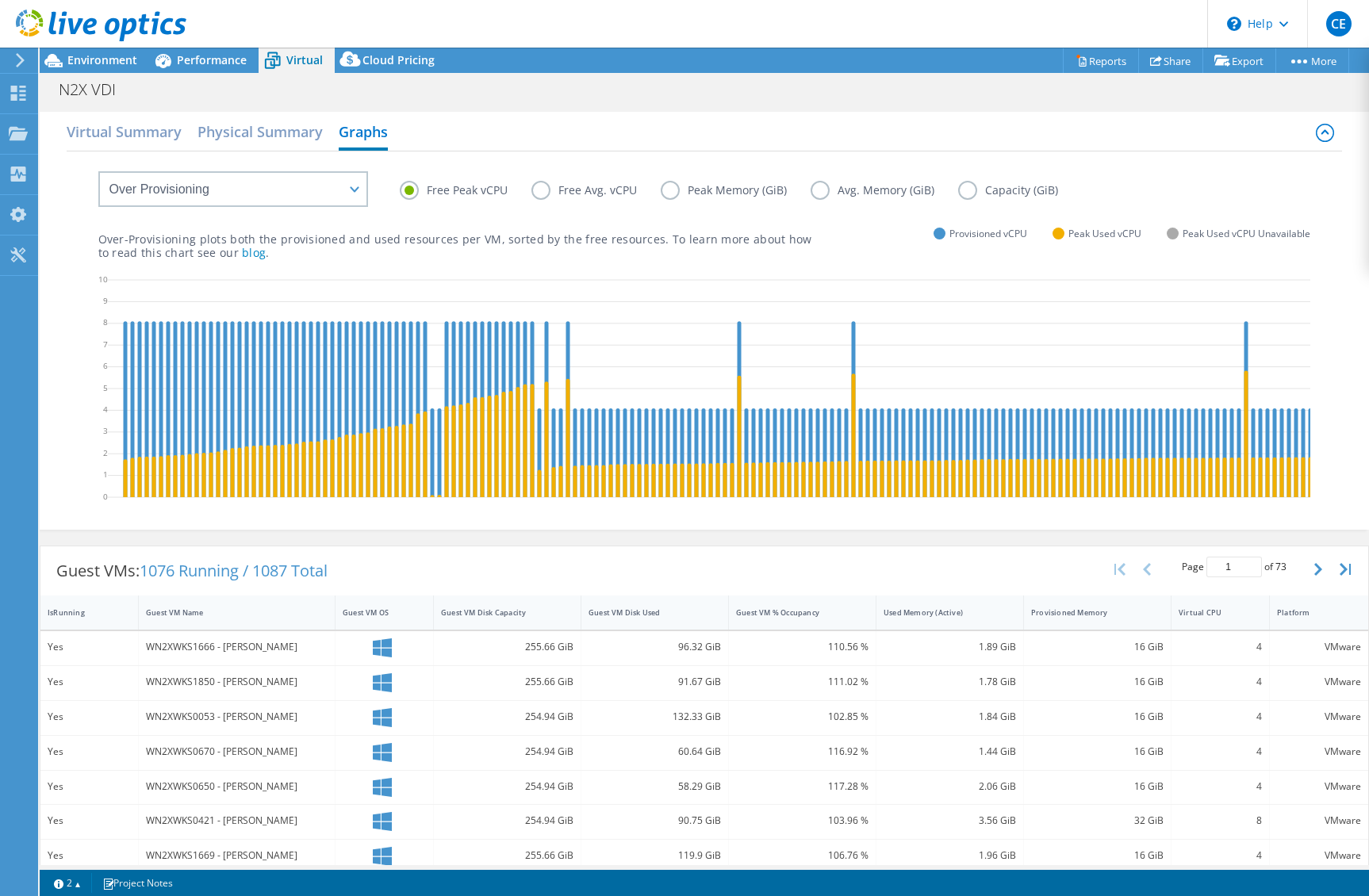
click at [700, 192] on label "Peak Memory (GiB)" at bounding box center [735, 190] width 150 height 19
click at [0, 0] on input "Peak Memory (GiB)" at bounding box center [0, 0] width 0 height 0
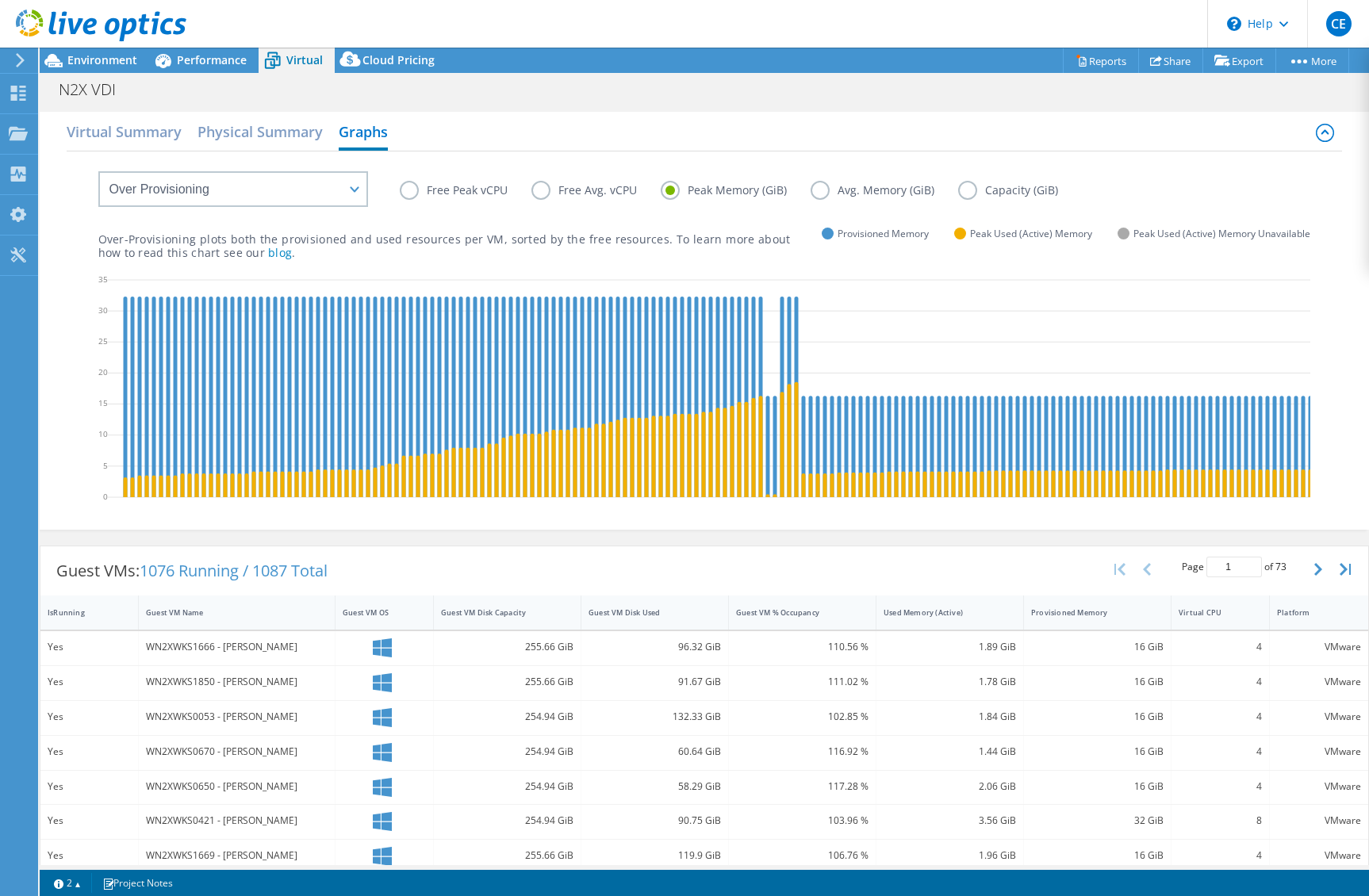
click at [846, 190] on label "Avg. Memory (GiB)" at bounding box center [885, 190] width 148 height 19
click at [0, 0] on input "Avg. Memory (GiB)" at bounding box center [0, 0] width 0 height 0
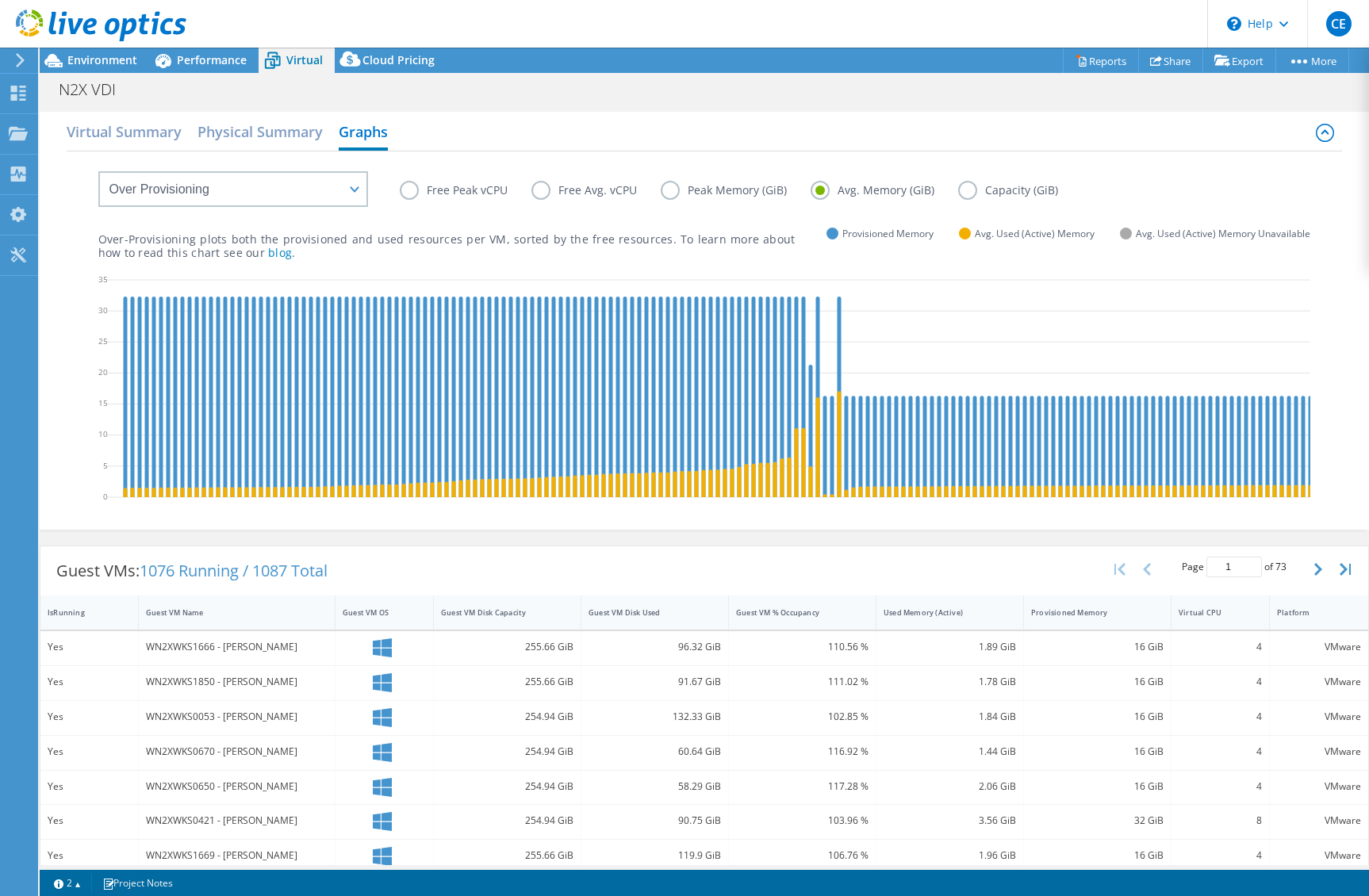
click at [990, 190] on label "Capacity (GiB)" at bounding box center [1020, 190] width 124 height 19
click at [0, 0] on input "Capacity (GiB)" at bounding box center [0, 0] width 0 height 0
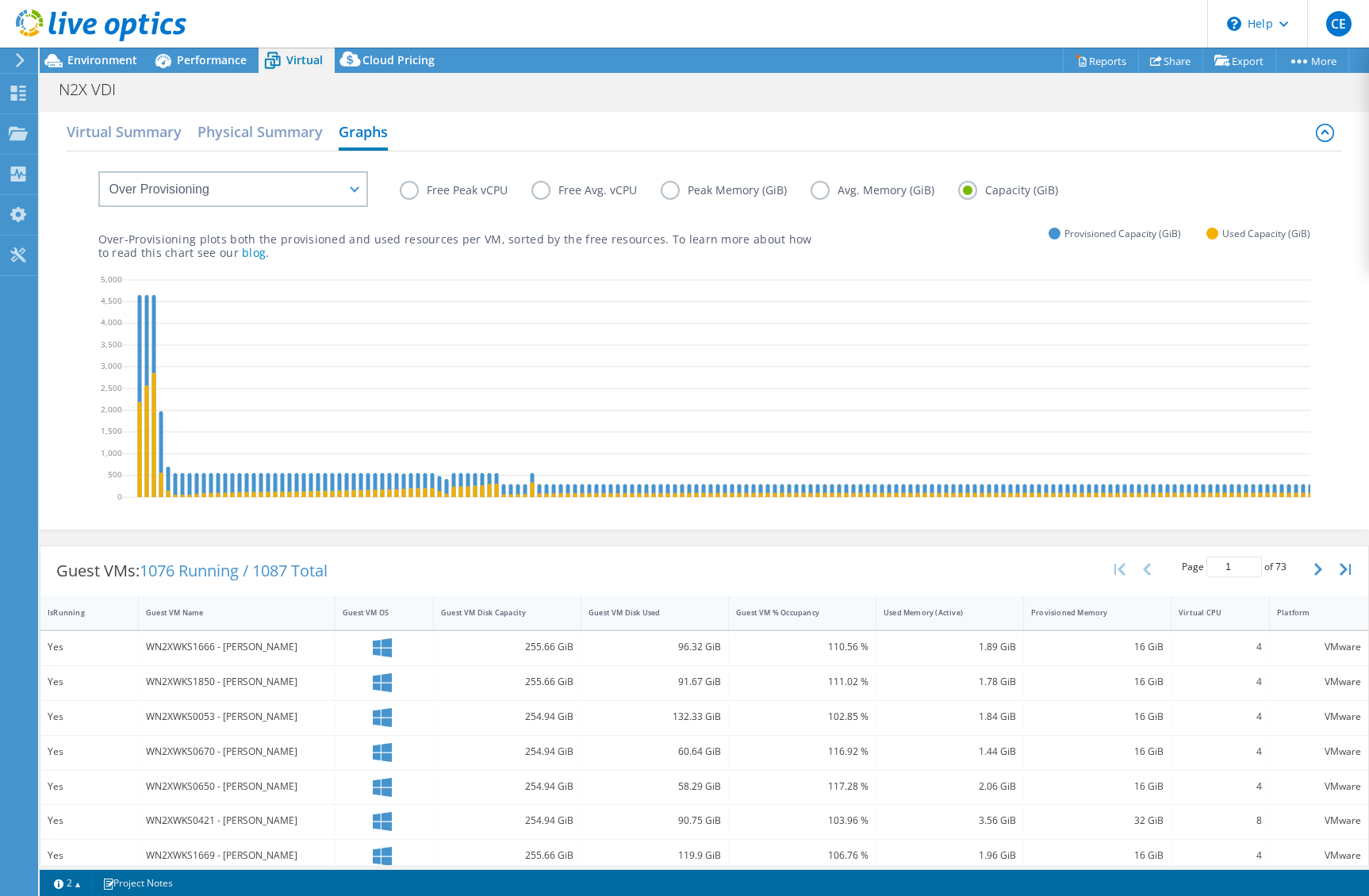
click at [434, 189] on label "Free Peak vCPU" at bounding box center [465, 190] width 131 height 19
click at [0, 0] on input "Free Peak vCPU" at bounding box center [0, 0] width 0 height 0
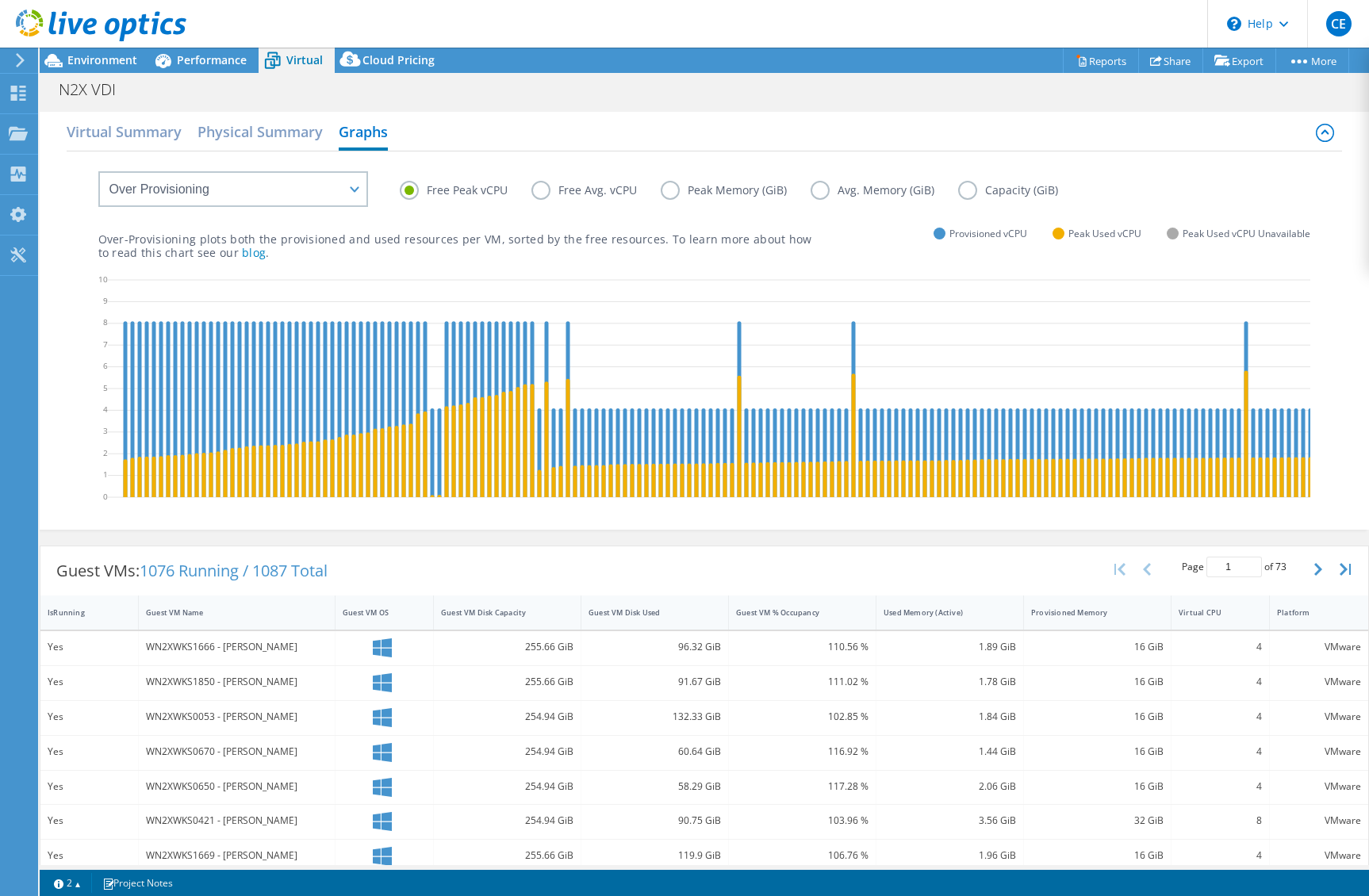
click at [540, 200] on div "Free Peak vCPU Free Avg. vCPU Peak Memory (GiB) Avg. Memory (GiB) Capacity (GiB)" at bounding box center [855, 193] width 912 height 25
click at [557, 183] on label "Free Avg. vCPU" at bounding box center [597, 190] width 130 height 19
click at [0, 0] on input "Free Avg. vCPU" at bounding box center [0, 0] width 0 height 0
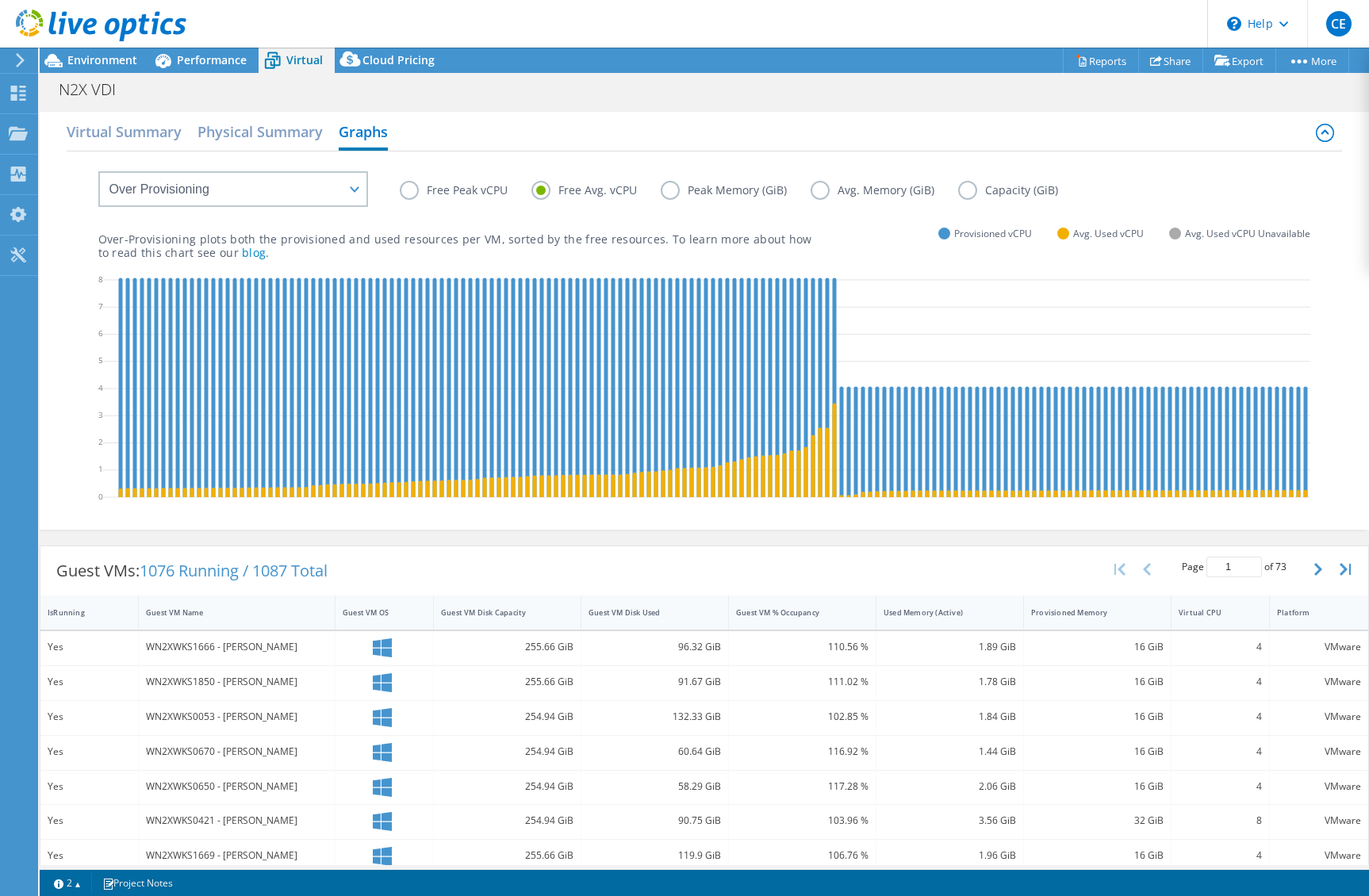
click at [488, 199] on label "Free Peak vCPU" at bounding box center [465, 190] width 131 height 19
click at [0, 0] on input "Free Peak vCPU" at bounding box center [0, 0] width 0 height 0
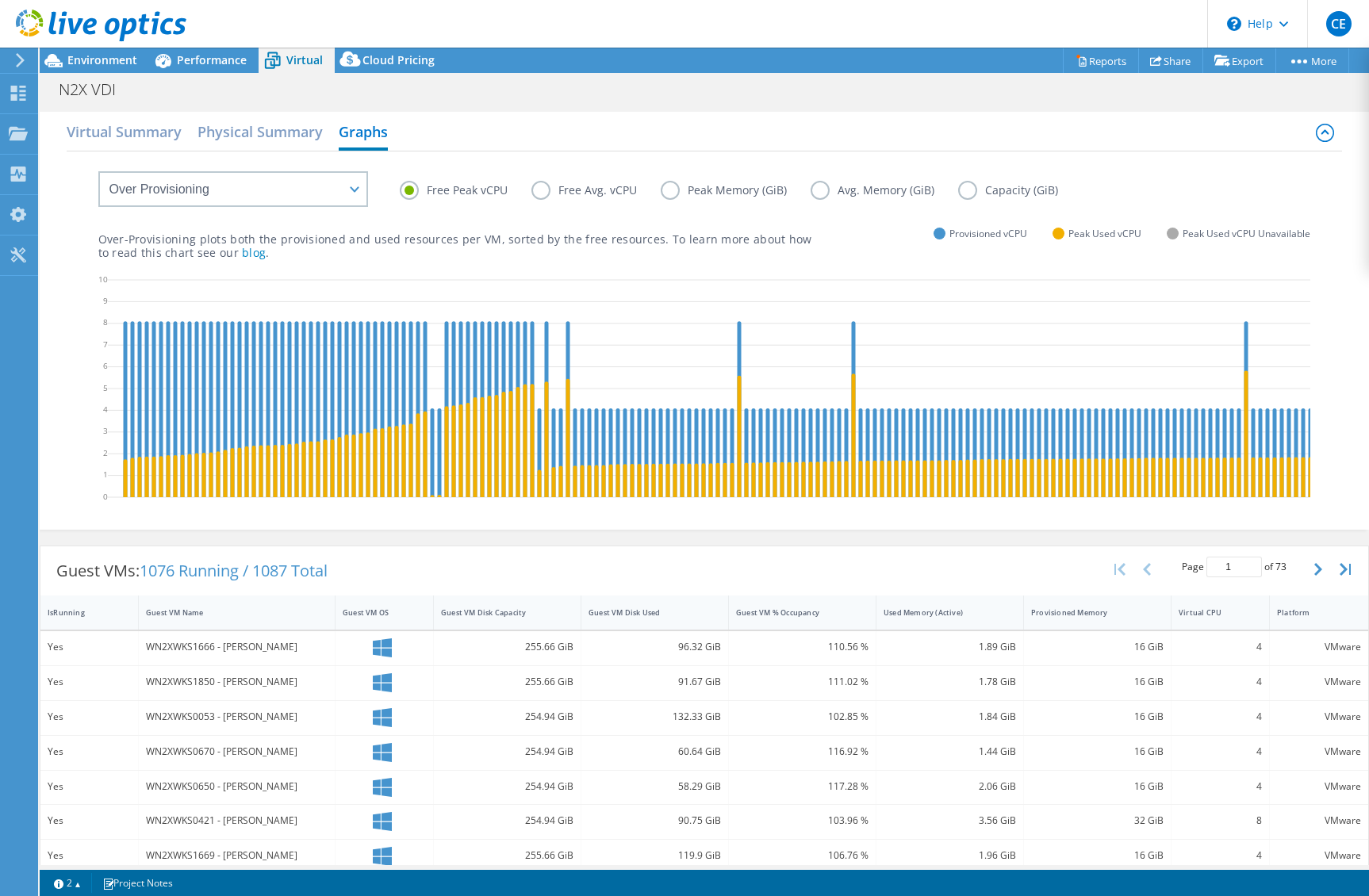
click at [25, 59] on icon at bounding box center [20, 60] width 11 height 14
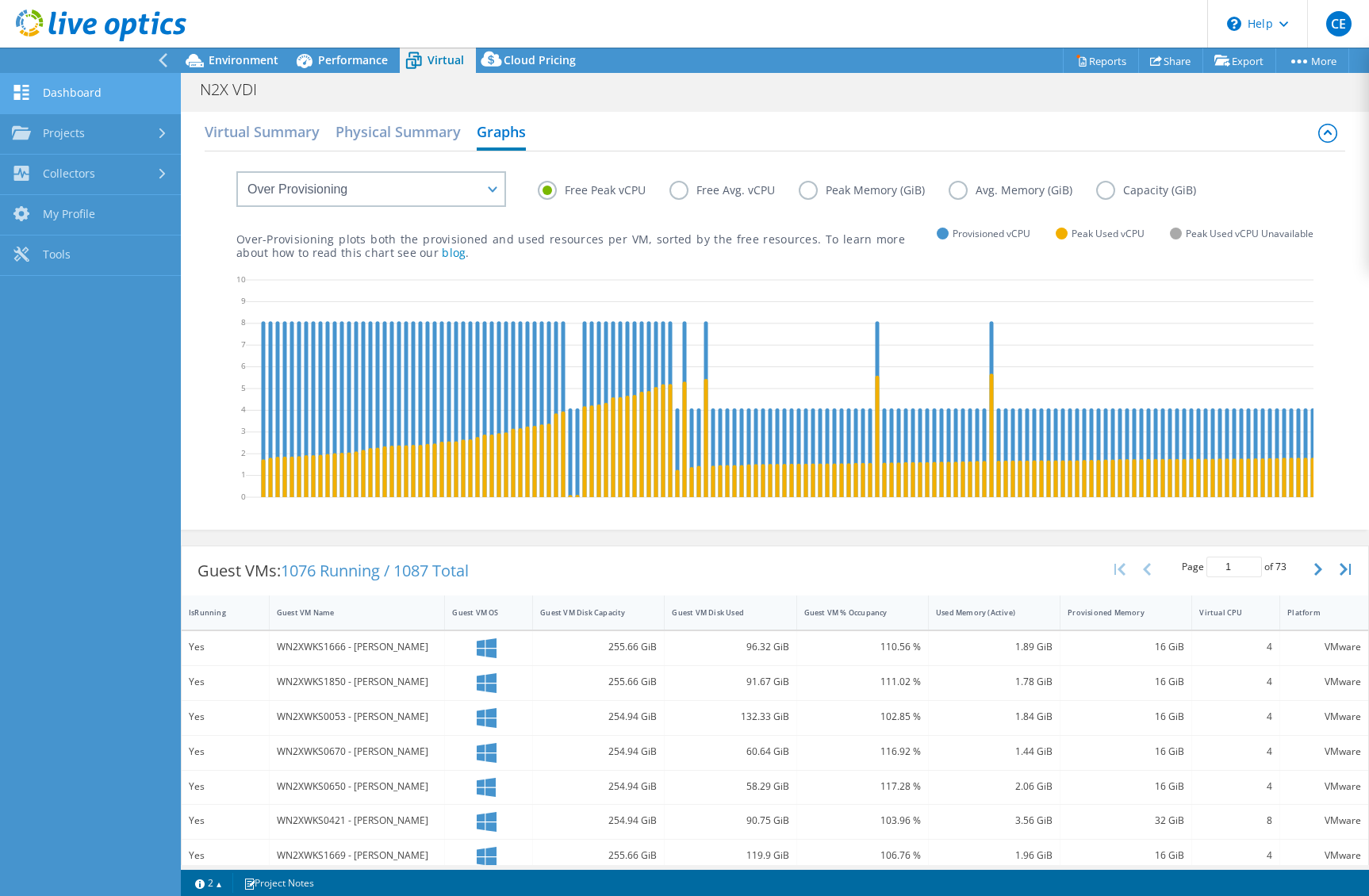
click at [59, 97] on link "Dashboard" at bounding box center [90, 94] width 181 height 40
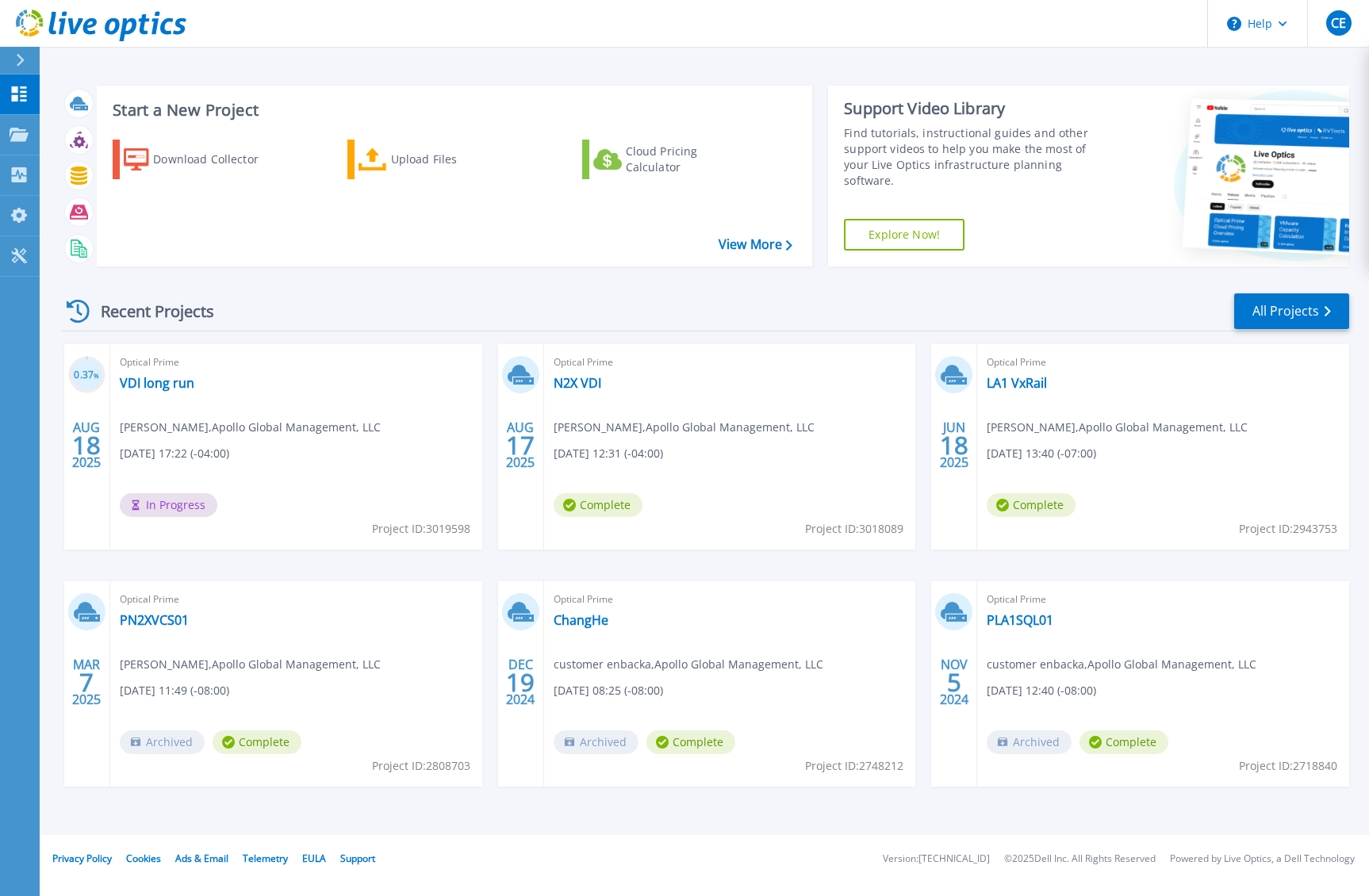
click at [178, 405] on div "Optical Prime VDI long run Carl Enbacka , Apollo Global Management, LLC 08/18/2…" at bounding box center [295, 447] width 372 height 205
click at [136, 375] on link "VDI long run" at bounding box center [157, 382] width 75 height 16
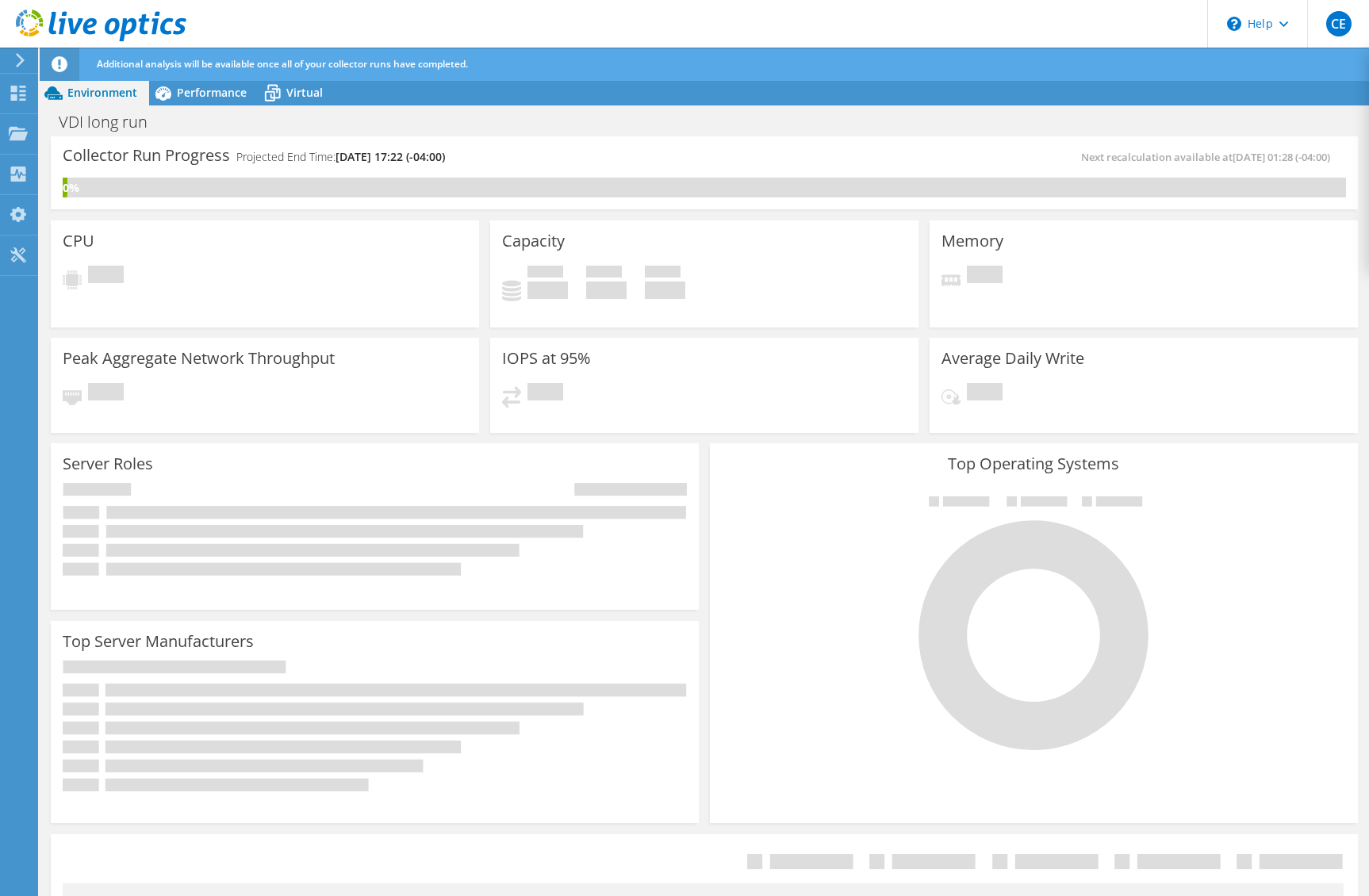
click at [280, 59] on span "Additional analysis will be available once all of your collector runs have comp…" at bounding box center [282, 64] width 371 height 13
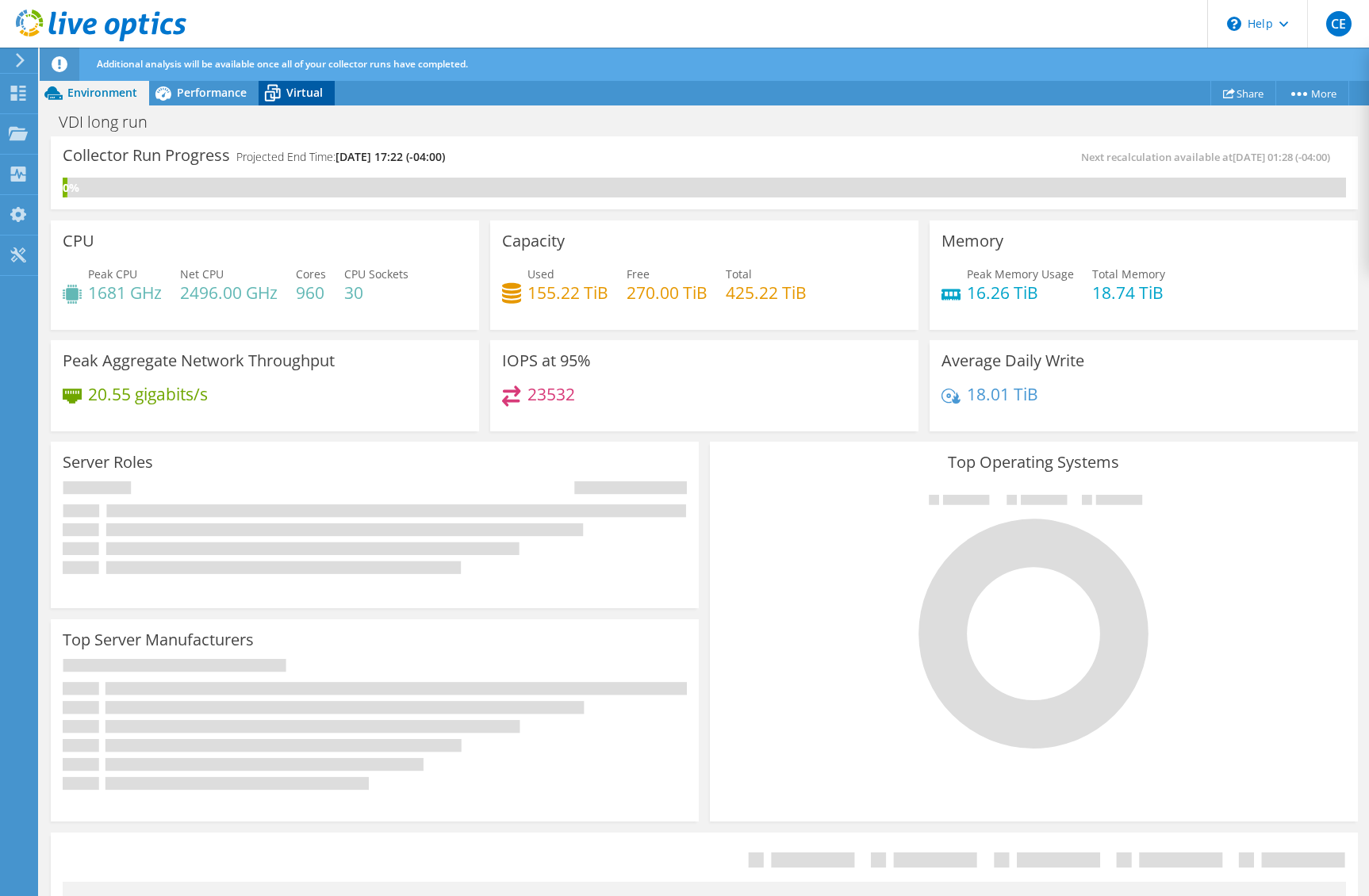
click at [291, 81] on div "Virtual" at bounding box center [296, 93] width 76 height 25
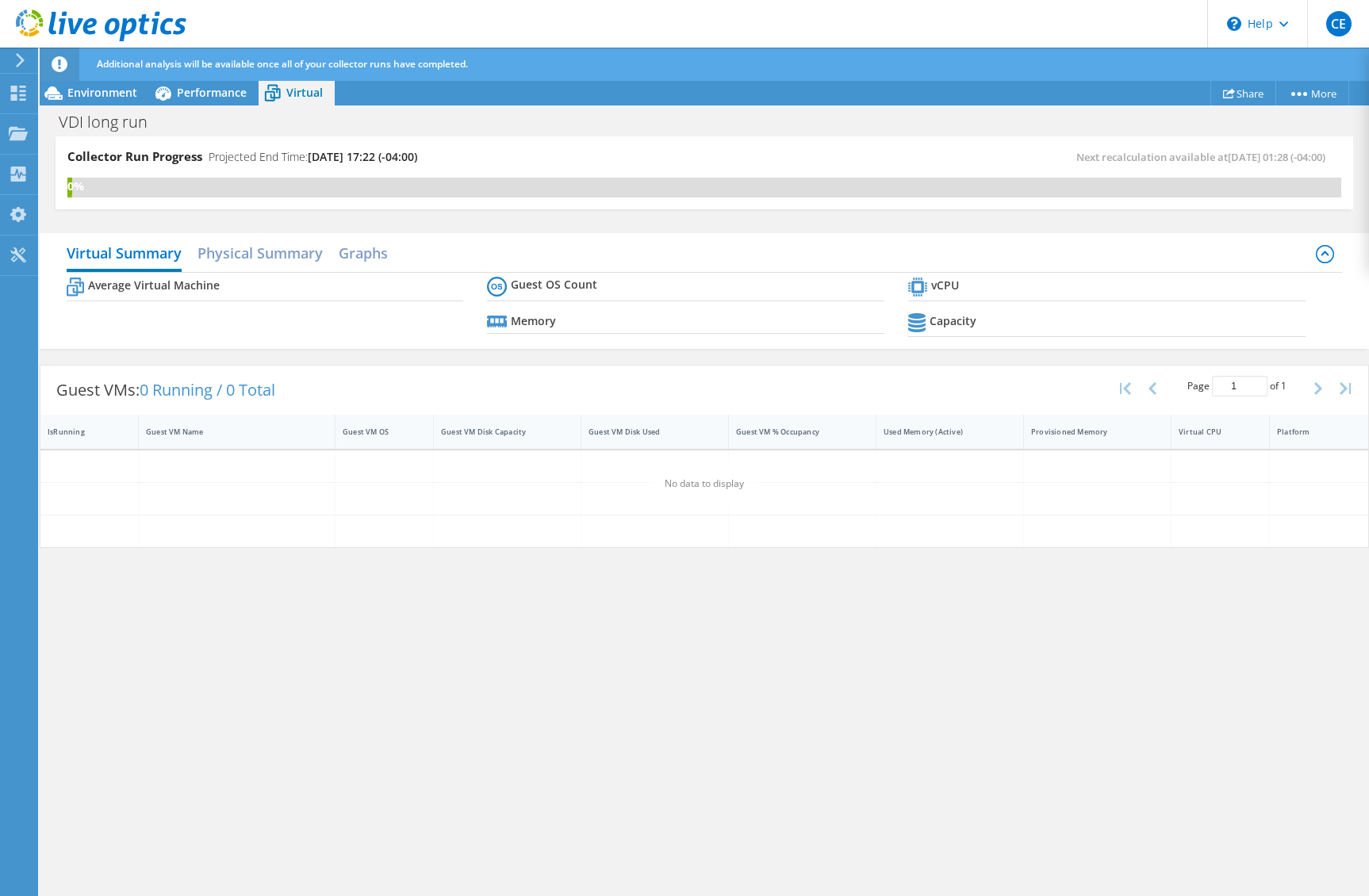
click at [293, 94] on span "Virtual" at bounding box center [304, 92] width 36 height 15
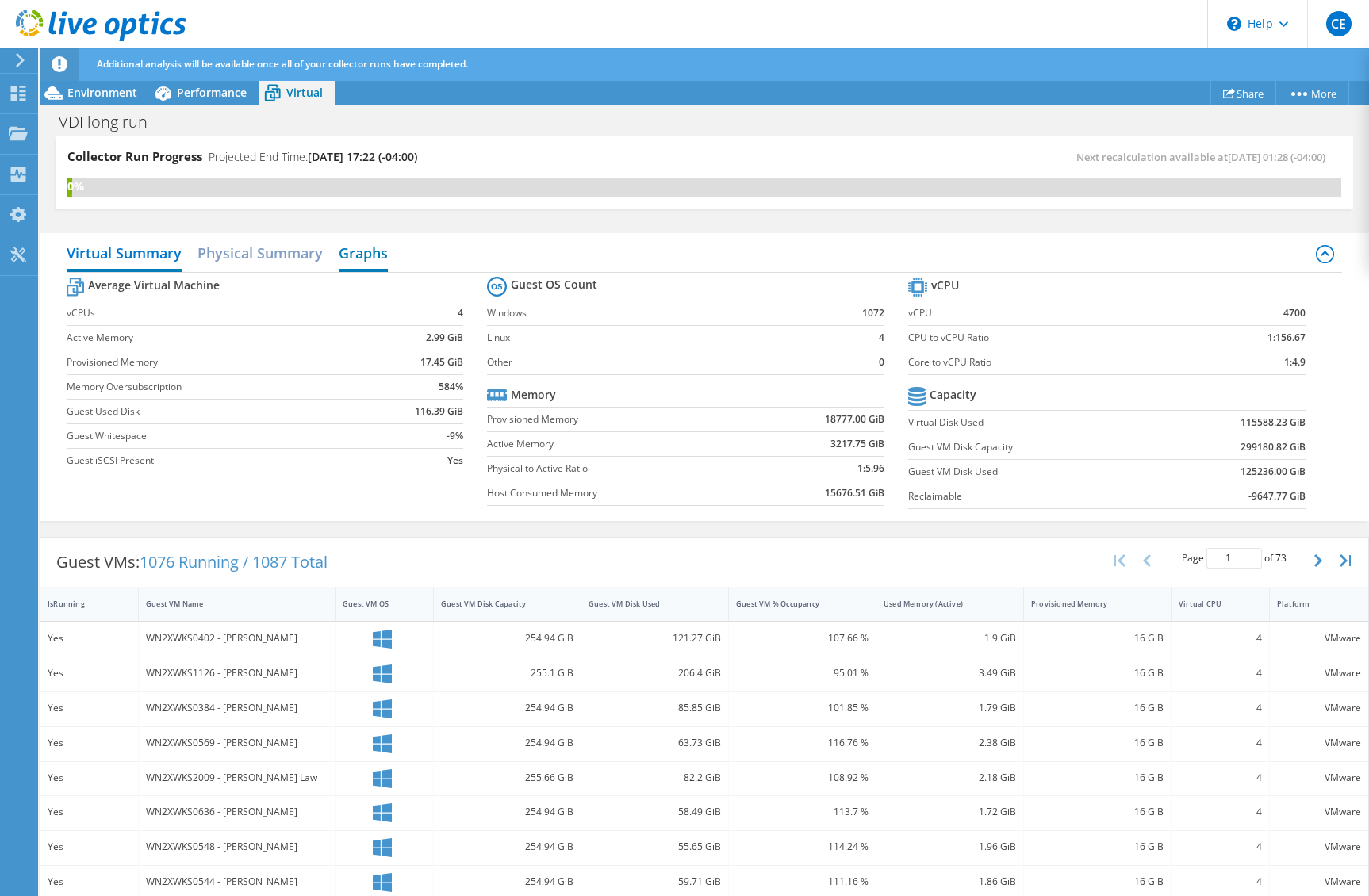
click at [372, 256] on h2 "Graphs" at bounding box center [364, 254] width 49 height 35
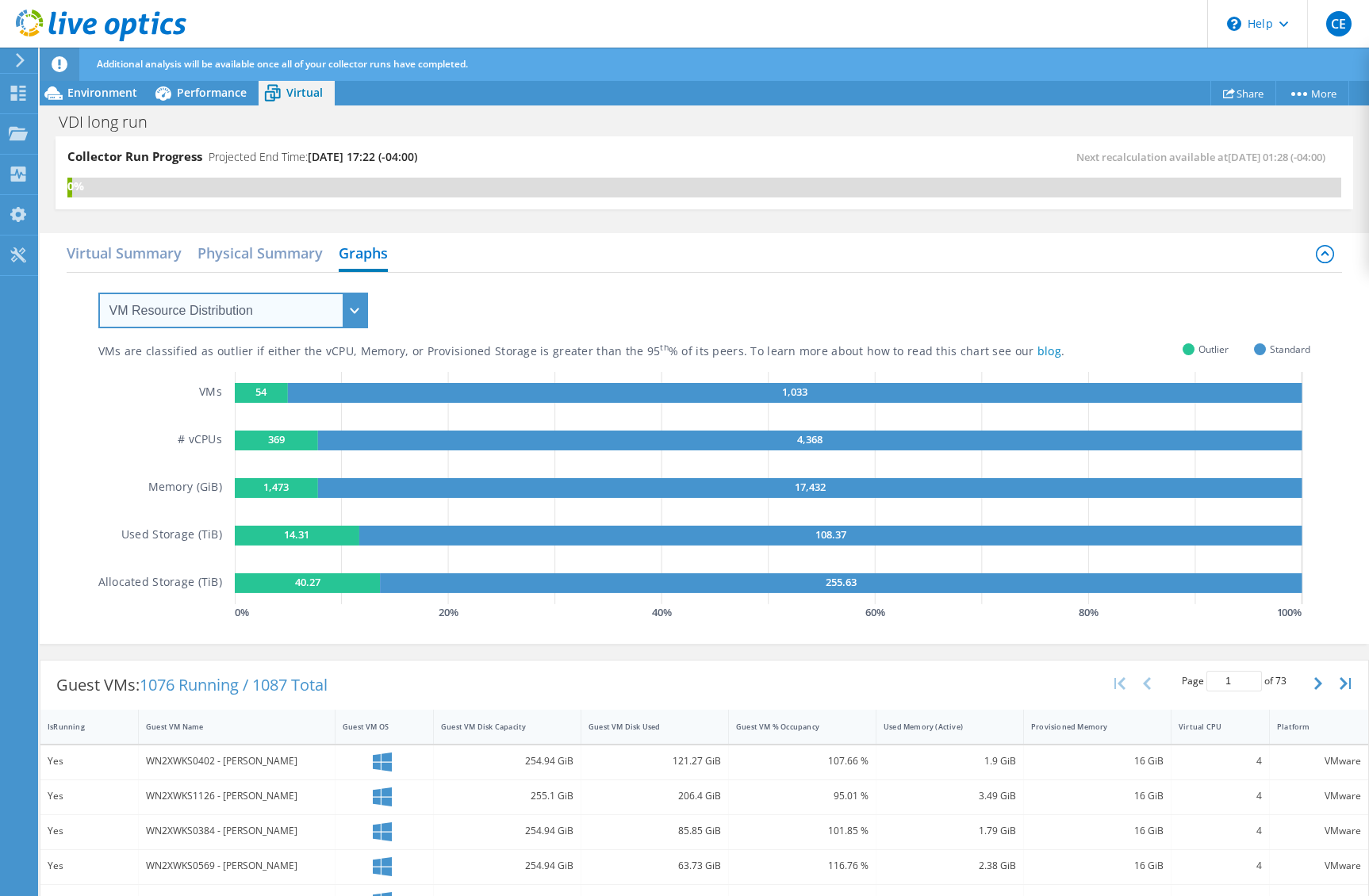
click at [302, 308] on select "VM Resource Distribution Provisioning Contrast Over Provisioning" at bounding box center [233, 310] width 270 height 35
select select "Over Provisioning"
click at [98, 293] on select "VM Resource Distribution Provisioning Contrast Over Provisioning" at bounding box center [233, 310] width 270 height 35
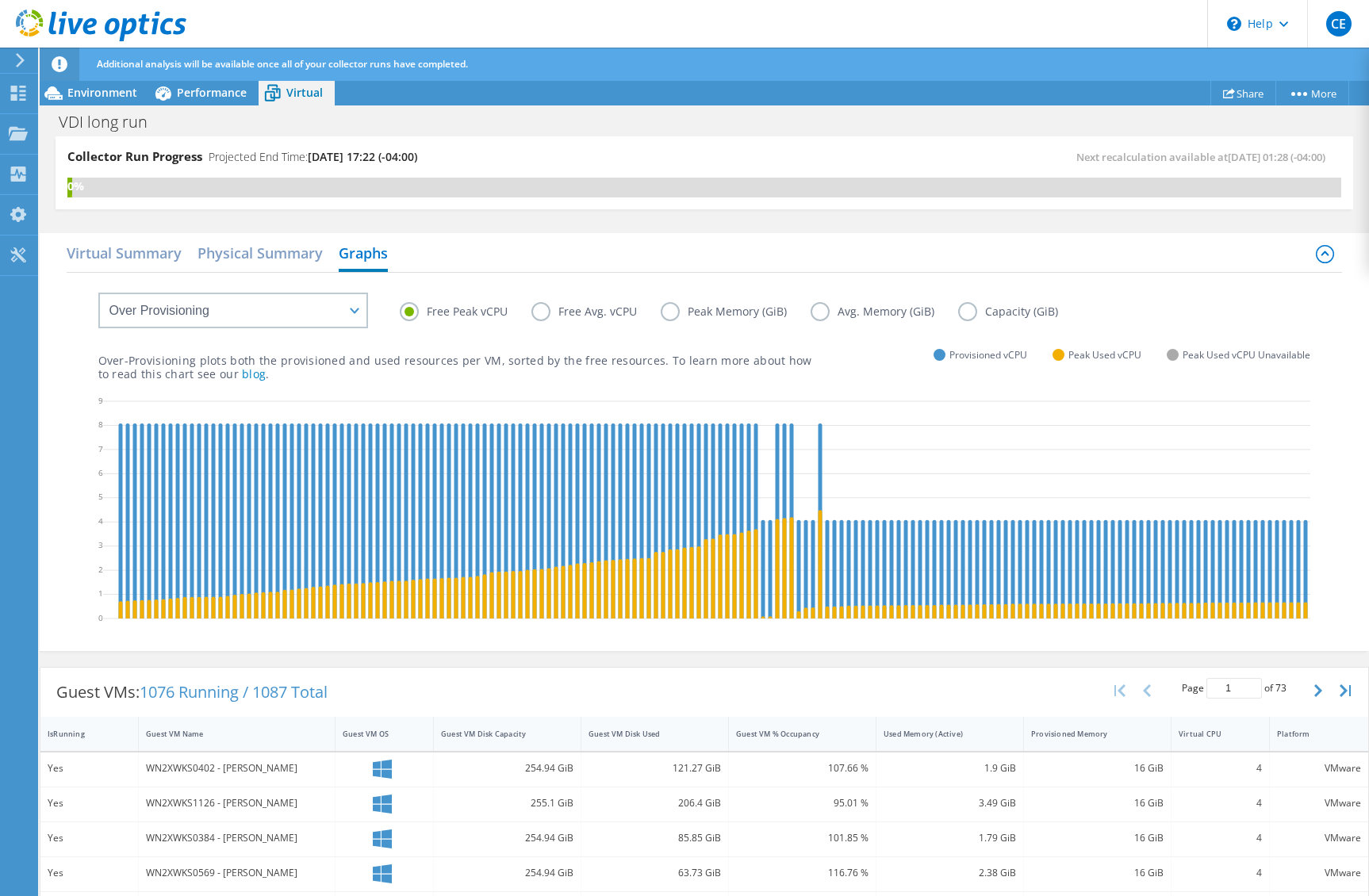
click at [566, 310] on label "Free Avg. vCPU" at bounding box center [597, 311] width 130 height 19
click at [0, 0] on input "Free Avg. vCPU" at bounding box center [0, 0] width 0 height 0
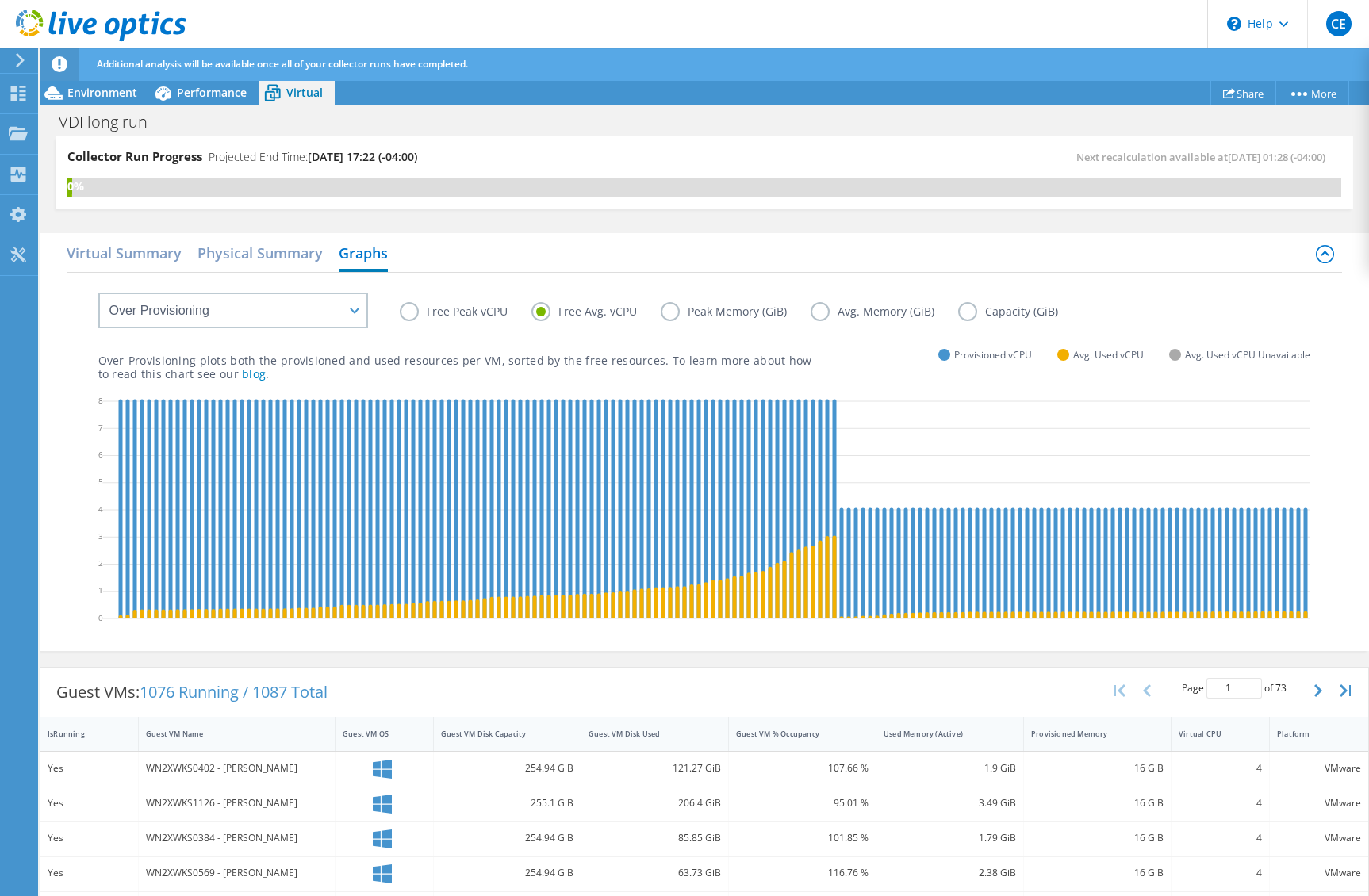
click at [673, 320] on label "Peak Memory (GiB)" at bounding box center [735, 311] width 150 height 19
click at [0, 0] on input "Peak Memory (GiB)" at bounding box center [0, 0] width 0 height 0
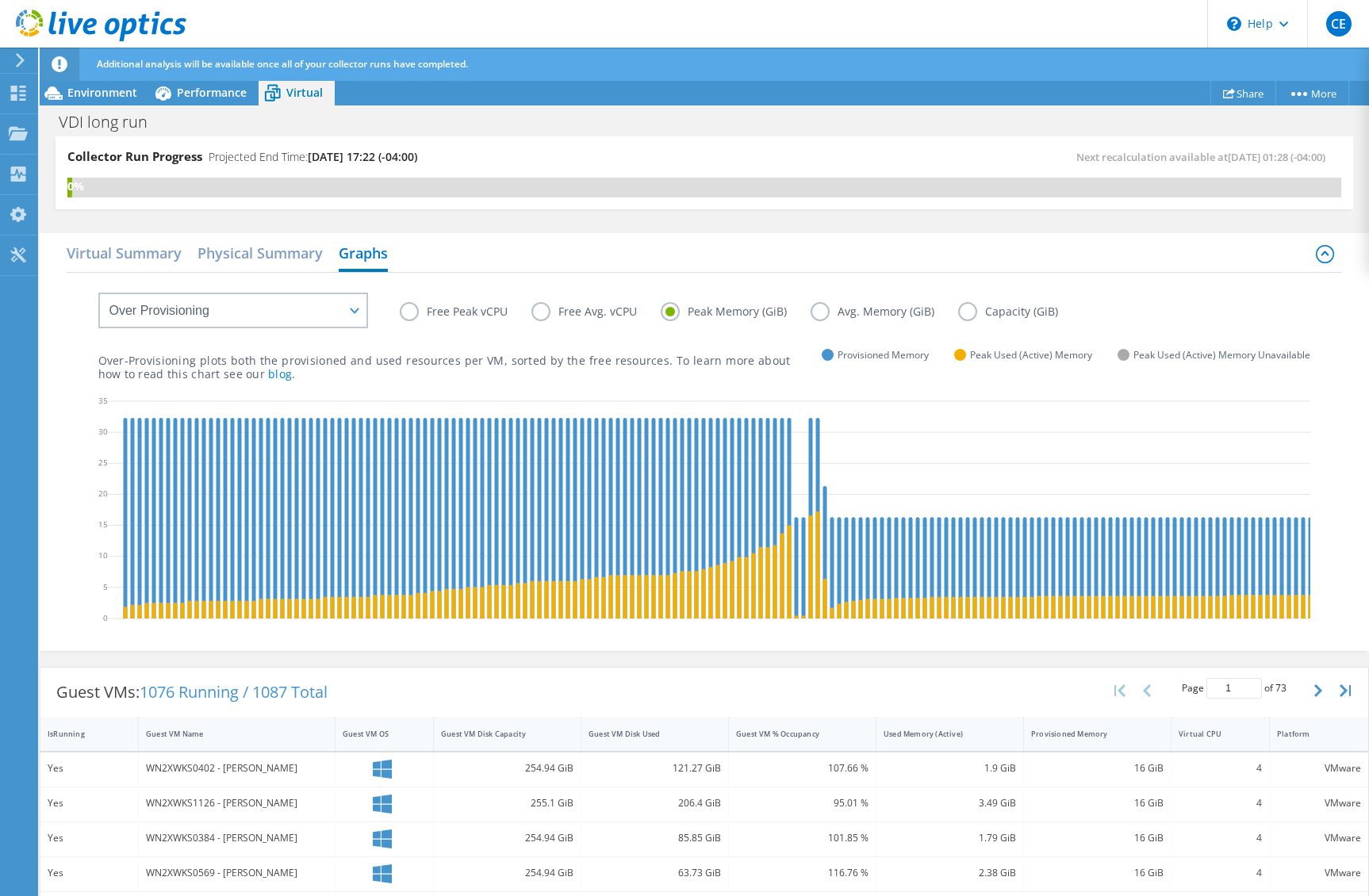
click at [547, 316] on label "Free Avg. vCPU" at bounding box center [597, 311] width 130 height 19
click at [0, 0] on input "Free Avg. vCPU" at bounding box center [0, 0] width 0 height 0
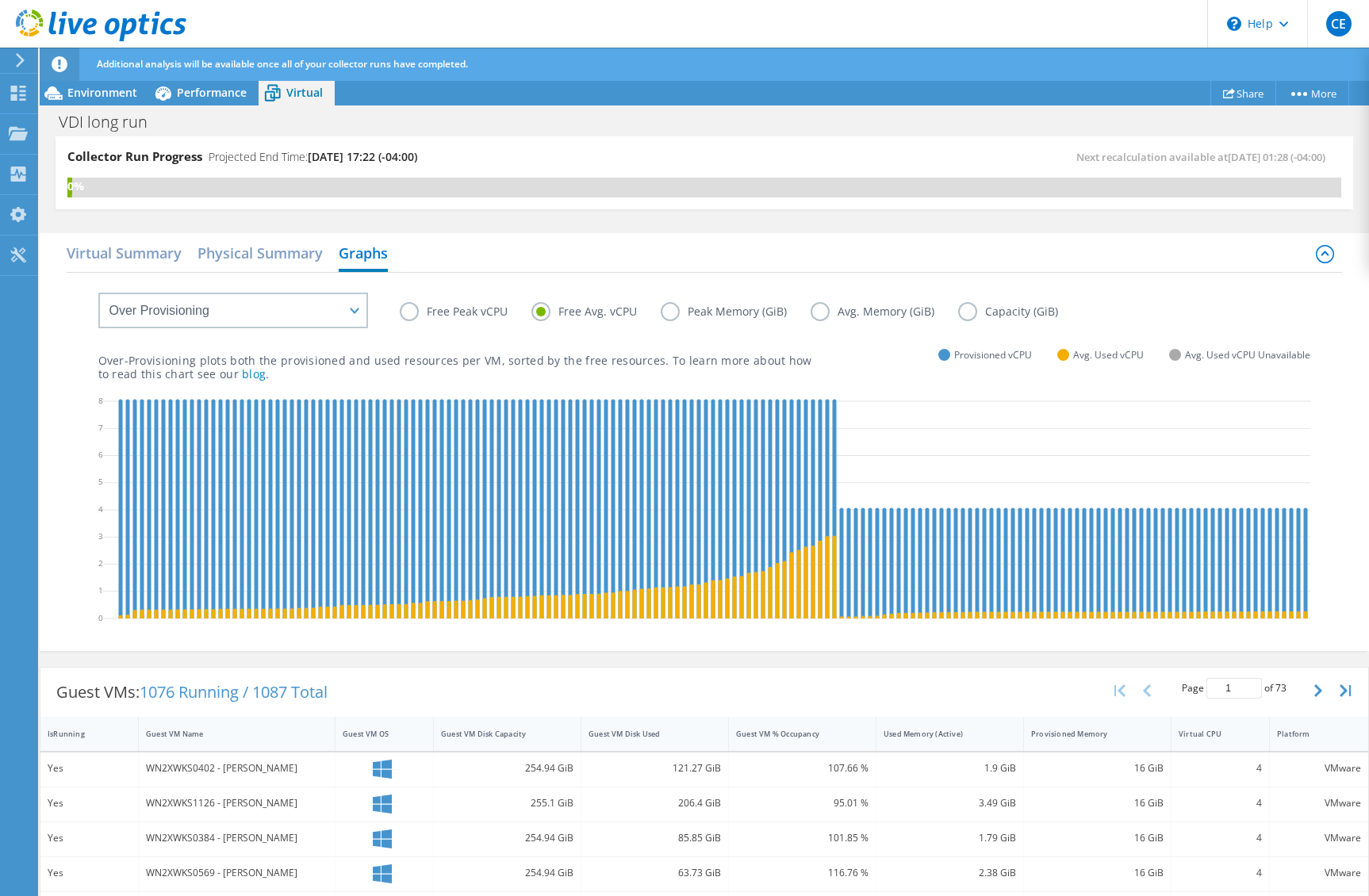
click at [469, 316] on label "Free Peak vCPU" at bounding box center [465, 311] width 131 height 19
click at [0, 0] on input "Free Peak vCPU" at bounding box center [0, 0] width 0 height 0
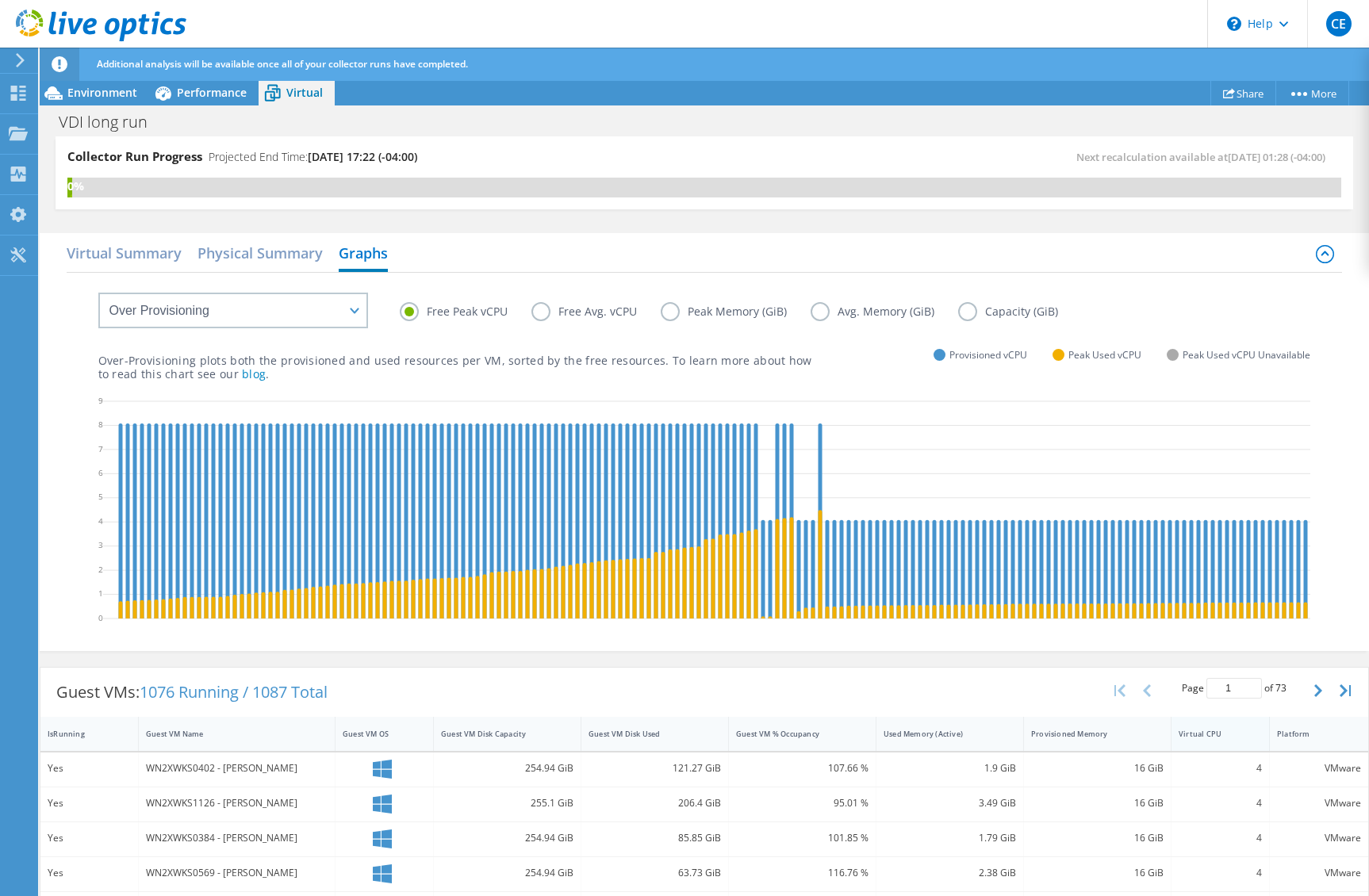
click at [1197, 739] on div "Virtual CPU" at bounding box center [1211, 734] width 64 height 11
click at [211, 101] on div "Performance" at bounding box center [204, 93] width 109 height 25
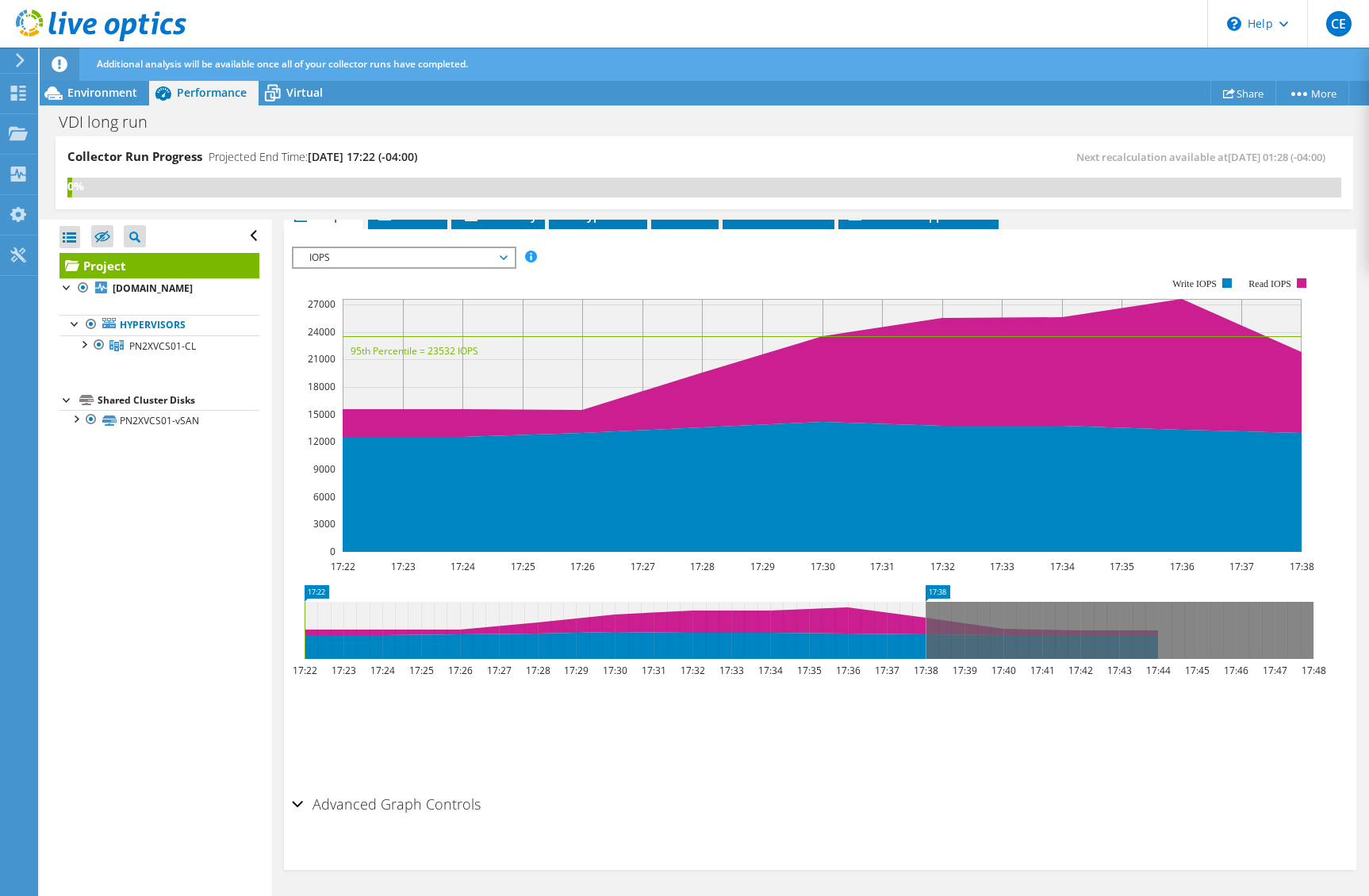
click at [251, 100] on div "Performance" at bounding box center [204, 93] width 109 height 25
click at [297, 94] on span "Virtual" at bounding box center [304, 92] width 36 height 15
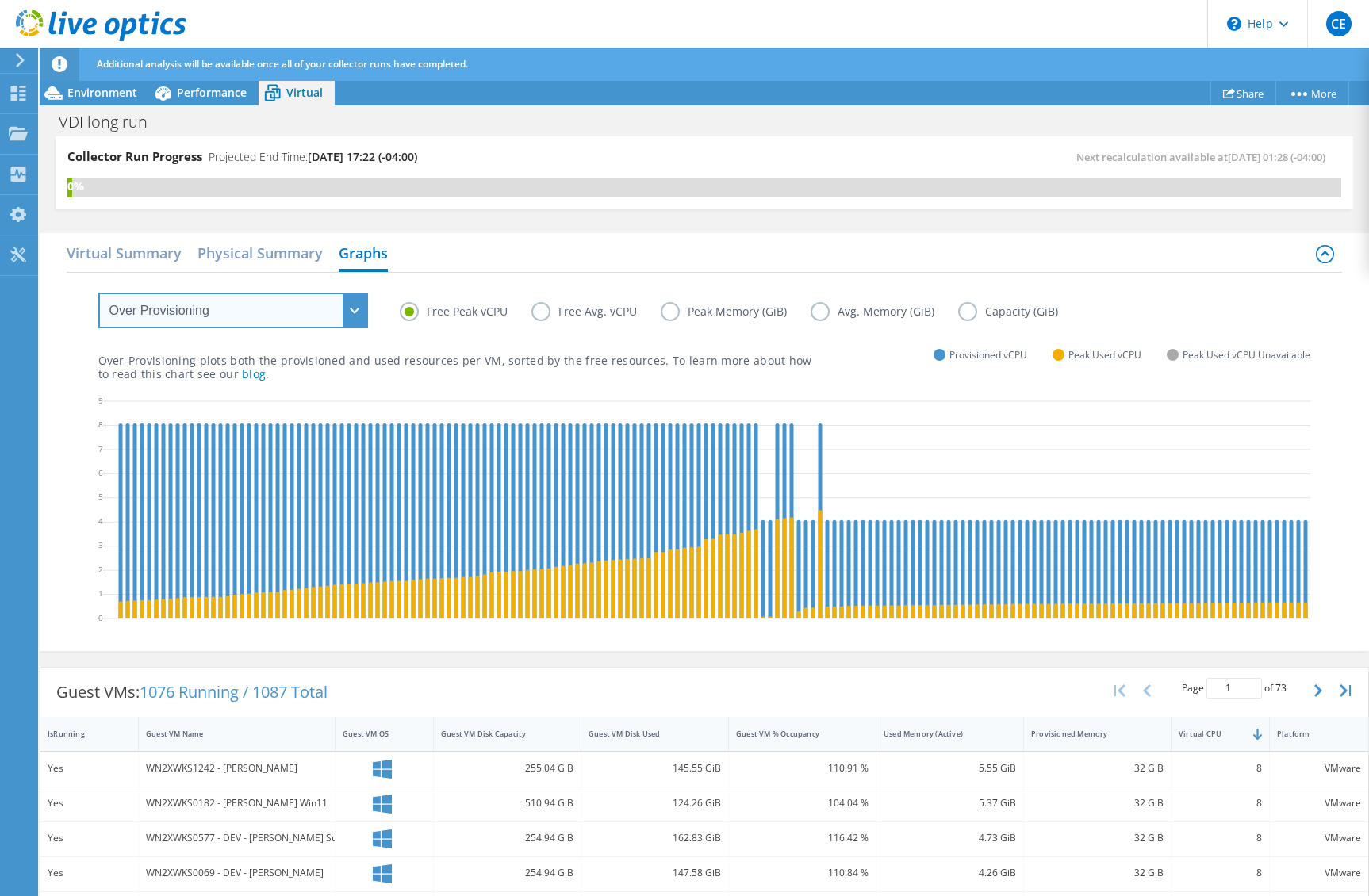
click at [213, 294] on select "VM Resource Distribution Provisioning Contrast Over Provisioning" at bounding box center [233, 310] width 270 height 35
click at [258, 249] on h2 "Physical Summary" at bounding box center [260, 254] width 126 height 35
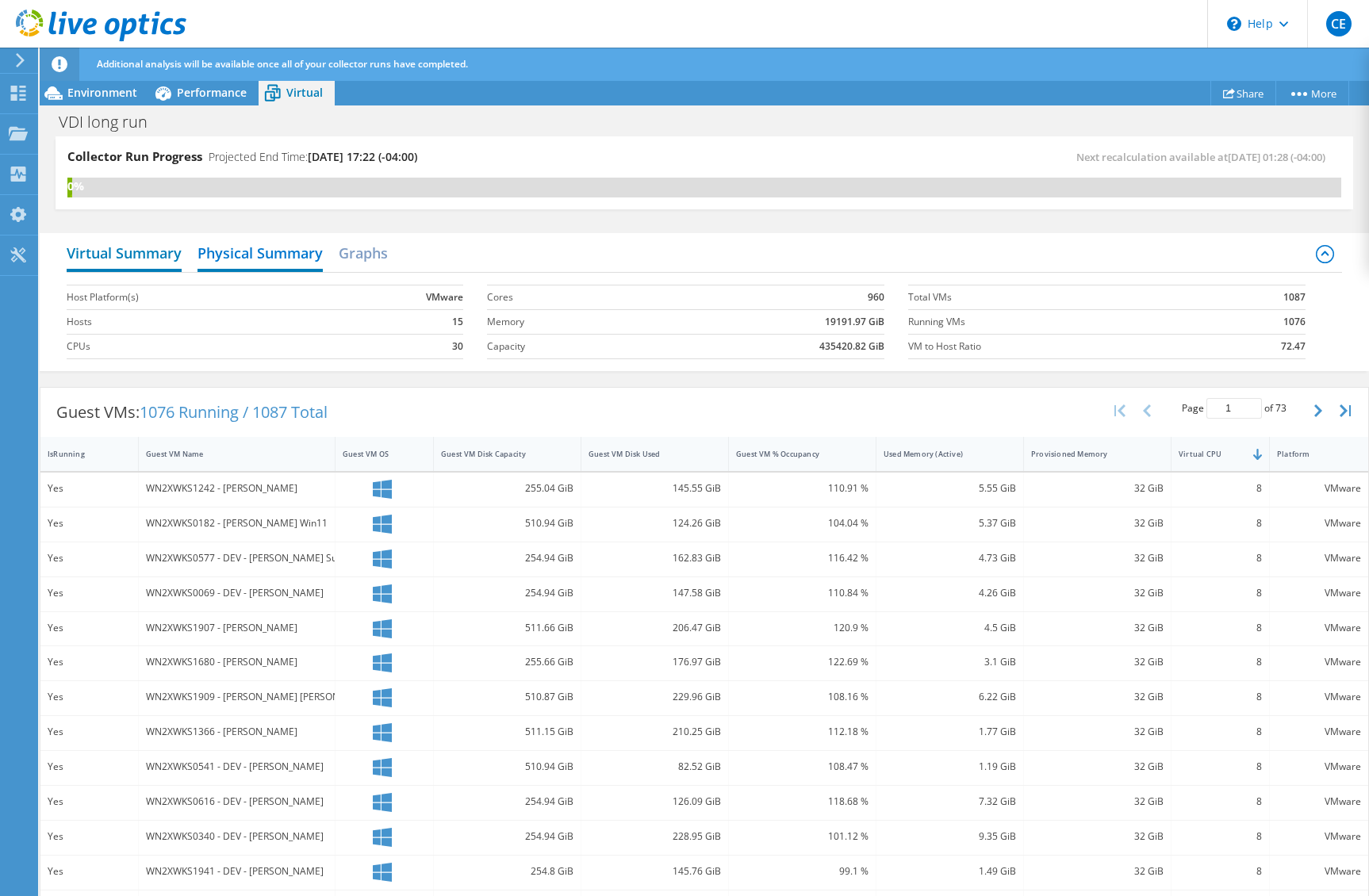
click at [150, 243] on h2 "Virtual Summary" at bounding box center [124, 254] width 115 height 35
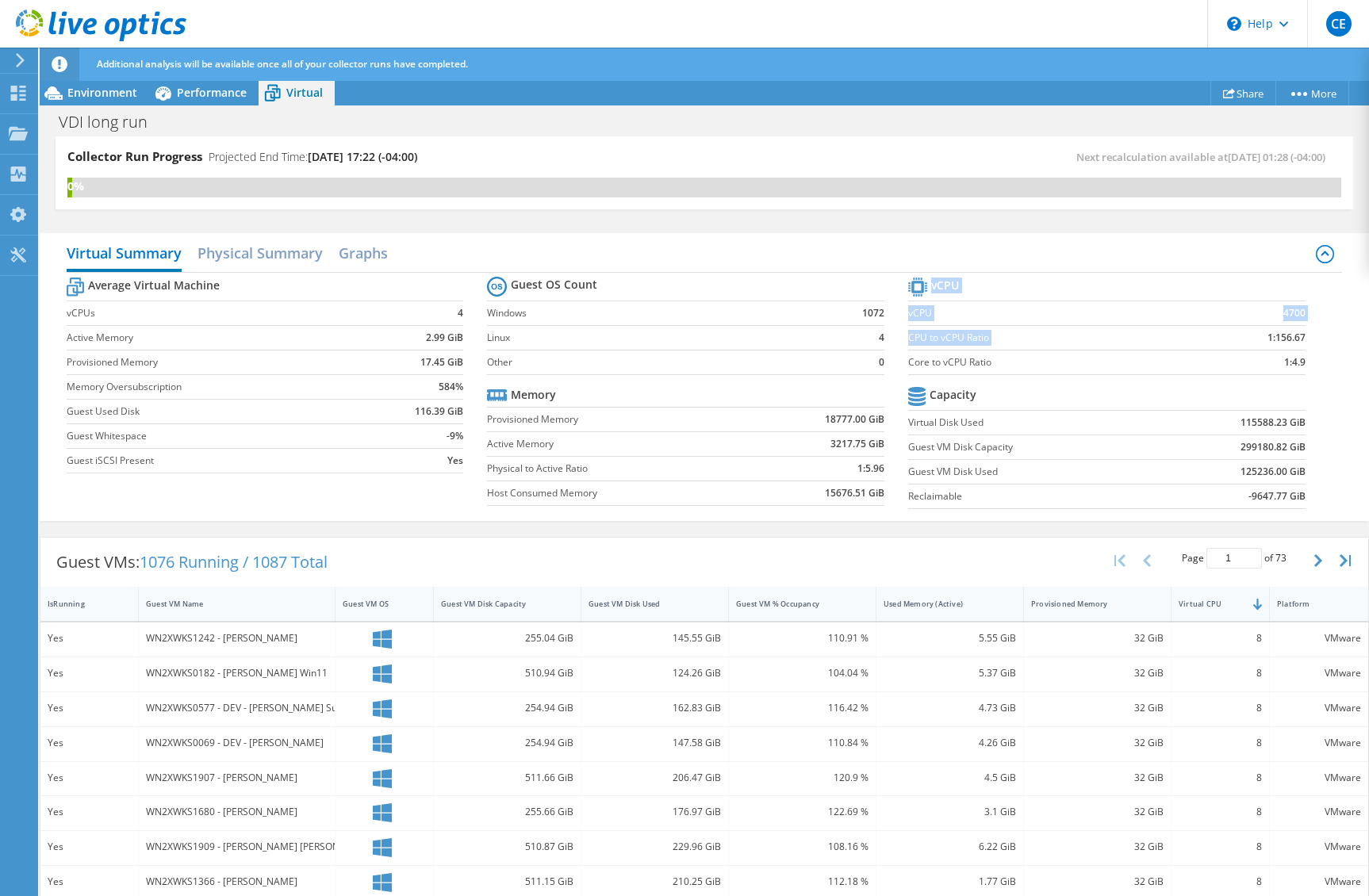
drag, startPoint x: 1257, startPoint y: 340, endPoint x: 1275, endPoint y: 340, distance: 18.0
click at [1285, 338] on b "1:156.67" at bounding box center [1287, 337] width 38 height 16
click at [959, 345] on label "CPU to vCPU Ratio" at bounding box center [1048, 337] width 280 height 16
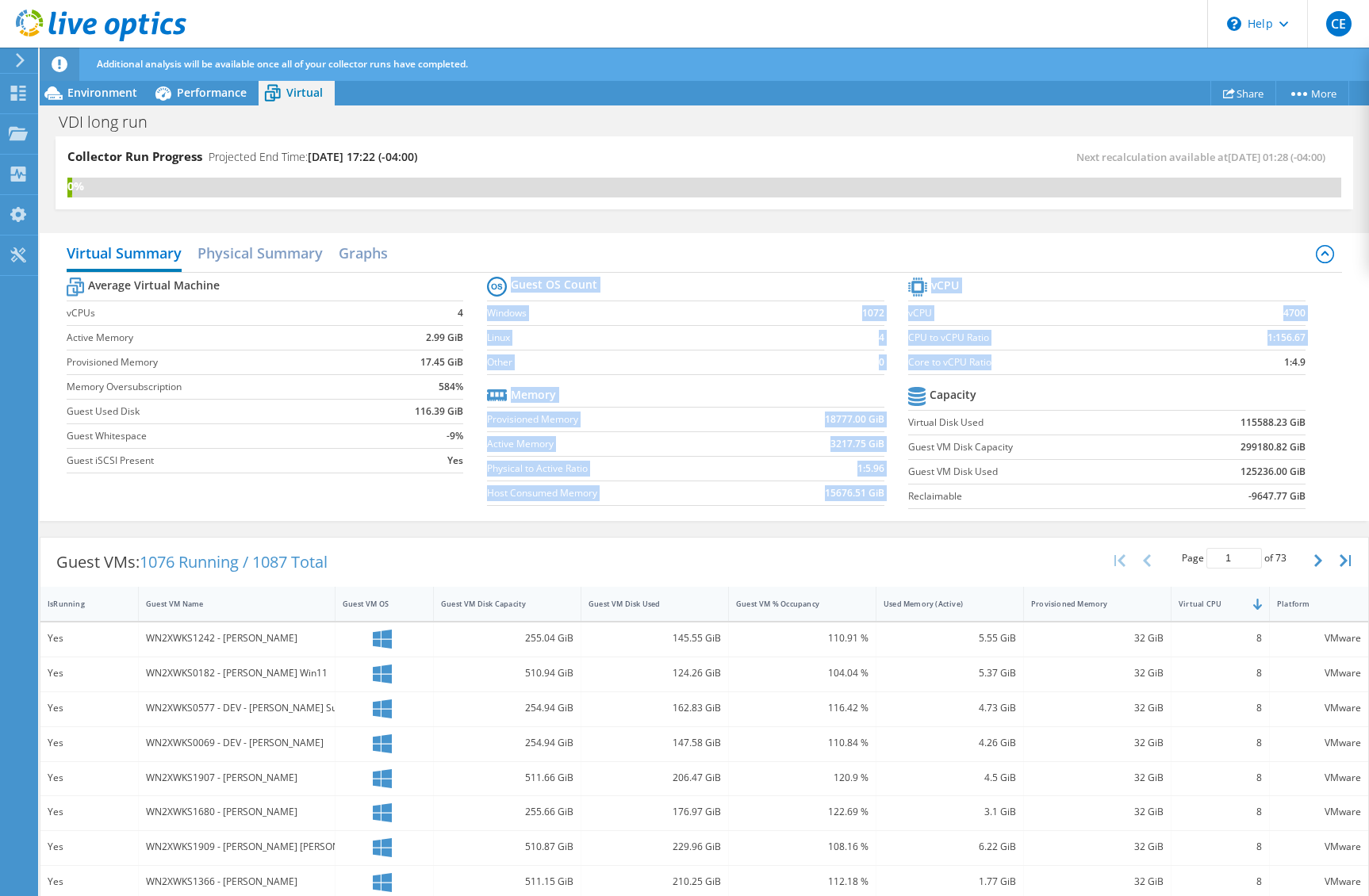
drag, startPoint x: 898, startPoint y: 340, endPoint x: 1149, endPoint y: 354, distance: 251.4
click at [1149, 354] on div "Average Virtual Machine vCPUs 4 Active Memory 2.99 GiB Provisioned Memory 17.45…" at bounding box center [704, 395] width 1276 height 245
drag, startPoint x: 1149, startPoint y: 354, endPoint x: 1081, endPoint y: 359, distance: 68.2
click at [1149, 354] on label "Core to vCPU Ratio" at bounding box center [1048, 362] width 280 height 16
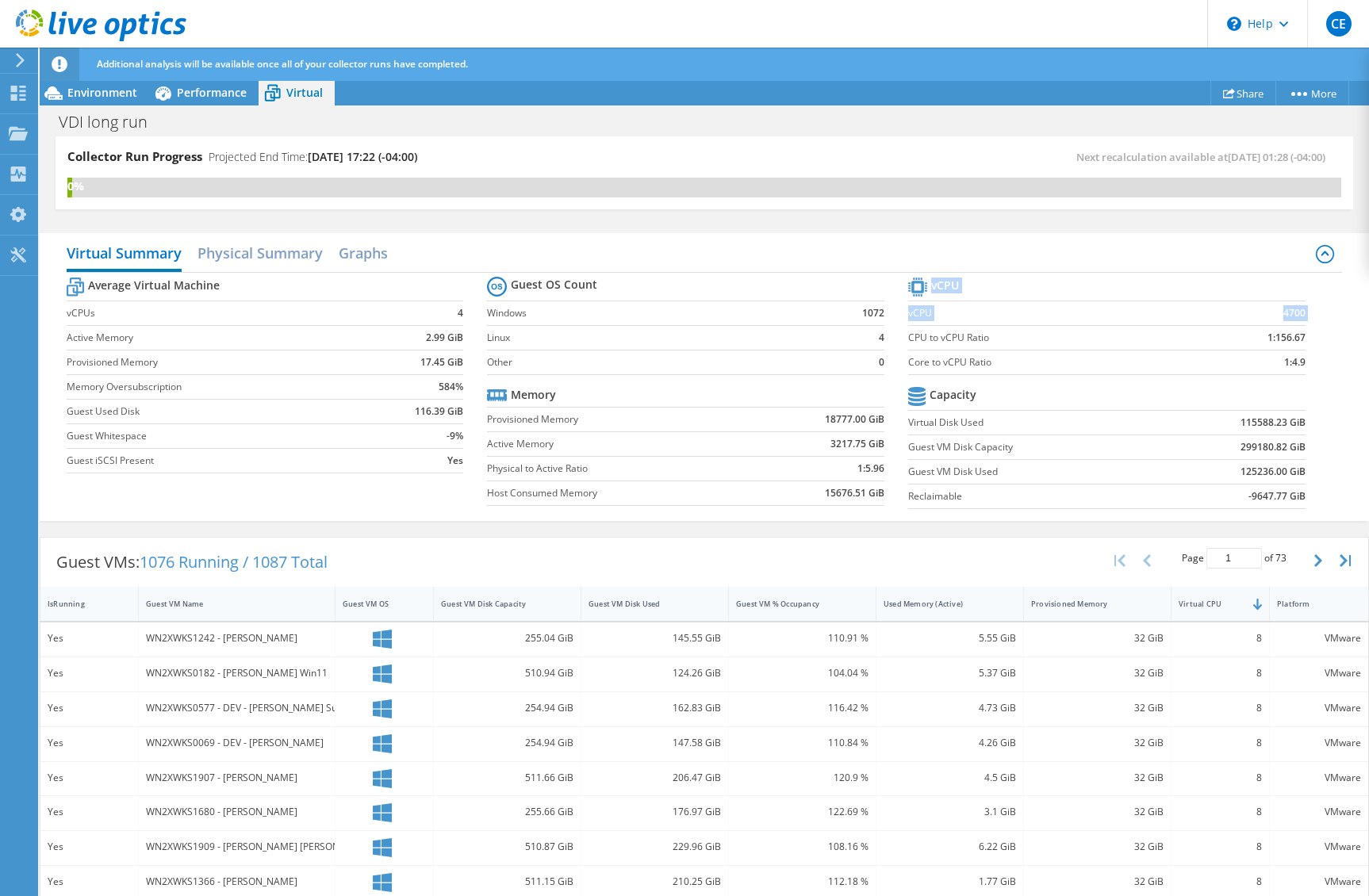
drag, startPoint x: 1299, startPoint y: 365, endPoint x: 901, endPoint y: 336, distance: 399.1
click at [909, 336] on section "vCPU vCPU 4700 CPU to vCPU Ratio 1:156.67 Core to vCPU Ratio 1:4.9 Capacity Vir…" at bounding box center [1119, 395] width 421 height 244
copy tbody "vCPU vCPU 4700"
click at [310, 251] on h2 "Physical Summary" at bounding box center [260, 254] width 126 height 35
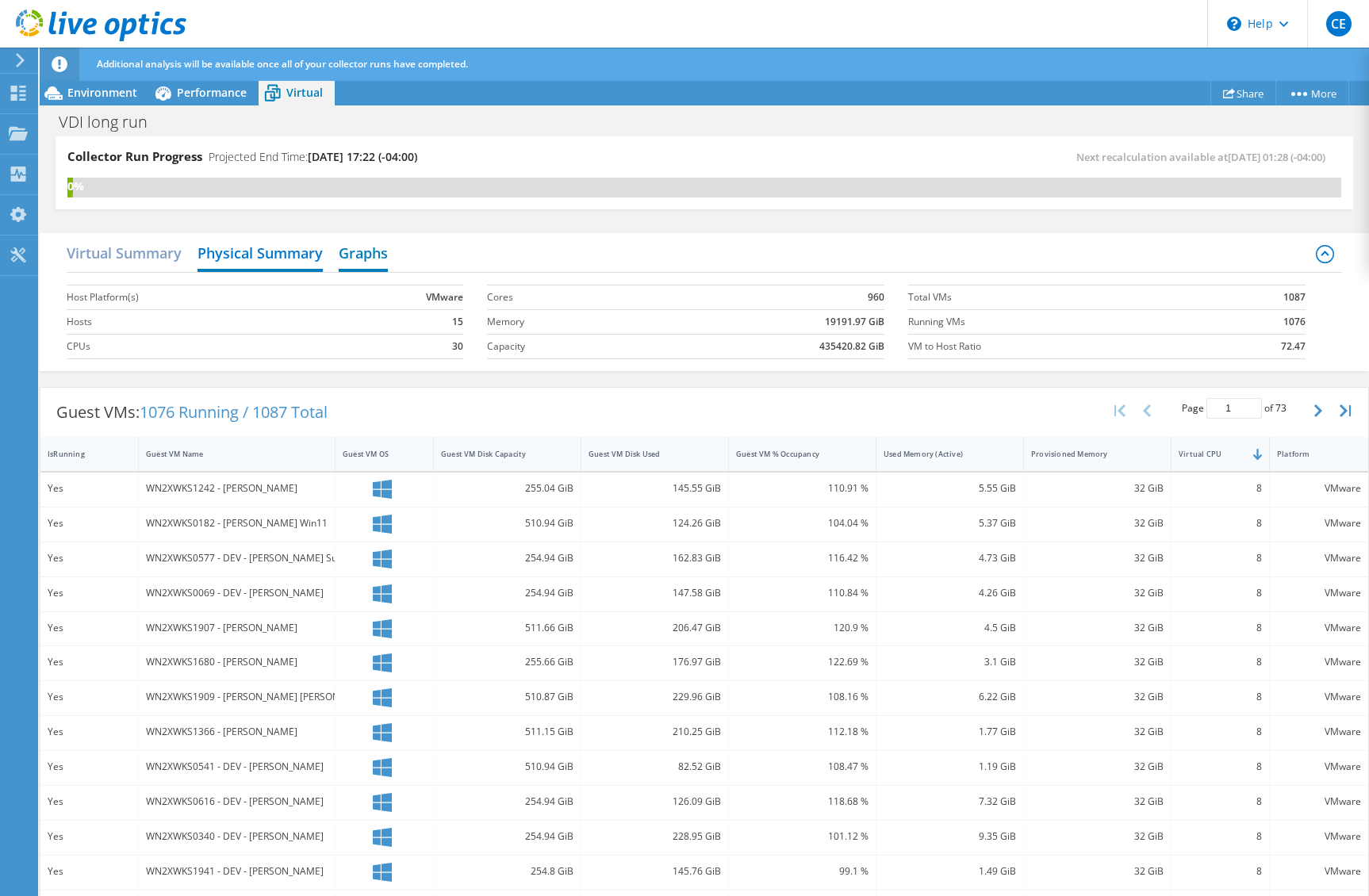
click at [373, 256] on h2 "Graphs" at bounding box center [364, 254] width 49 height 35
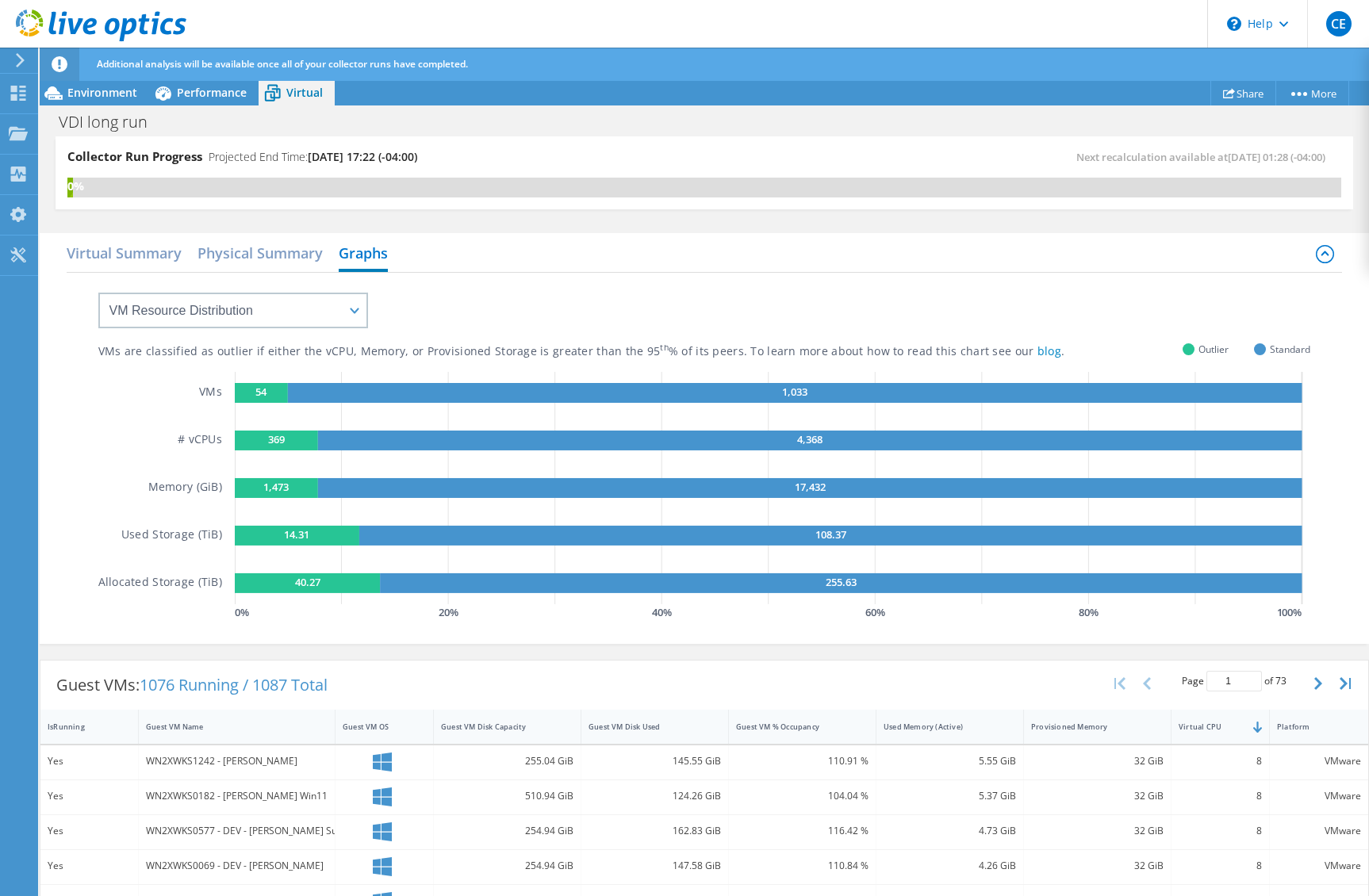
click at [255, 391] on text "54" at bounding box center [261, 391] width 11 height 14
drag, startPoint x: 252, startPoint y: 391, endPoint x: 163, endPoint y: 359, distance: 94.6
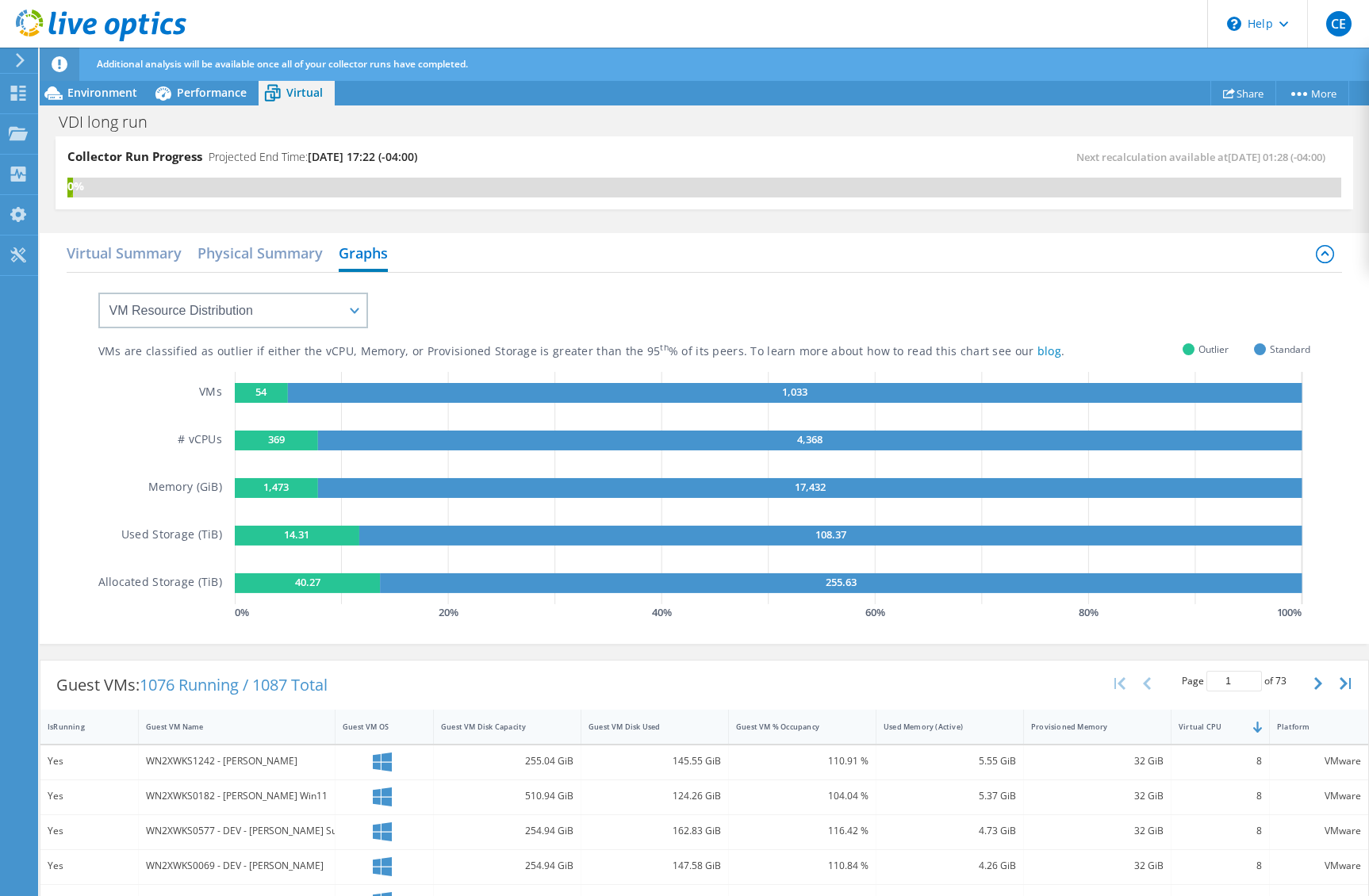
click at [163, 359] on div "VMs are classified as outlier if either the vCPU, Memory, or Provisioned Storag…" at bounding box center [705, 449] width 1213 height 351
click at [223, 319] on select "VM Resource Distribution Provisioning Contrast Over Provisioning" at bounding box center [233, 310] width 270 height 35
select select "Over Provisioning"
click at [98, 293] on select "VM Resource Distribution Provisioning Contrast Over Provisioning" at bounding box center [233, 310] width 270 height 35
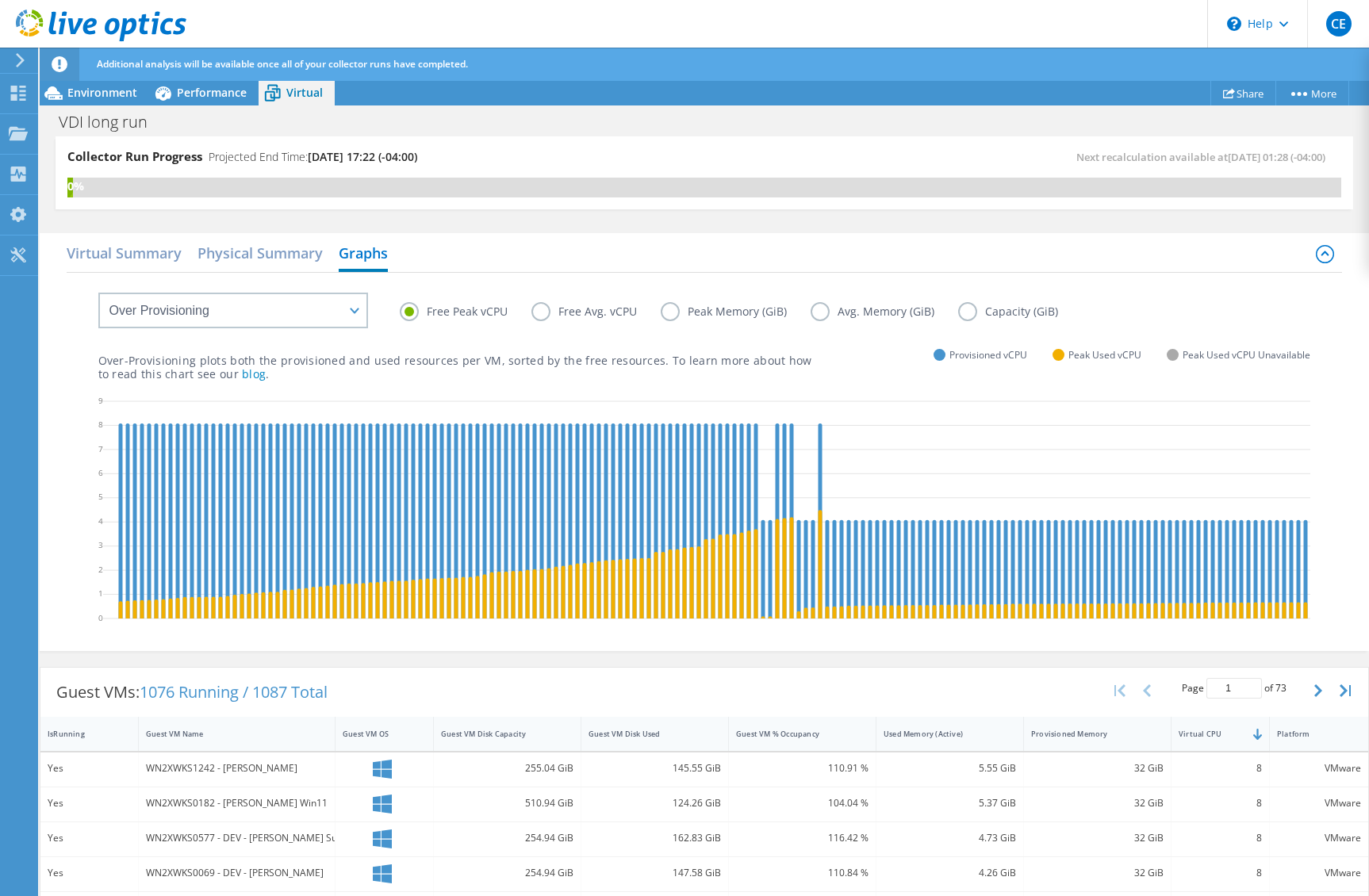
click at [0, 454] on html "CE End User Carl Enbacka cenbacka@apollo.com Apollo Global Management, LLC My P…" at bounding box center [684, 448] width 1369 height 896
click at [570, 316] on label "Free Avg. vCPU" at bounding box center [597, 311] width 130 height 19
click at [0, 0] on input "Free Avg. vCPU" at bounding box center [0, 0] width 0 height 0
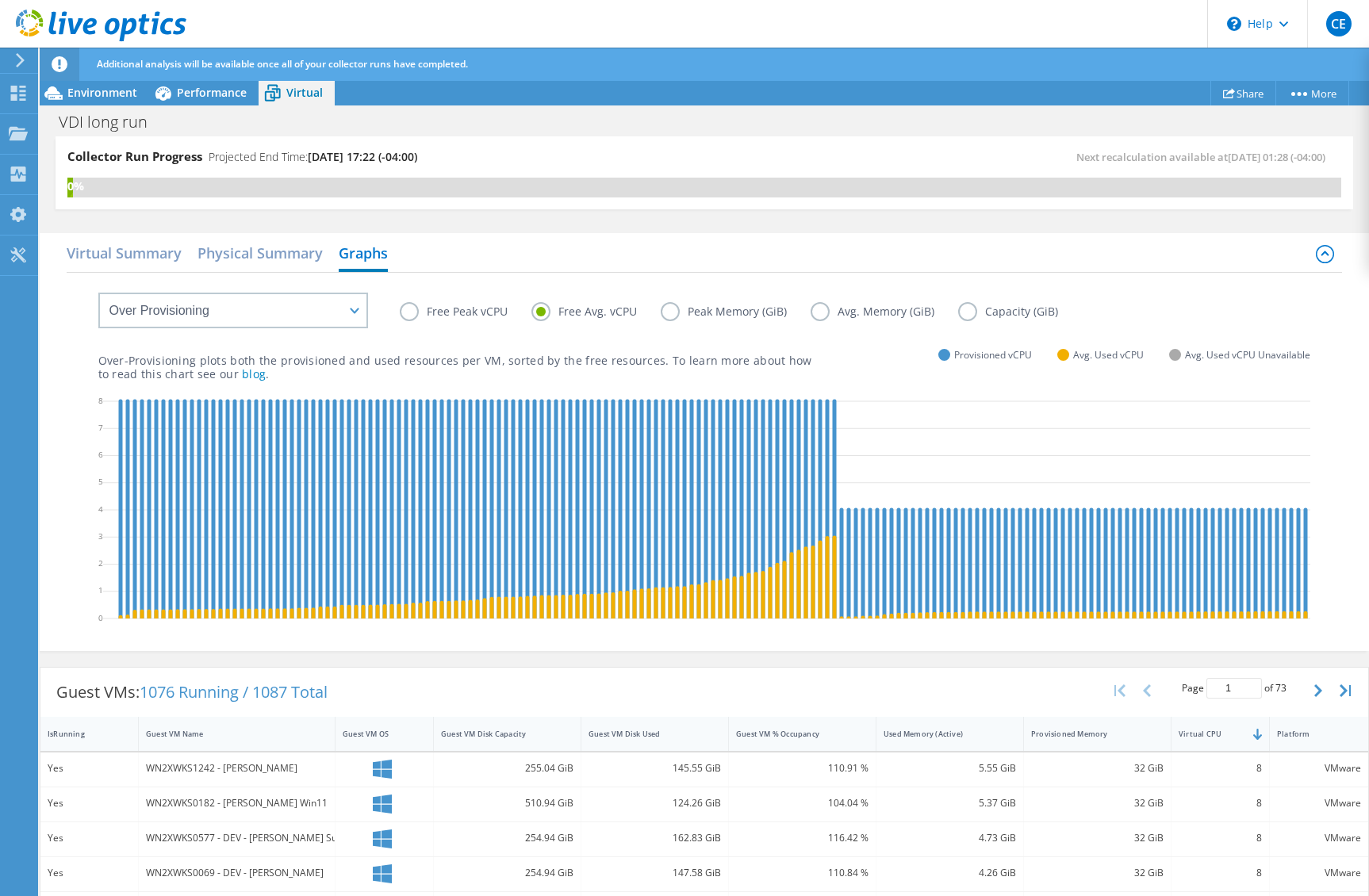
click at [462, 309] on label "Free Peak vCPU" at bounding box center [465, 311] width 131 height 19
click at [0, 0] on input "Free Peak vCPU" at bounding box center [0, 0] width 0 height 0
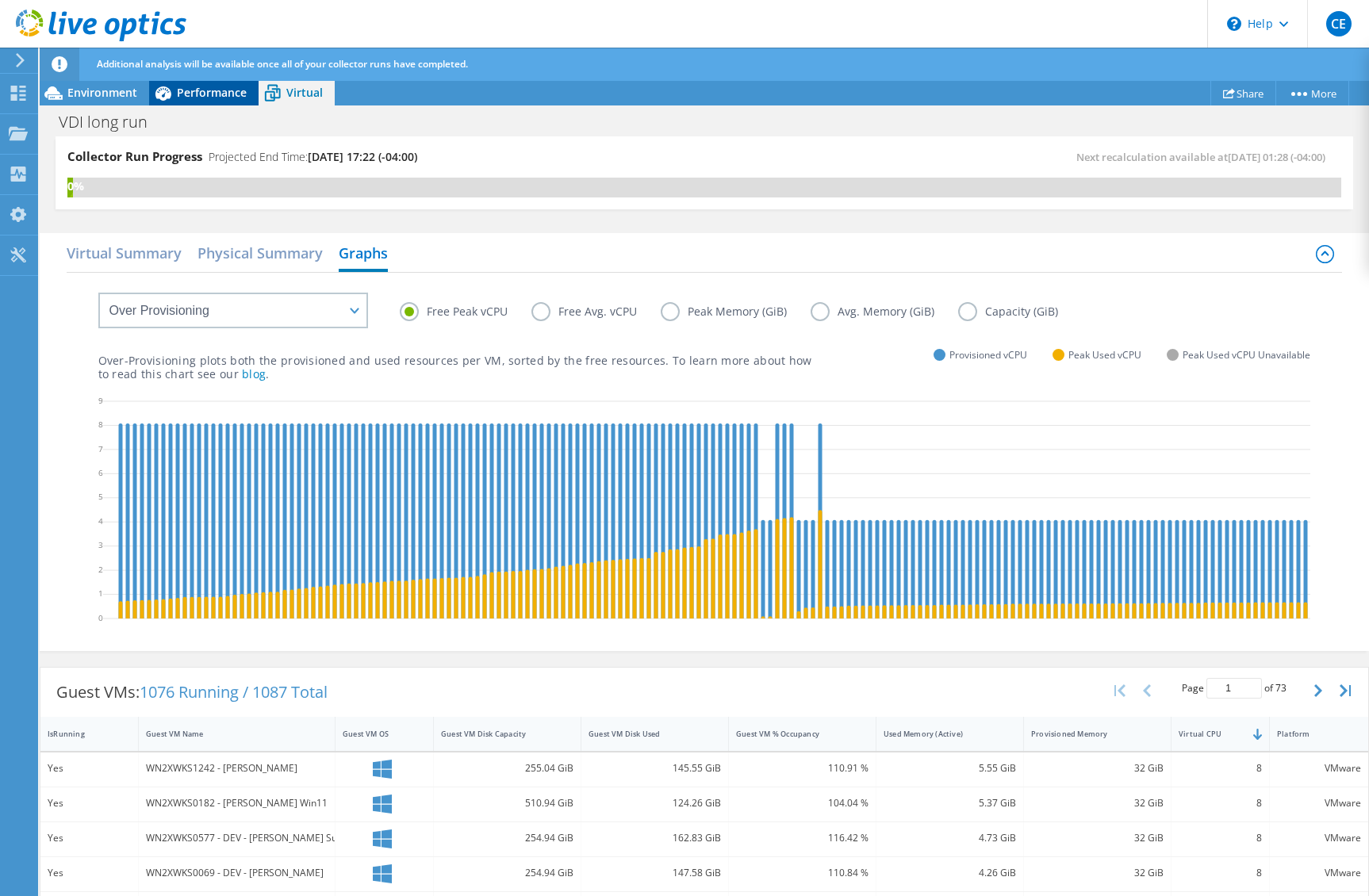
click at [198, 94] on span "Performance" at bounding box center [212, 92] width 70 height 15
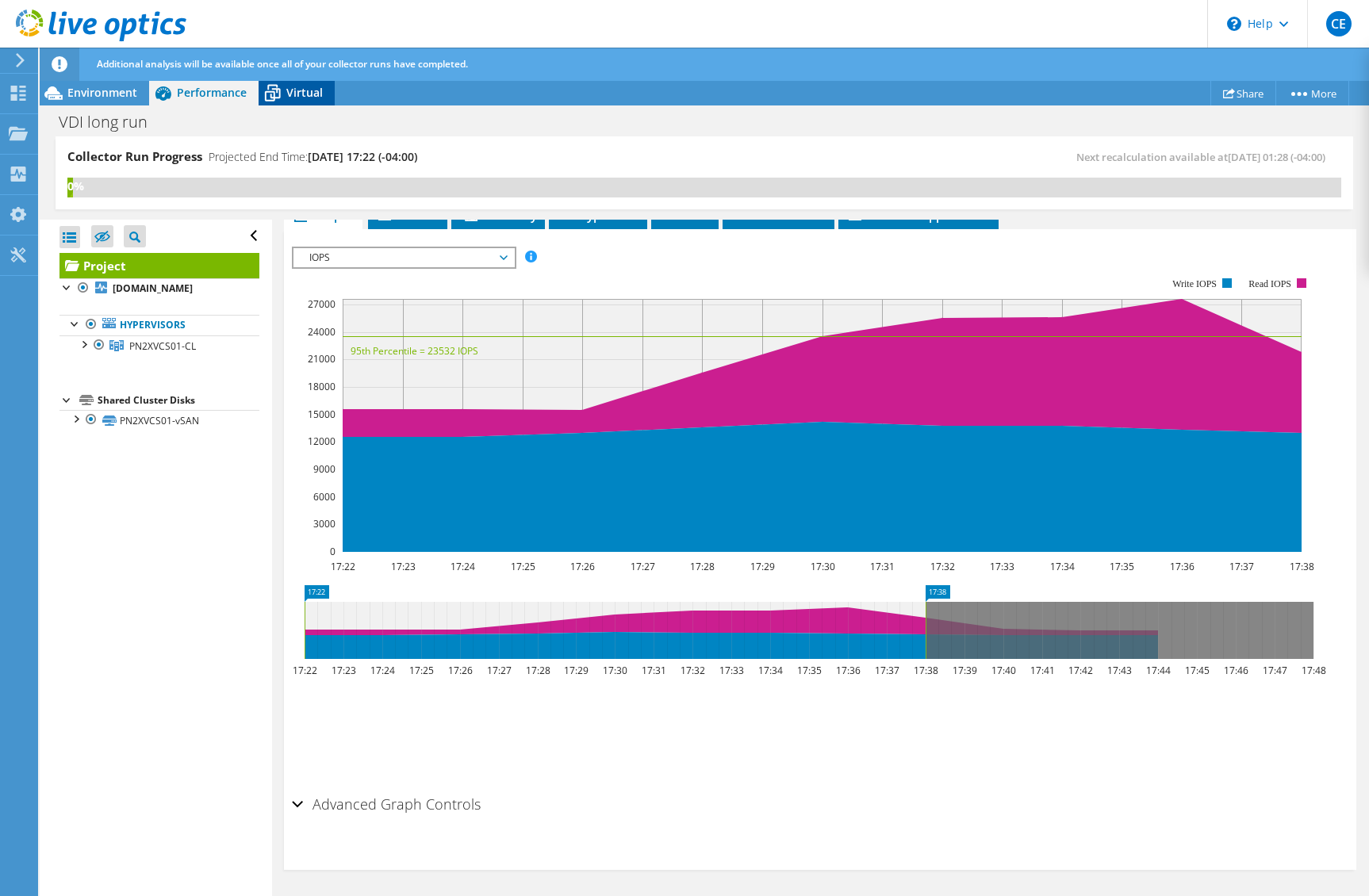
click at [304, 94] on span "Virtual" at bounding box center [304, 92] width 36 height 15
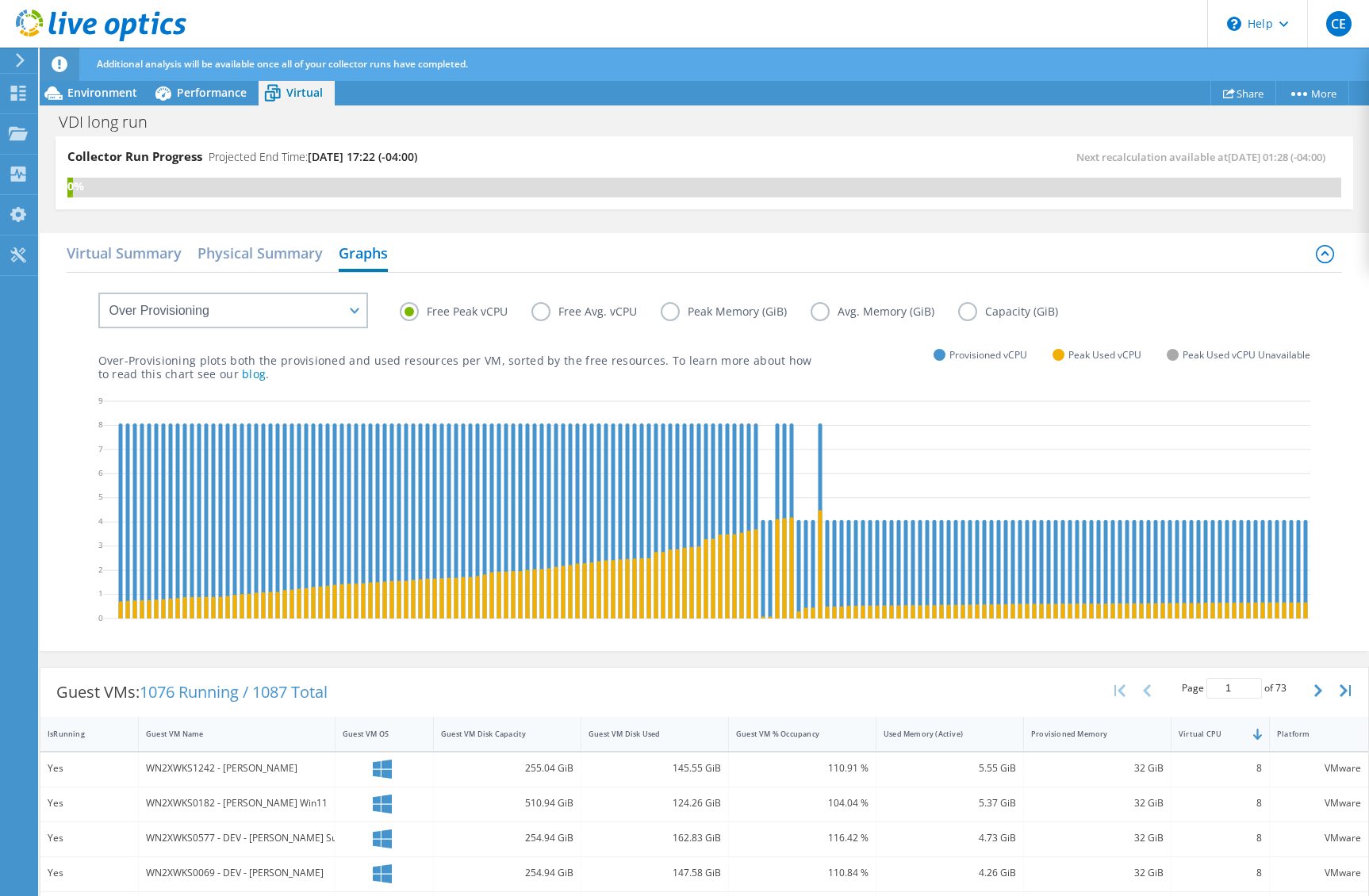
click at [757, 316] on label "Peak Memory (GiB)" at bounding box center [735, 311] width 150 height 19
click at [0, 0] on input "Peak Memory (GiB)" at bounding box center [0, 0] width 0 height 0
